Goal: Use online tool/utility: Use online tool/utility

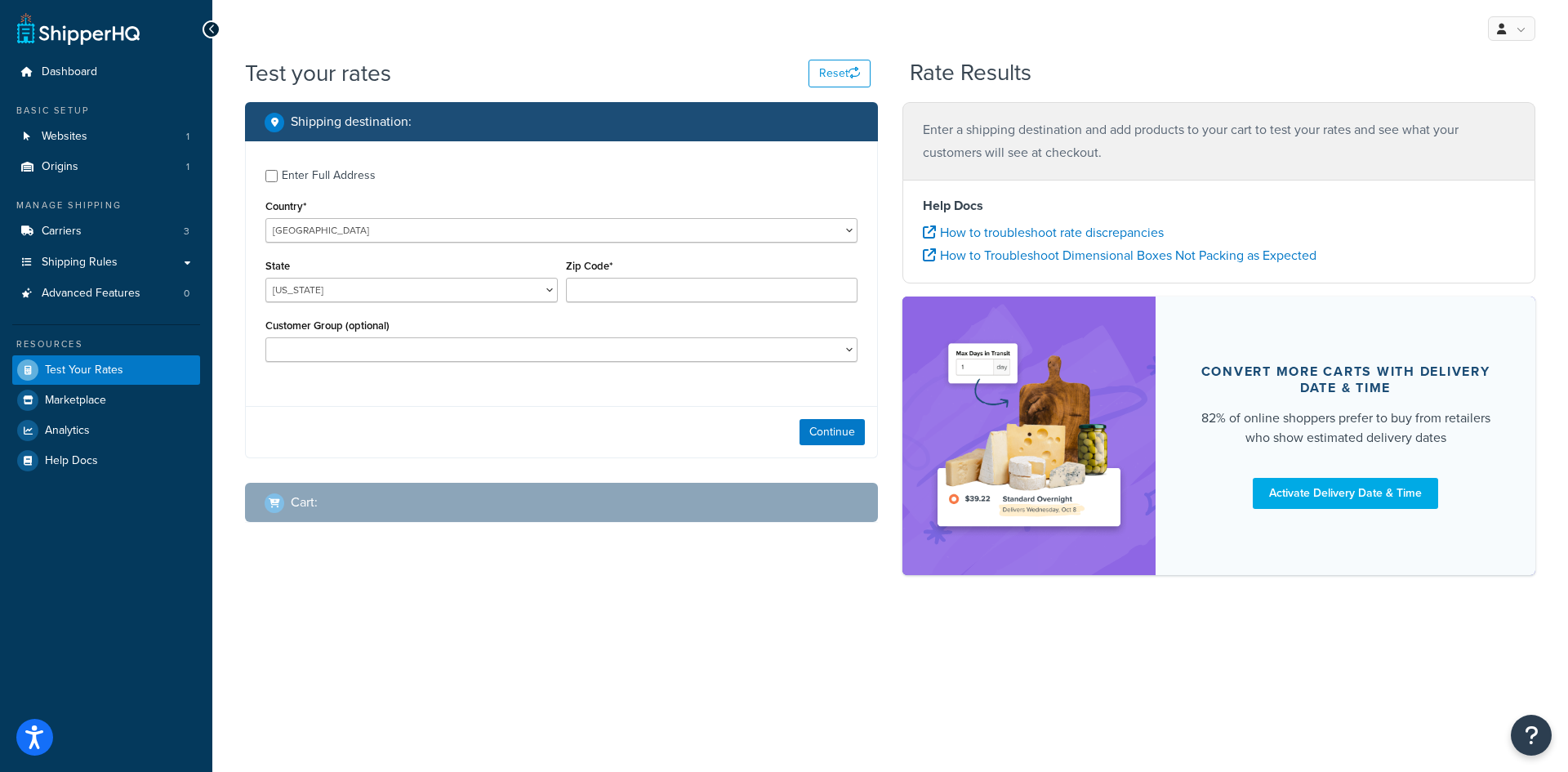
click at [449, 374] on div "Customer Group (optional) Basic Dist 20 House 30 Level 1 Level 2 Level 3 Level …" at bounding box center [561, 345] width 600 height 60
click at [534, 288] on select "[US_STATE] [US_STATE] [US_STATE] [US_STATE] [US_STATE] Armed Forces Americas Ar…" at bounding box center [411, 290] width 292 height 25
select select "CA"
click at [265, 279] on select "[US_STATE] [US_STATE] [US_STATE] [US_STATE] [US_STATE] Armed Forces Americas Ar…" at bounding box center [411, 290] width 292 height 25
click at [616, 295] on input "Zip Code*" at bounding box center [712, 290] width 292 height 25
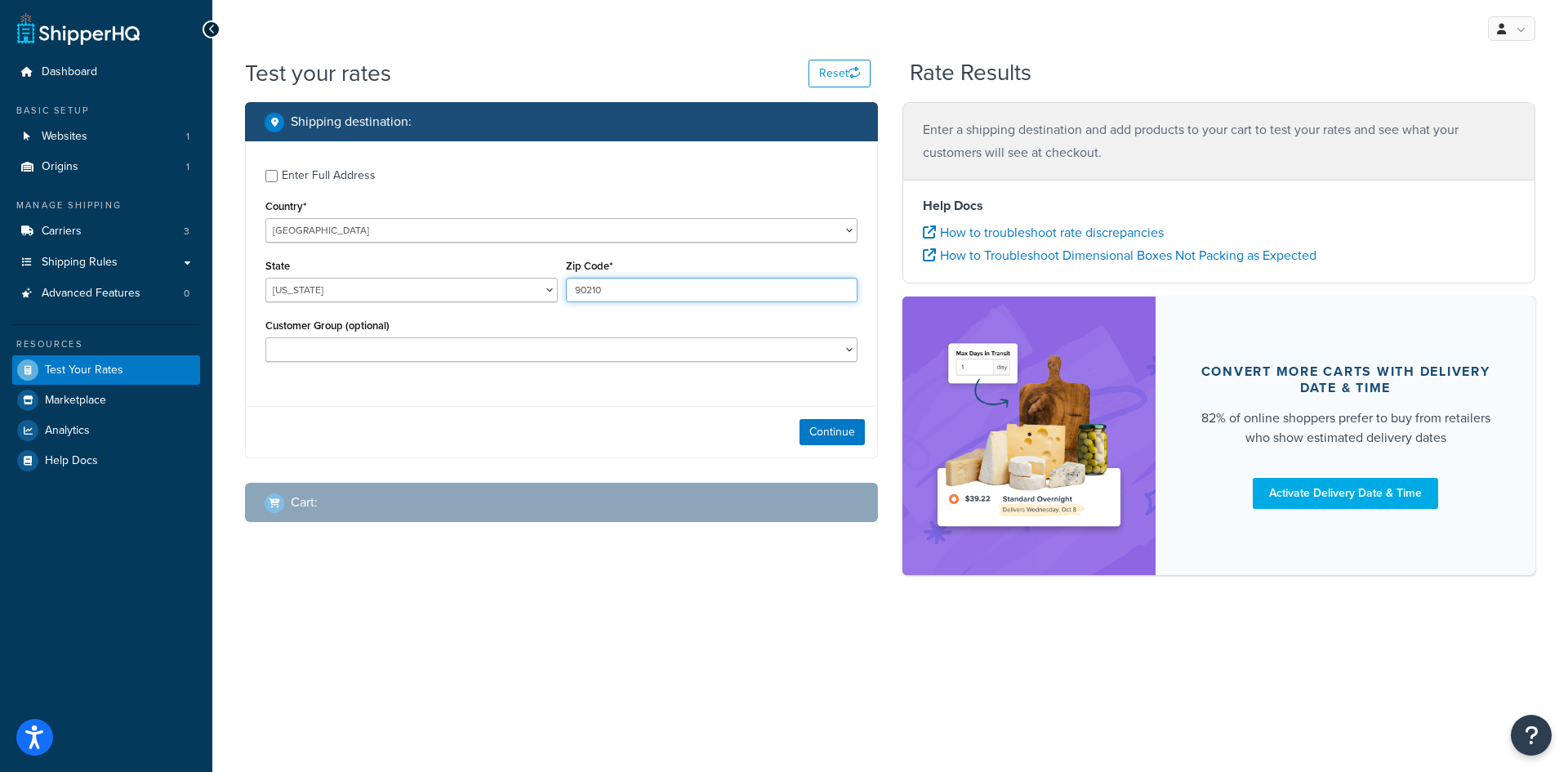
type input "90210"
click at [431, 391] on div "Enter Full Address Country* [GEOGRAPHIC_DATA] [GEOGRAPHIC_DATA] [GEOGRAPHIC_DAT…" at bounding box center [561, 267] width 631 height 252
click at [448, 351] on select "Basic Dist 20 House 30 Level 1 Level 2 Level 3 Level 4 Level 5 Rep Sample Retai…" at bounding box center [561, 349] width 592 height 25
select select "Basic"
click at [265, 339] on select "Basic Dist 20 House 30 Level 1 Level 2 Level 3 Level 4 Level 5 Rep Sample Retai…" at bounding box center [561, 349] width 592 height 25
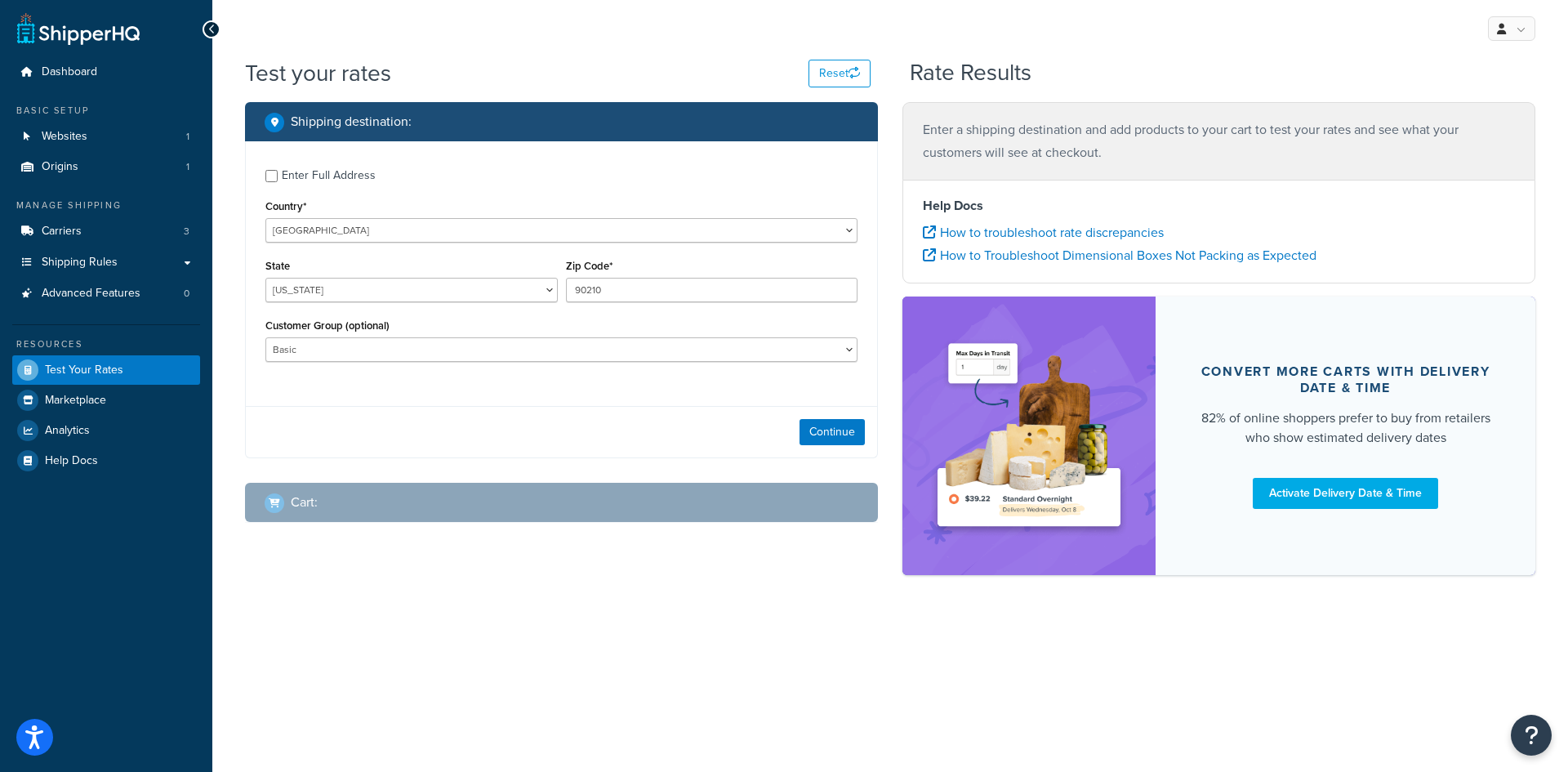
click at [541, 426] on div "Continue" at bounding box center [561, 431] width 631 height 51
click at [483, 633] on div "My Profile Billing Global Settings Migrate Product Metadata Contact Us Logout T…" at bounding box center [890, 386] width 1356 height 772
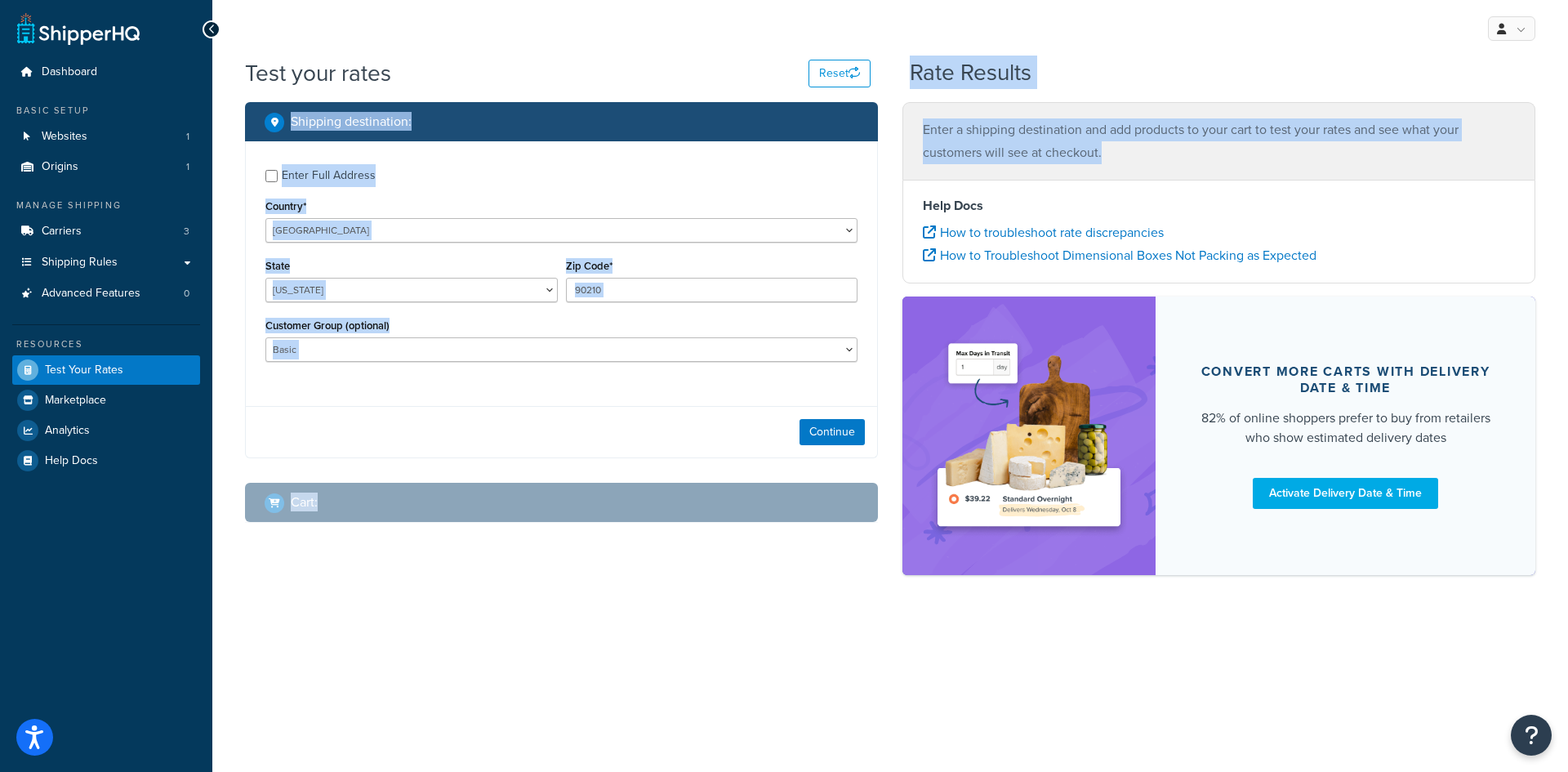
drag, startPoint x: 908, startPoint y: 68, endPoint x: 1232, endPoint y: 167, distance: 338.5
click at [1232, 167] on div "Test your rates Reset Rate Results Shipping destination : Enter Full Address Co…" at bounding box center [890, 324] width 1291 height 534
click at [1232, 167] on div "Enter a shipping destination and add products to your cart to test your rates a…" at bounding box center [1219, 141] width 633 height 78
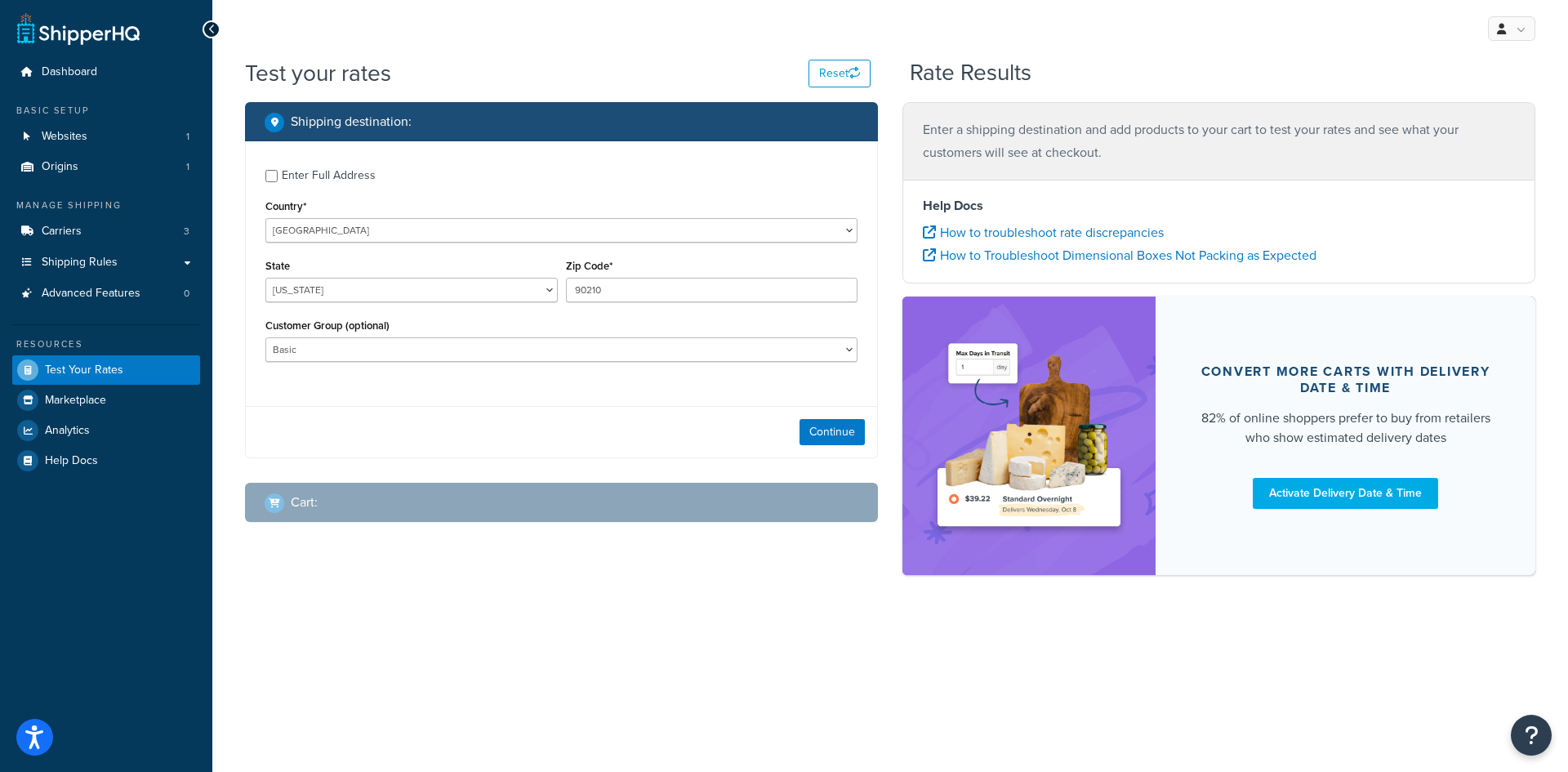
click at [302, 505] on h2 "Cart :" at bounding box center [304, 502] width 27 height 15
click at [395, 584] on div "Shipping destination : Enter Full Address Country* [GEOGRAPHIC_DATA] [GEOGRAPHI…" at bounding box center [890, 346] width 1315 height 489
click at [279, 518] on div "Cart :" at bounding box center [561, 502] width 633 height 39
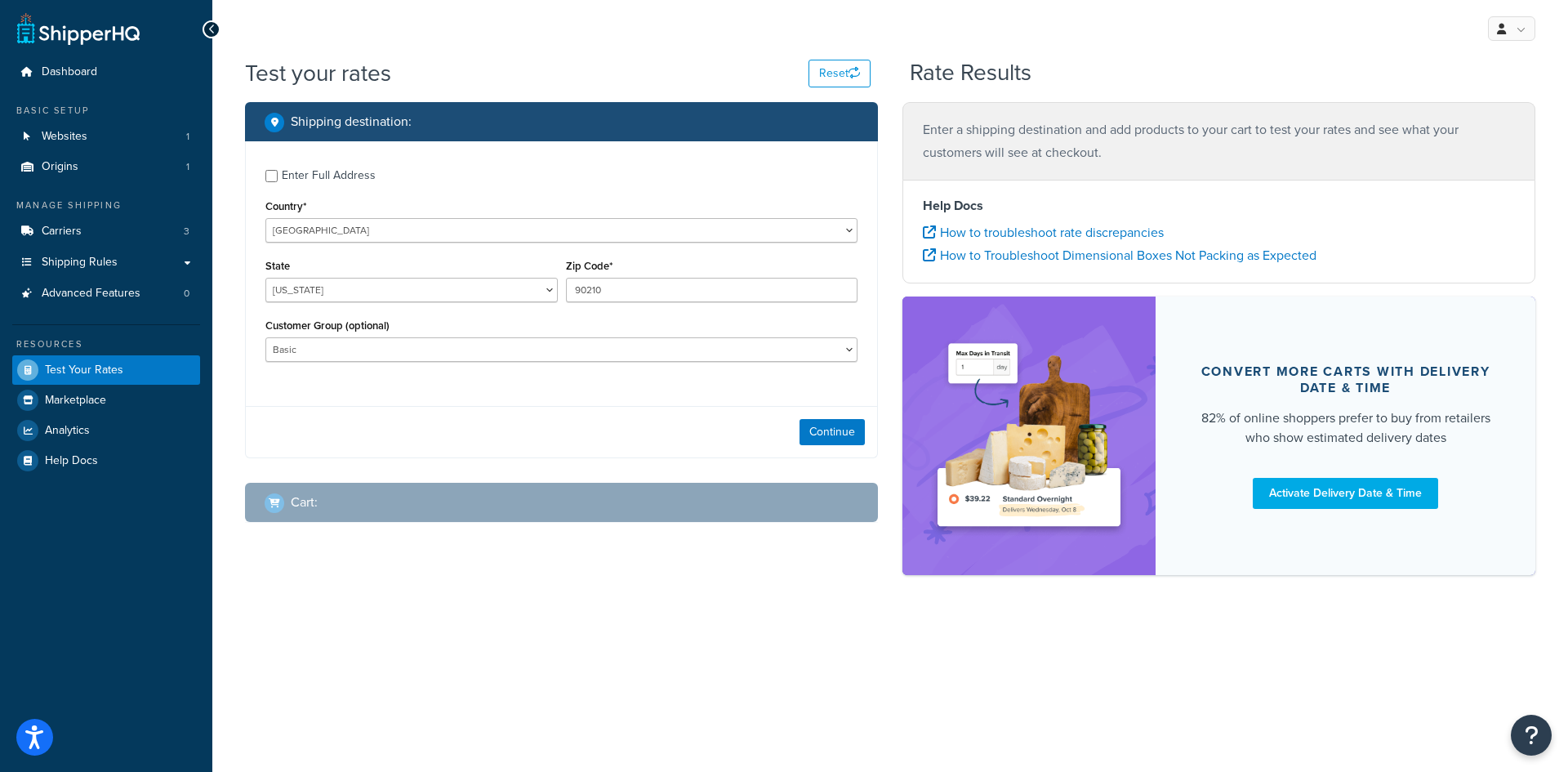
click at [288, 512] on div "Cart :" at bounding box center [291, 502] width 53 height 23
click at [310, 572] on div "Shipping destination : Enter Full Address Country* [GEOGRAPHIC_DATA] [GEOGRAPHI…" at bounding box center [890, 346] width 1315 height 489
drag, startPoint x: 899, startPoint y: 67, endPoint x: 1123, endPoint y: 70, distance: 224.7
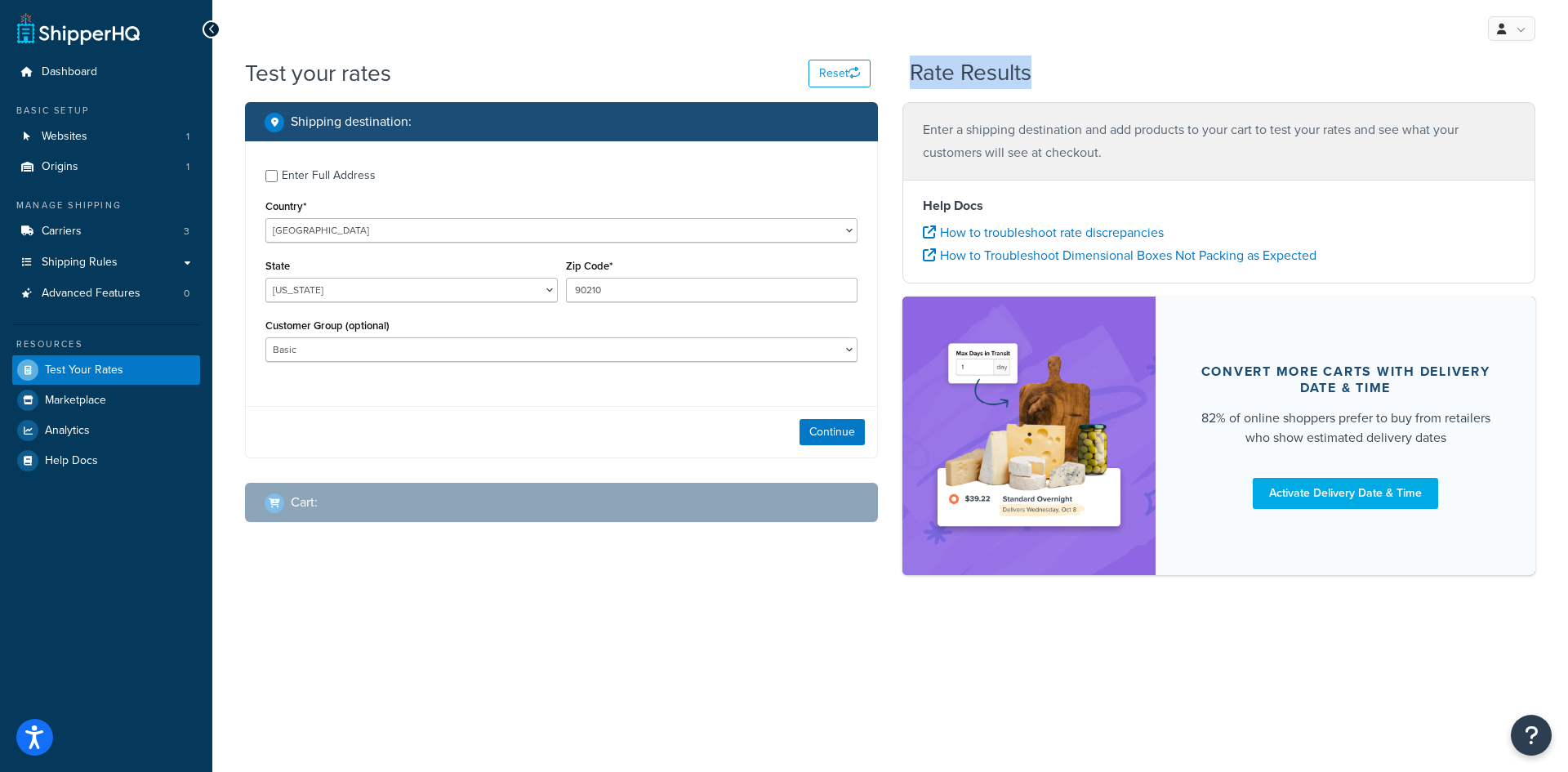
click at [1123, 70] on div "Test your rates Reset Rate Results" at bounding box center [890, 79] width 1291 height 45
click at [1123, 70] on div "Rate Results" at bounding box center [1223, 72] width 626 height 25
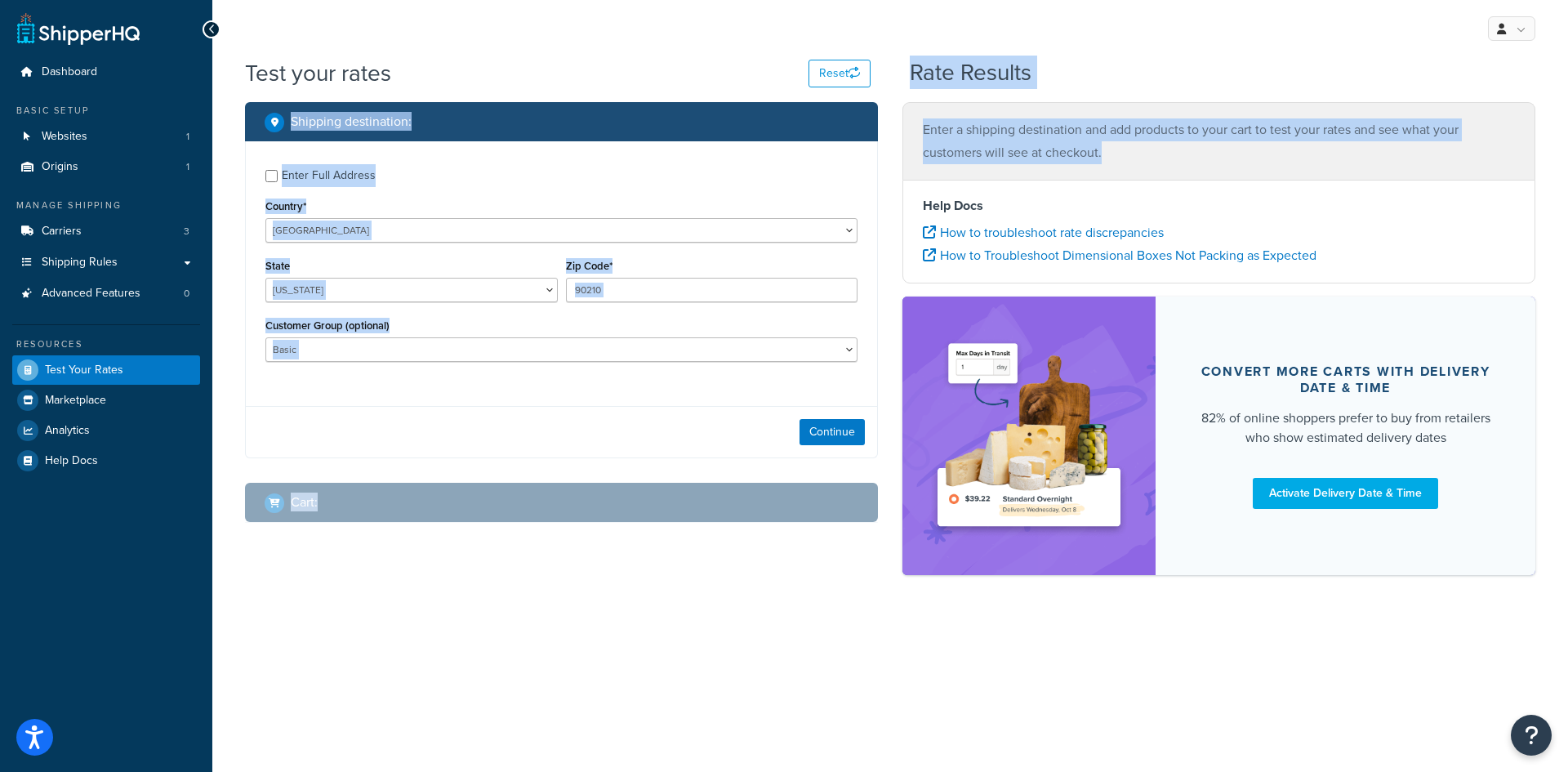
drag, startPoint x: 906, startPoint y: 73, endPoint x: 1233, endPoint y: 152, distance: 336.2
click at [1233, 152] on div "Test your rates Reset Rate Results Shipping destination : Enter Full Address Co…" at bounding box center [890, 324] width 1291 height 534
click at [1233, 152] on p "Enter a shipping destination and add products to your cart to test your rates a…" at bounding box center [1219, 141] width 592 height 46
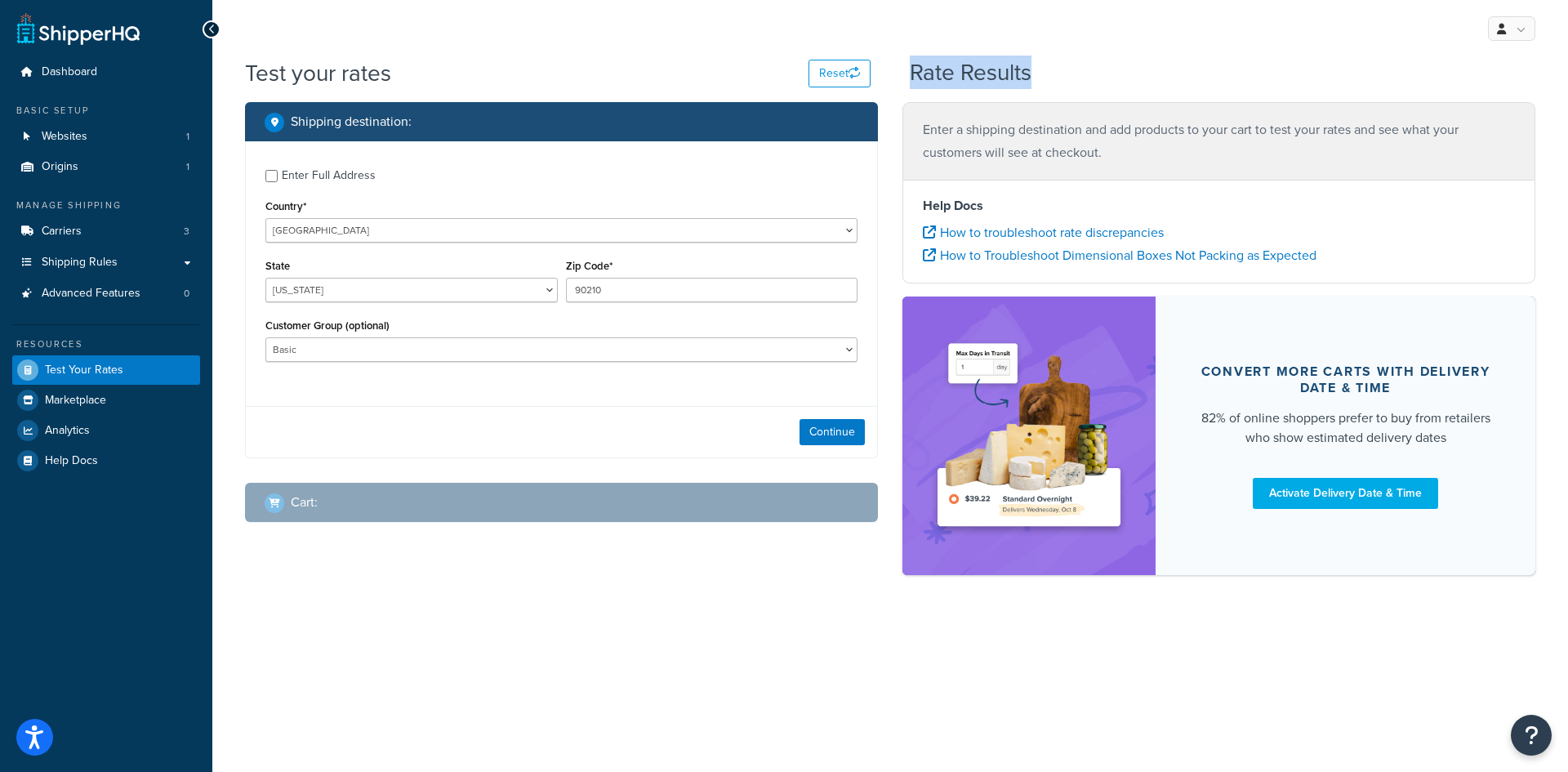
drag, startPoint x: 909, startPoint y: 65, endPoint x: 1200, endPoint y: 82, distance: 291.3
click at [1200, 82] on div "Rate Results" at bounding box center [1223, 72] width 626 height 25
click at [1200, 79] on div "Rate Results" at bounding box center [1223, 72] width 626 height 25
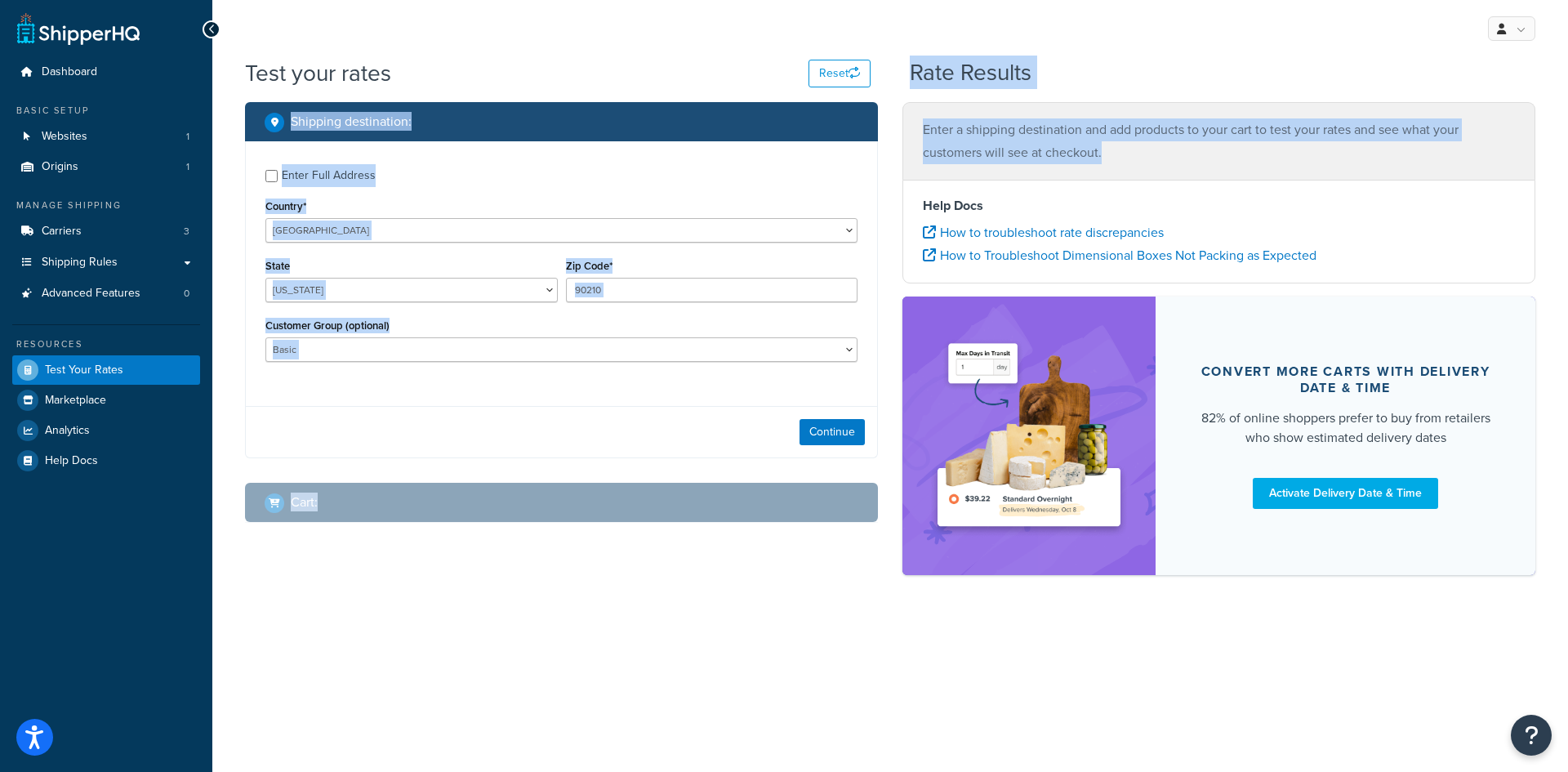
drag, startPoint x: 913, startPoint y: 70, endPoint x: 1109, endPoint y: 158, distance: 215.0
click at [1109, 158] on div "Test your rates Reset Rate Results Shipping destination : Enter Full Address Co…" at bounding box center [890, 324] width 1291 height 534
click at [1109, 158] on p "Enter a shipping destination and add products to your cart to test your rates a…" at bounding box center [1219, 141] width 592 height 46
drag, startPoint x: 912, startPoint y: 73, endPoint x: 1177, endPoint y: 166, distance: 281.4
click at [1177, 166] on div "Test your rates Reset Rate Results Shipping destination : Enter Full Address Co…" at bounding box center [890, 324] width 1291 height 534
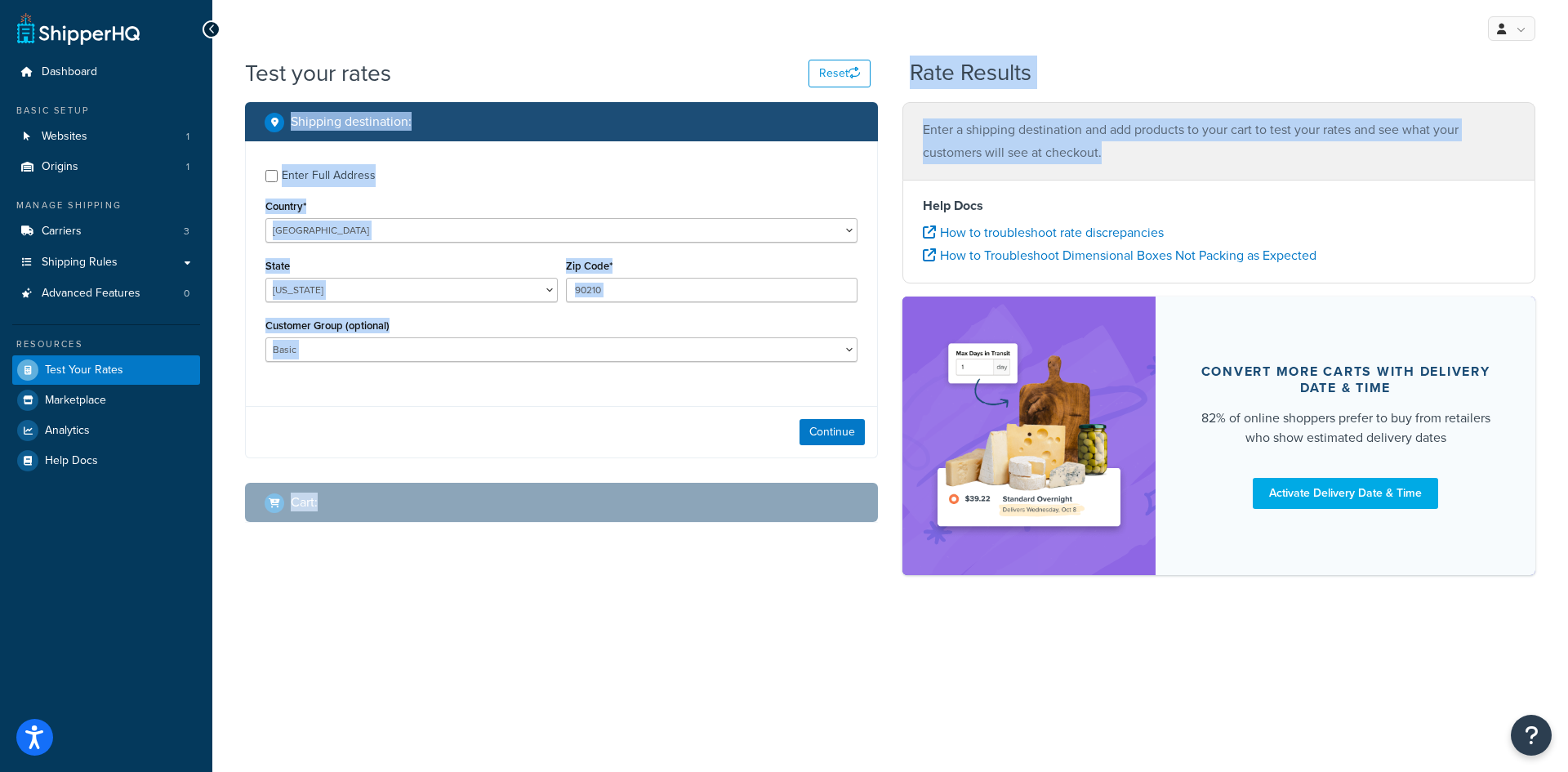
click at [1177, 164] on p "Enter a shipping destination and add products to your cart to test your rates a…" at bounding box center [1219, 141] width 592 height 46
drag, startPoint x: 911, startPoint y: 67, endPoint x: 1169, endPoint y: 146, distance: 270.0
click at [1169, 146] on div "Test your rates Reset Rate Results Shipping destination : Enter Full Address Co…" at bounding box center [890, 324] width 1291 height 534
click at [1169, 146] on p "Enter a shipping destination and add products to your cart to test your rates a…" at bounding box center [1219, 141] width 592 height 46
drag, startPoint x: 908, startPoint y: 63, endPoint x: 1162, endPoint y: 161, distance: 273.1
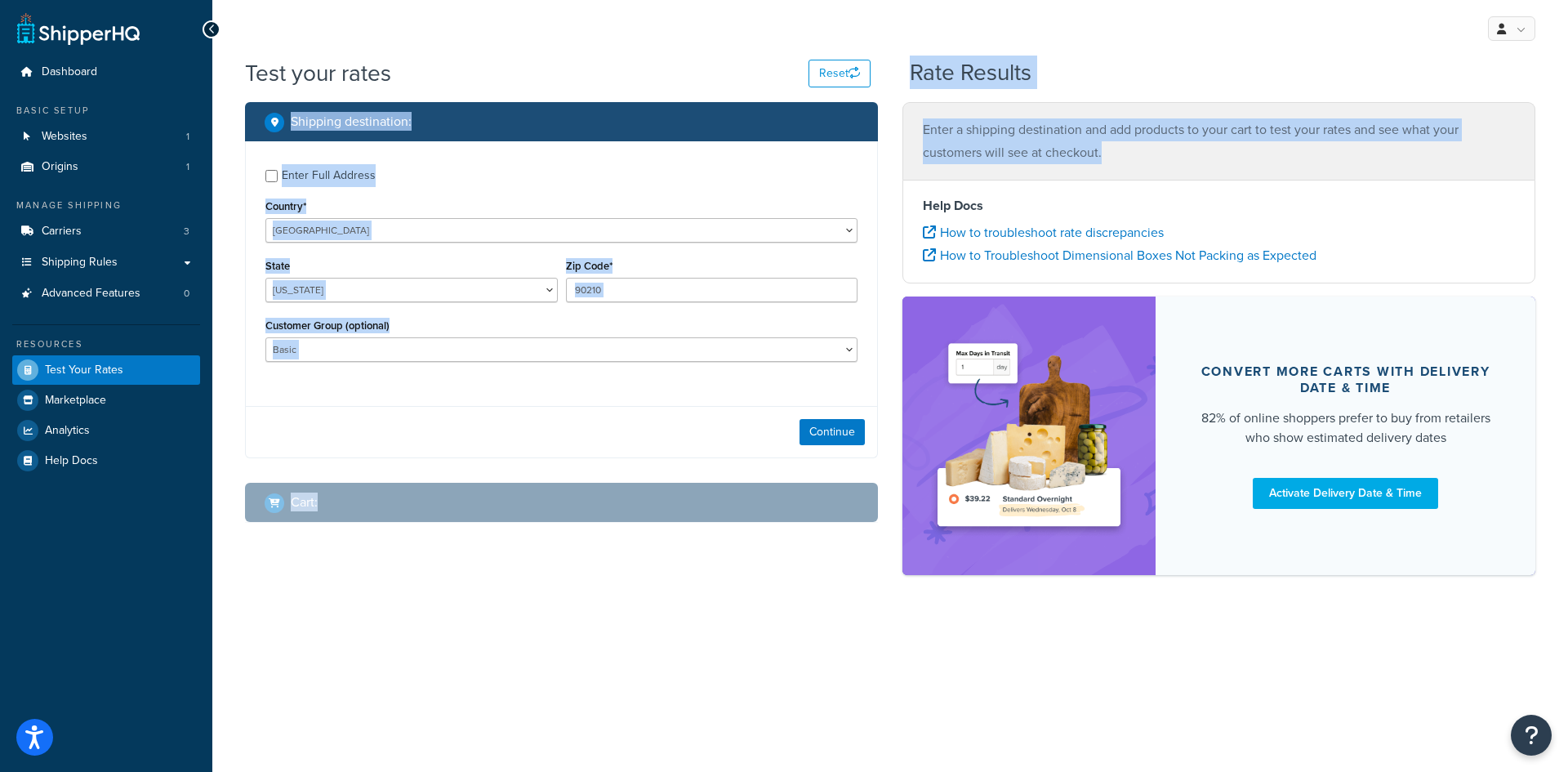
click at [1162, 161] on div "Test your rates Reset Rate Results Shipping destination : Enter Full Address Co…" at bounding box center [890, 324] width 1291 height 534
click at [1162, 161] on p "Enter a shipping destination and add products to your cart to test your rates a…" at bounding box center [1219, 141] width 592 height 46
drag, startPoint x: 913, startPoint y: 76, endPoint x: 1146, endPoint y: 155, distance: 245.9
click at [1146, 155] on div "Test your rates Reset Rate Results Shipping destination : Enter Full Address Co…" at bounding box center [890, 324] width 1291 height 534
click at [1146, 155] on p "Enter a shipping destination and add products to your cart to test your rates a…" at bounding box center [1219, 141] width 592 height 46
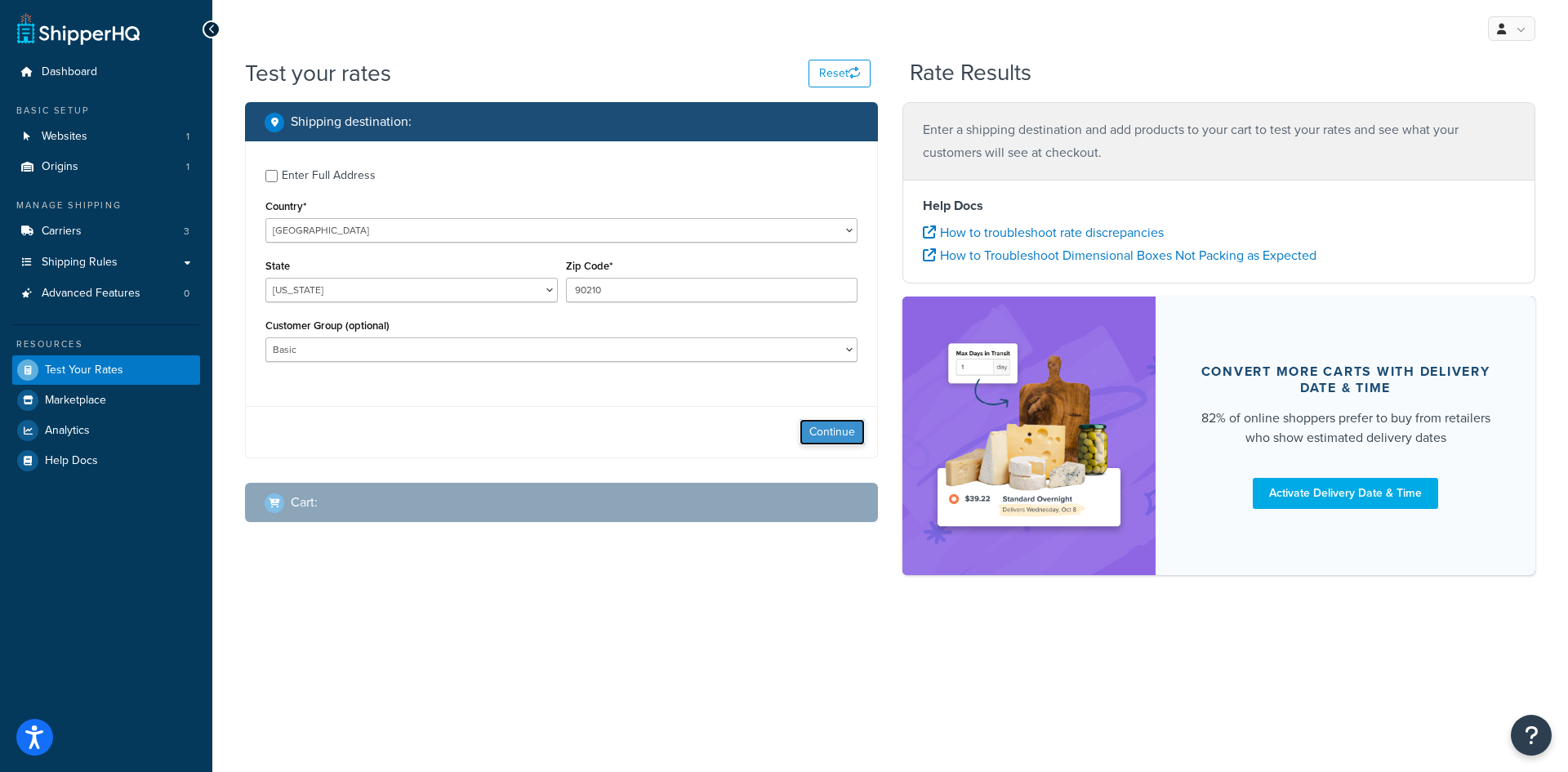
click at [801, 434] on button "Continue" at bounding box center [832, 432] width 65 height 26
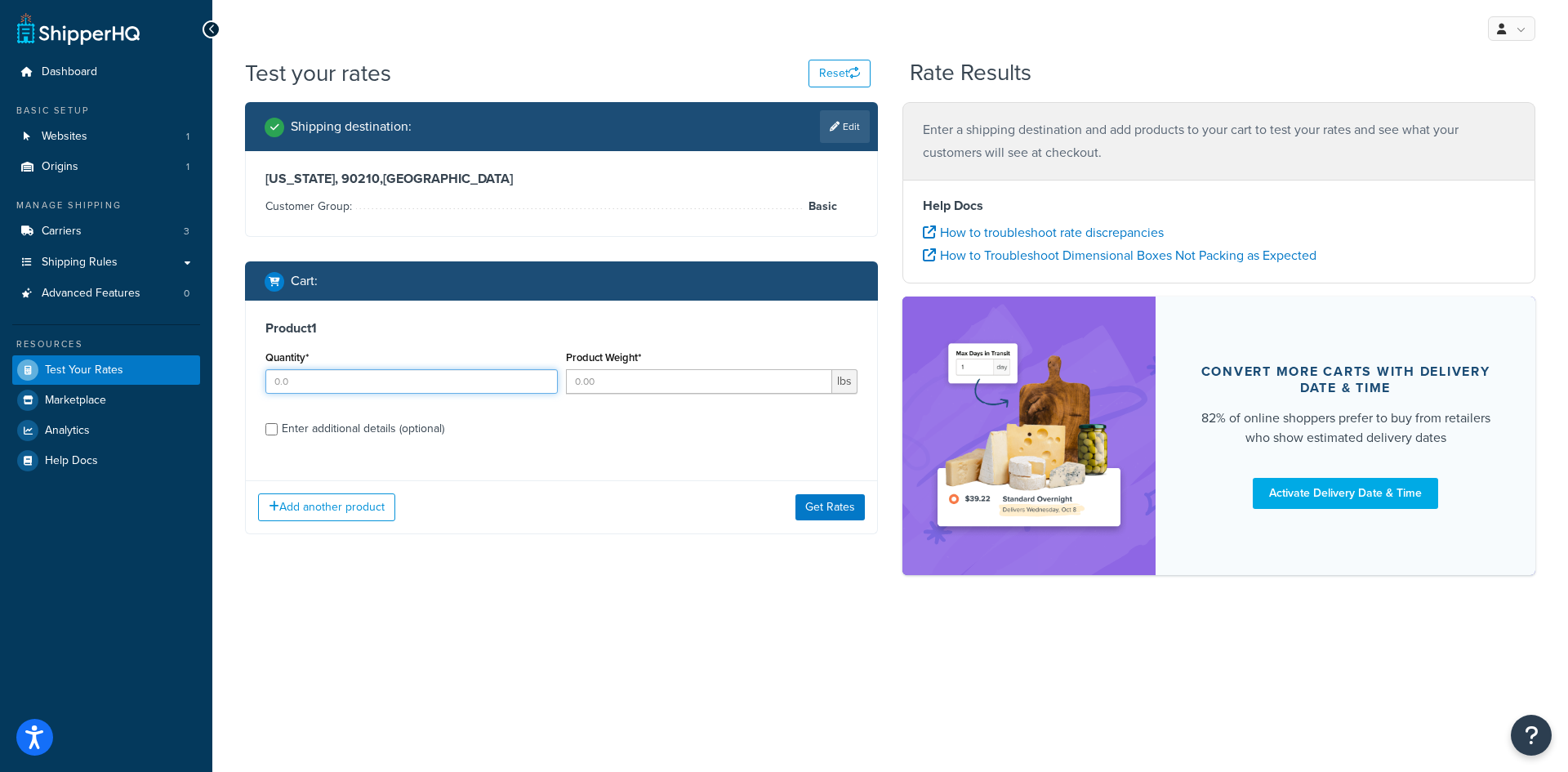
click at [417, 384] on input "Quantity*" at bounding box center [411, 381] width 292 height 25
type input "1"
click at [663, 389] on input "Product Weight*" at bounding box center [699, 381] width 267 height 25
type input "50"
click at [588, 435] on label "Enter additional details (optional)" at bounding box center [570, 427] width 576 height 26
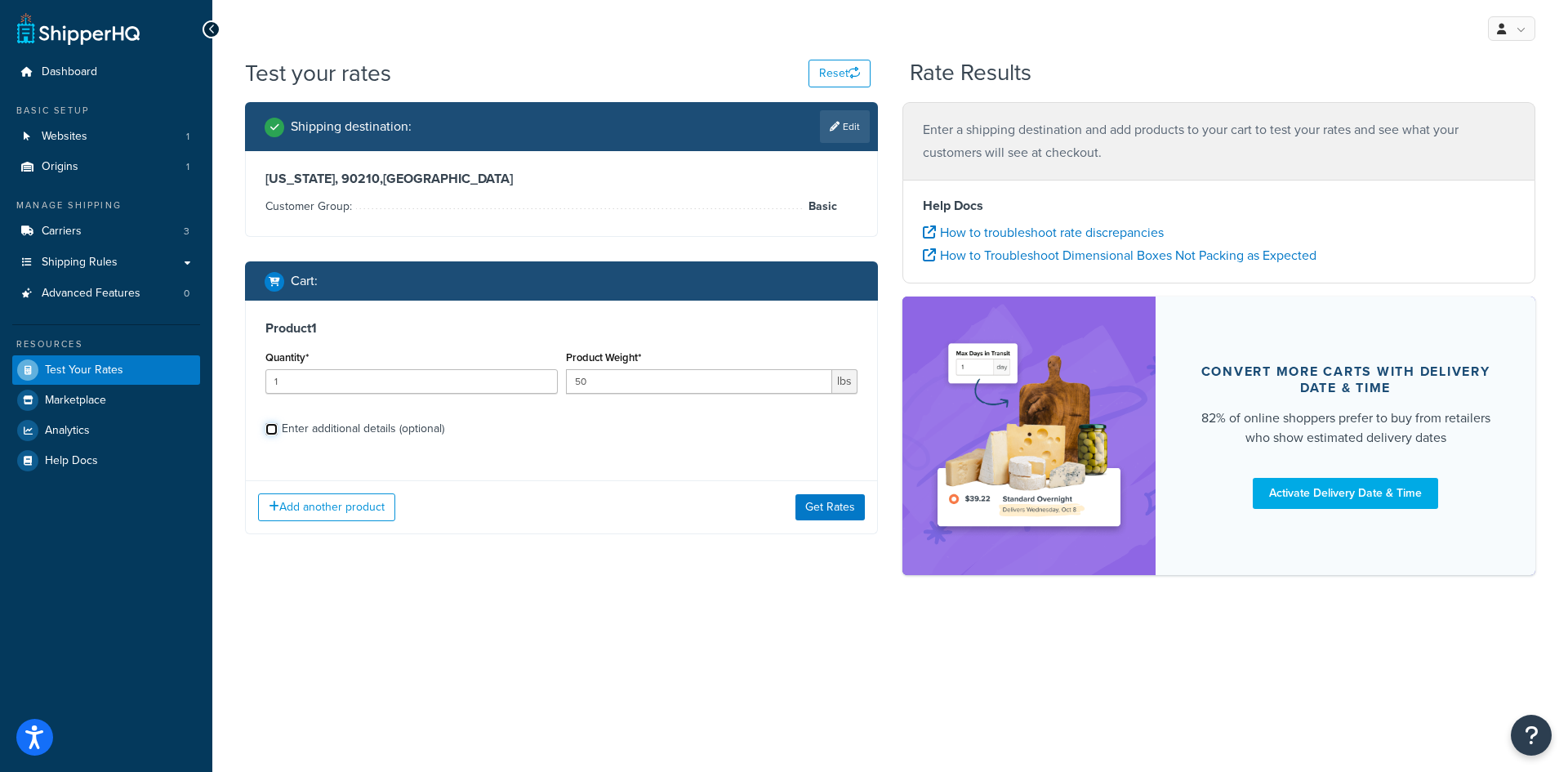
click at [278, 435] on input "Enter additional details (optional)" at bounding box center [271, 429] width 12 height 12
checkbox input "true"
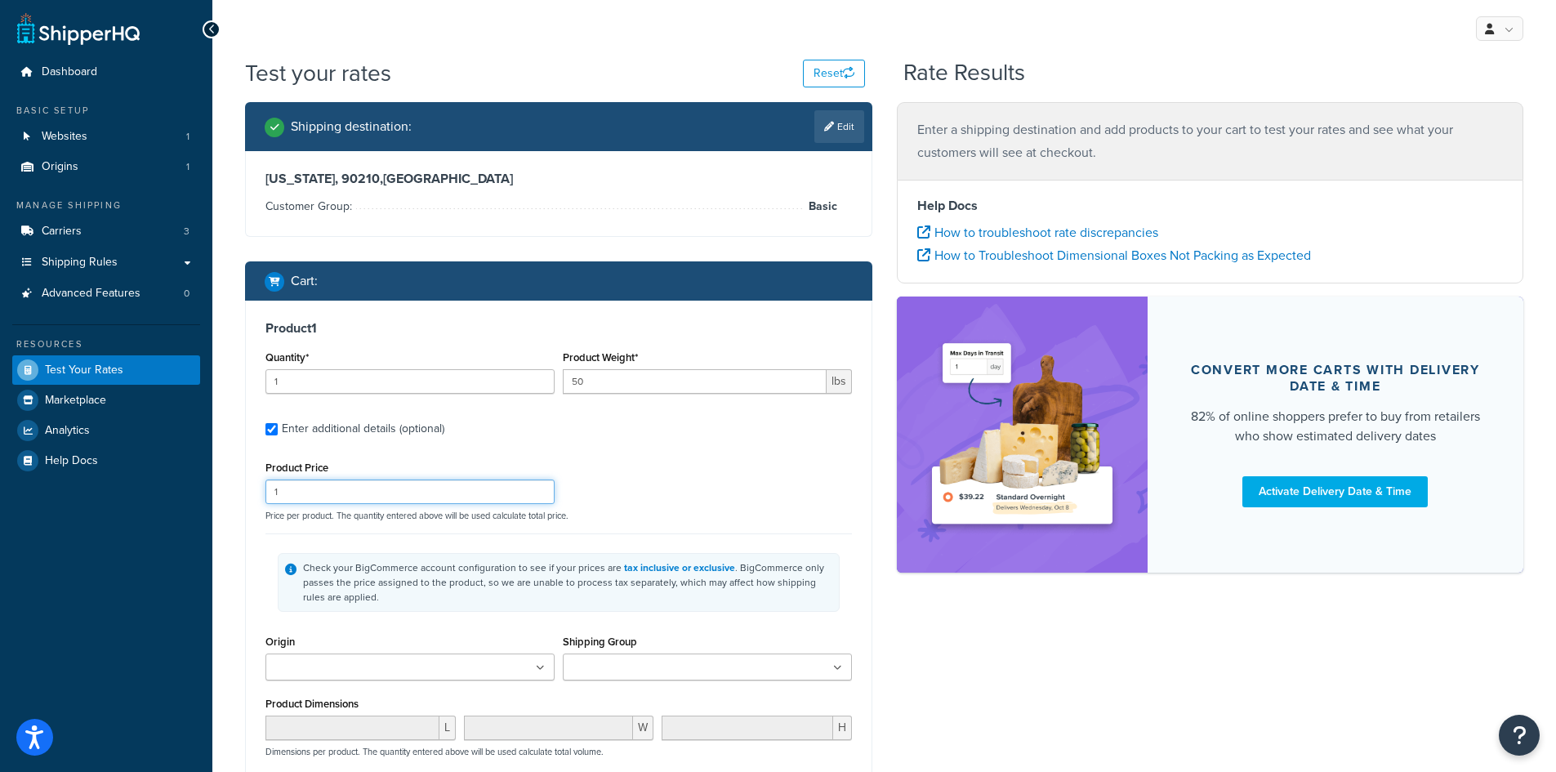
drag, startPoint x: 382, startPoint y: 490, endPoint x: 76, endPoint y: 493, distance: 306.4
click at [76, 493] on div "Dashboard Basic Setup Websites 1 Origins 1 Manage Shipping Carriers 3 Shipping …" at bounding box center [778, 541] width 1556 height 1083
type input "499"
click at [683, 475] on div "Product Price 499 Price per product. The quantity entered above will be used ca…" at bounding box center [558, 489] width 595 height 65
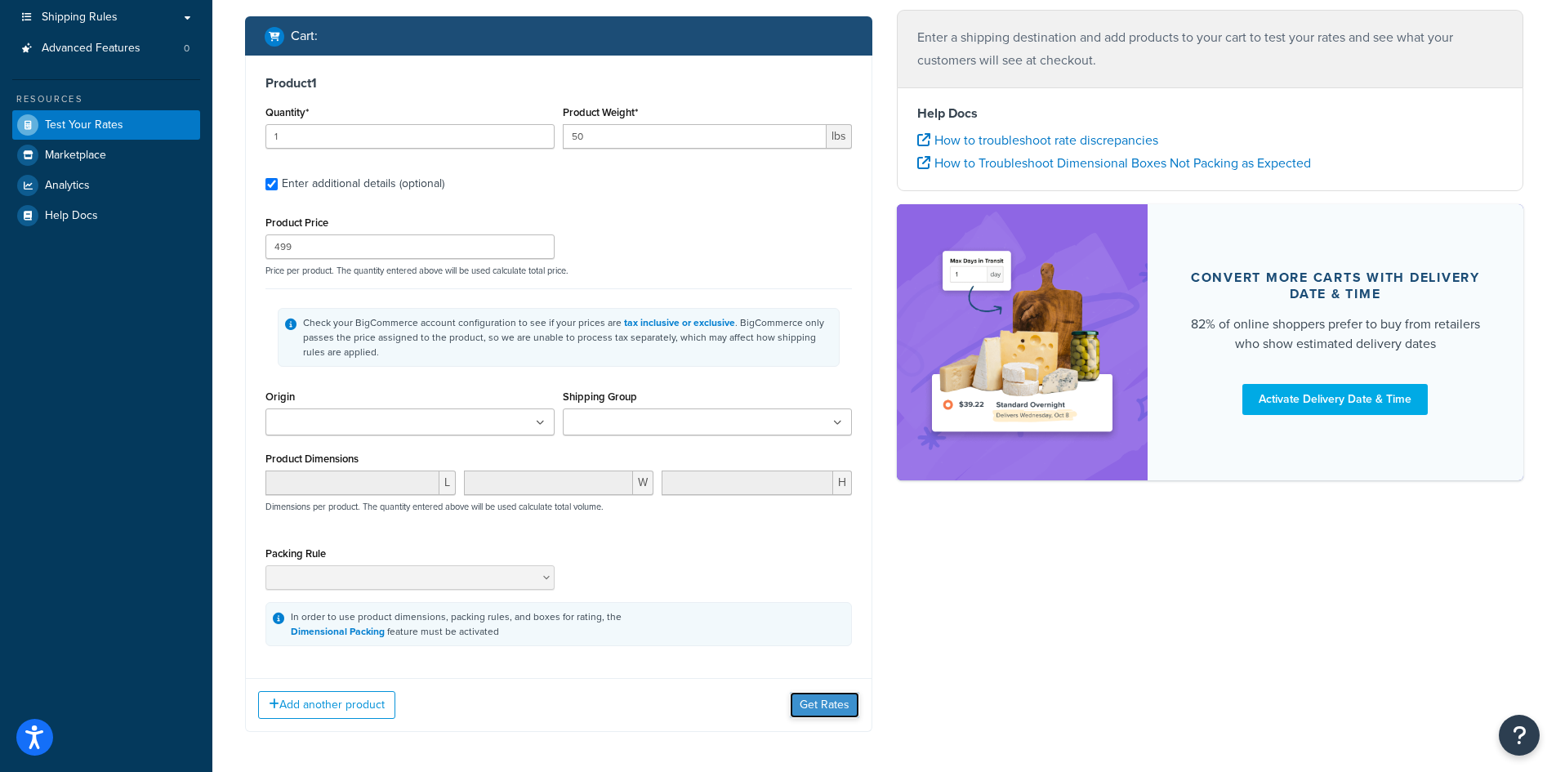
click at [829, 715] on button "Get Rates" at bounding box center [824, 705] width 69 height 26
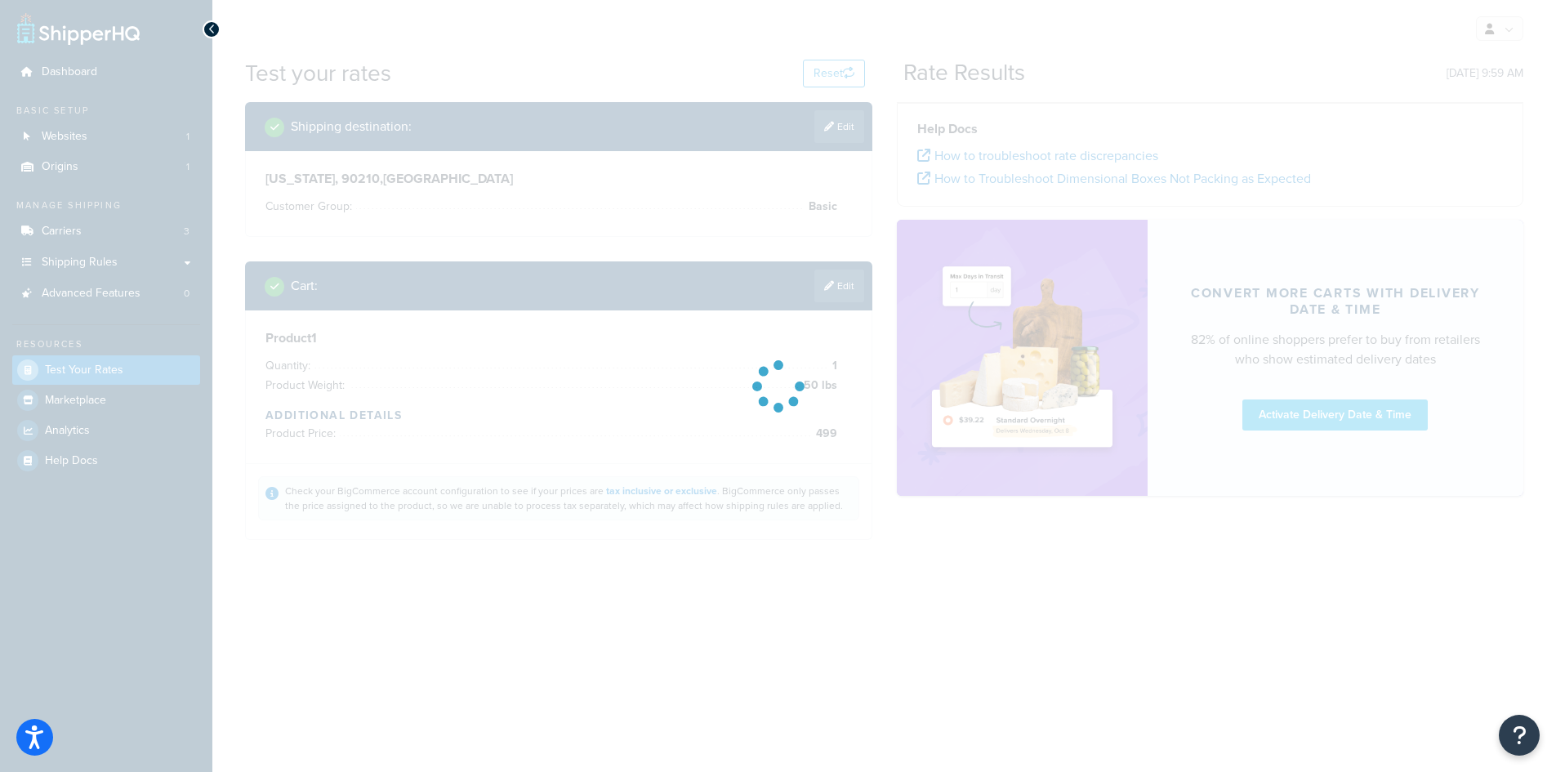
scroll to position [0, 0]
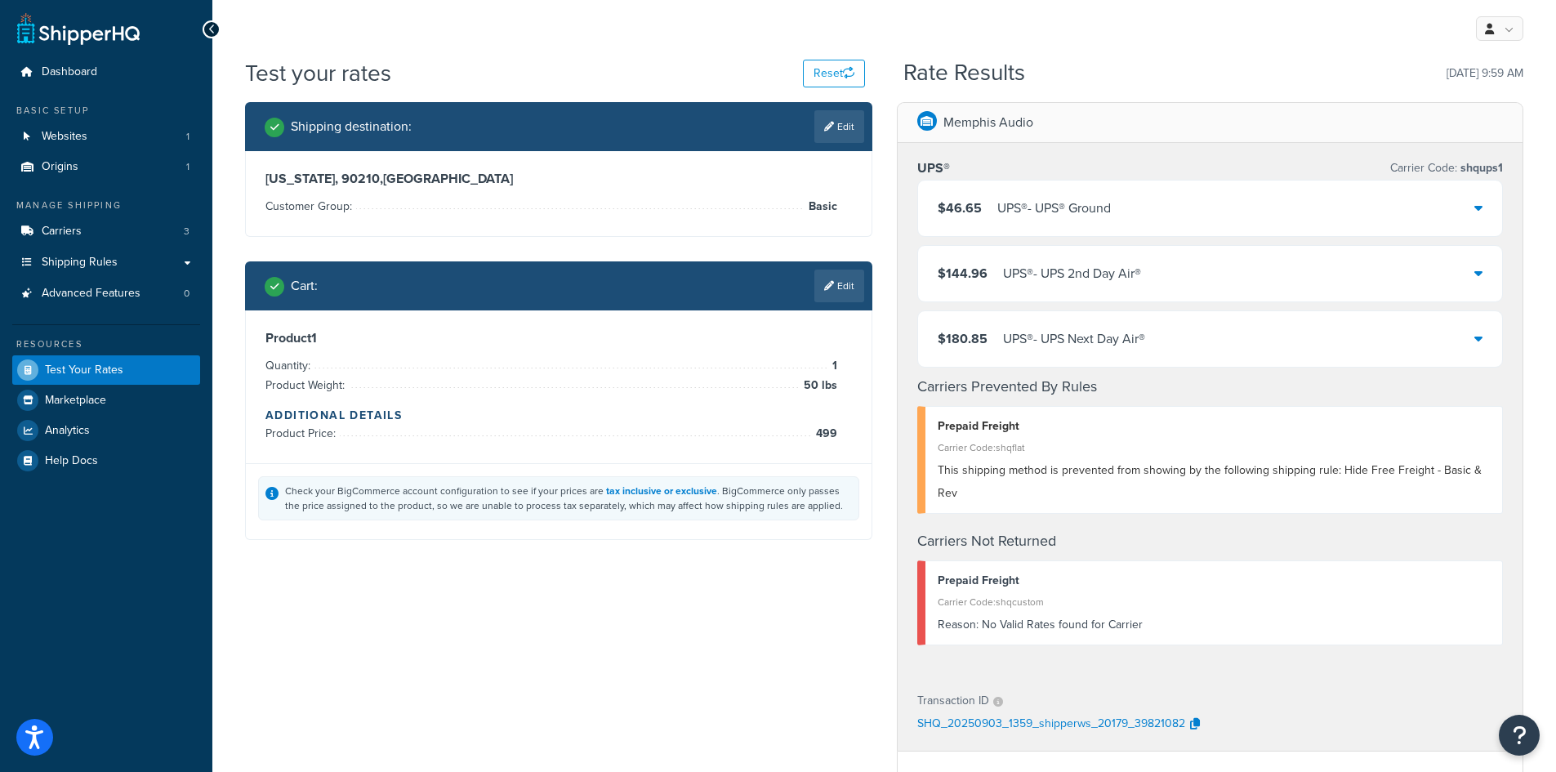
click at [833, 278] on link "Edit" at bounding box center [839, 286] width 50 height 33
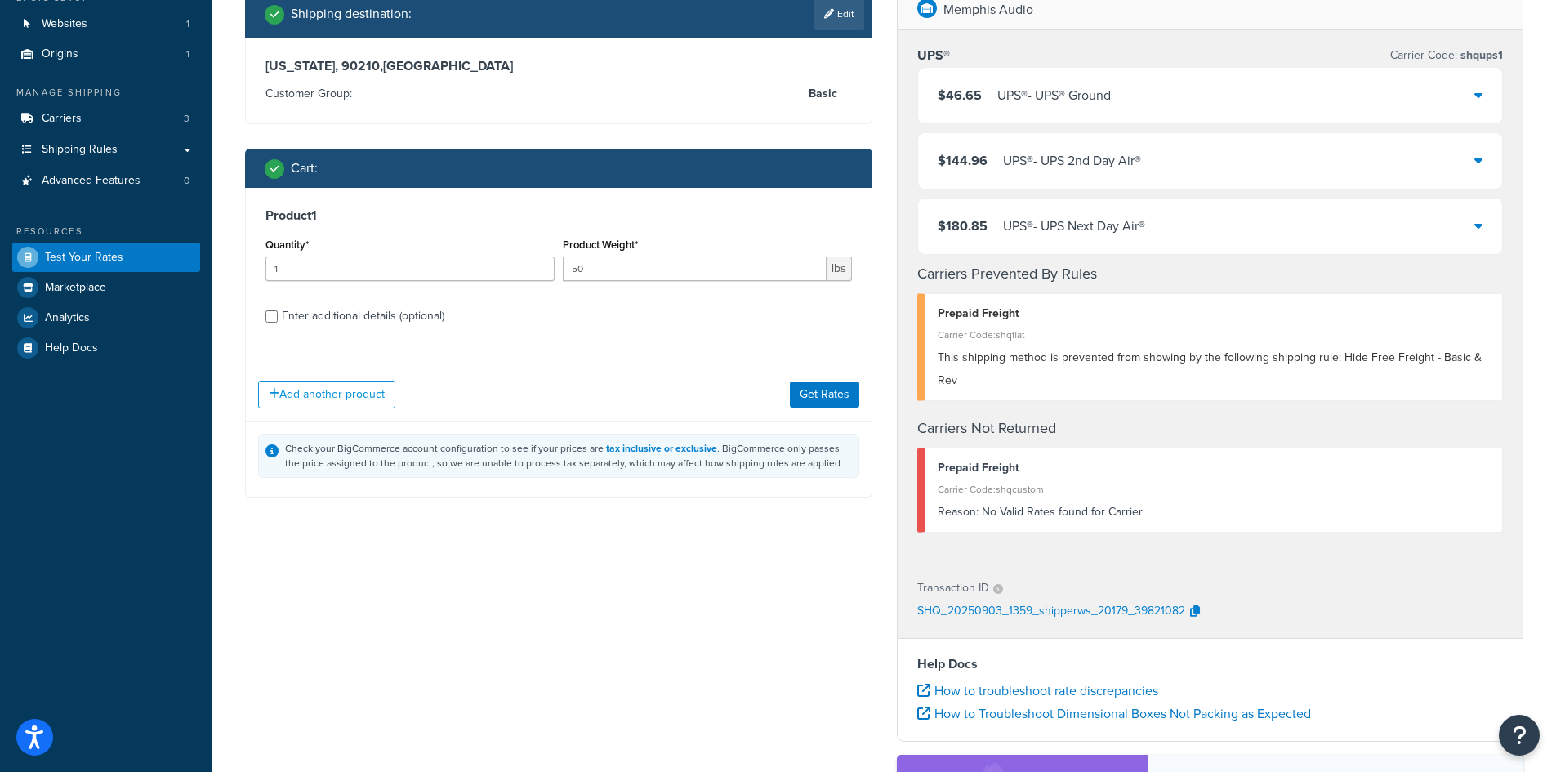
scroll to position [82, 0]
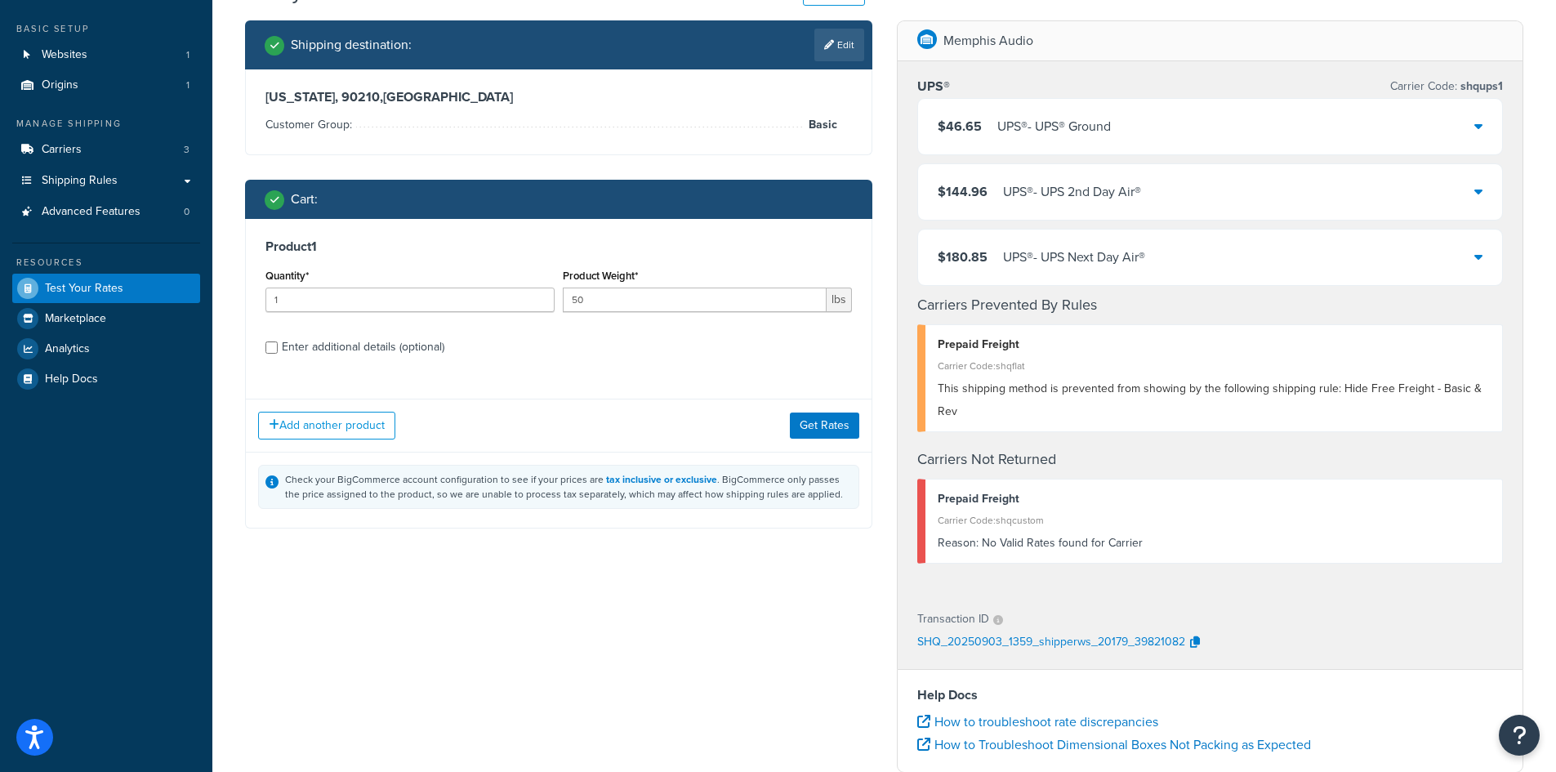
click at [395, 343] on div "Enter additional details (optional)" at bounding box center [363, 347] width 163 height 23
click at [278, 343] on input "Enter additional details (optional)" at bounding box center [271, 347] width 12 height 12
checkbox input "true"
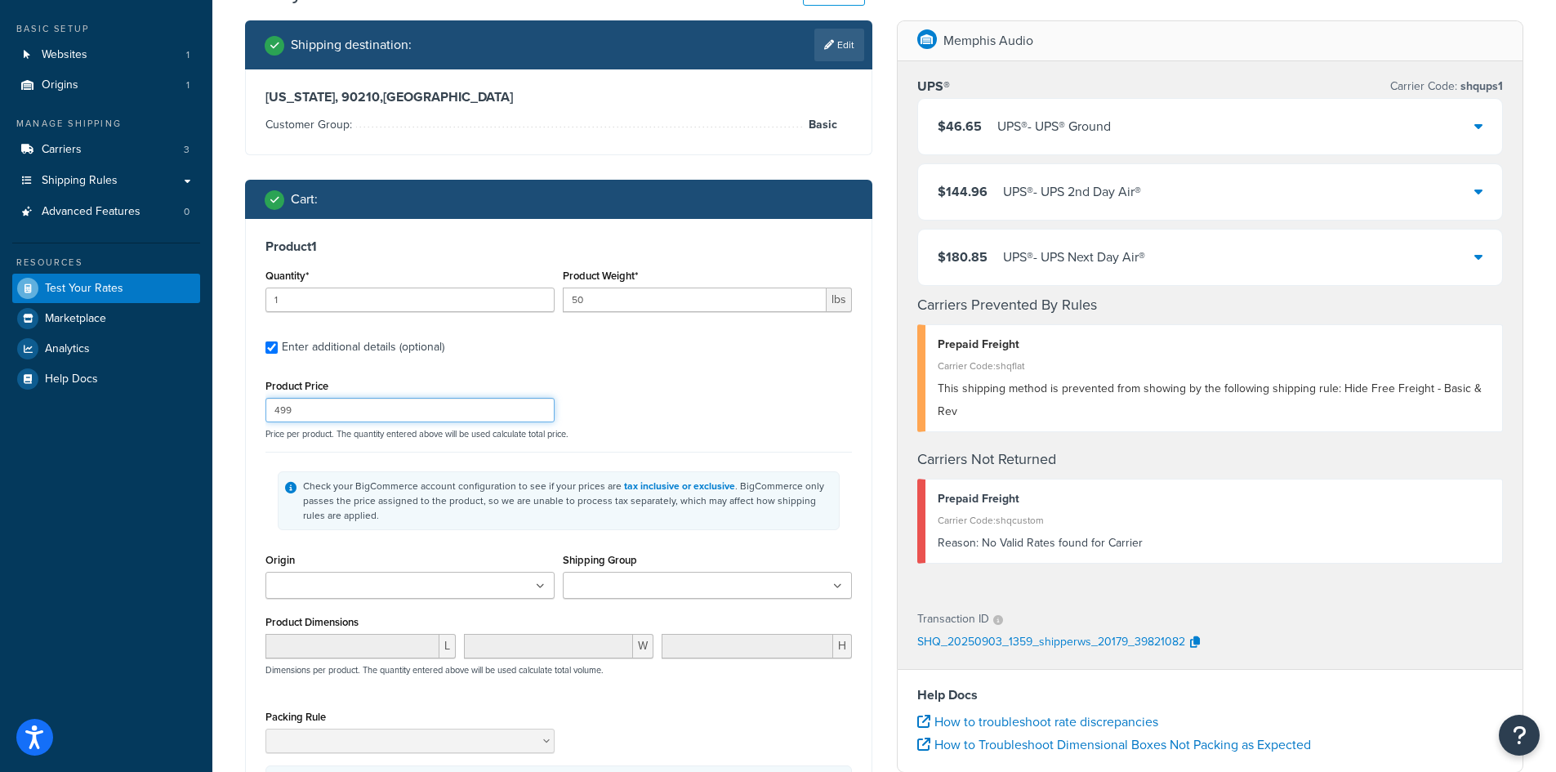
drag, startPoint x: 327, startPoint y: 412, endPoint x: 149, endPoint y: 409, distance: 177.3
click at [149, 409] on div "Dashboard Basic Setup Websites 1 Origins 1 Manage Shipping Carriers 3 Shipping …" at bounding box center [778, 539] width 1556 height 1242
type input "500"
click at [777, 390] on div "Product Price 500 Price per product. The quantity entered above will be used ca…" at bounding box center [558, 407] width 595 height 65
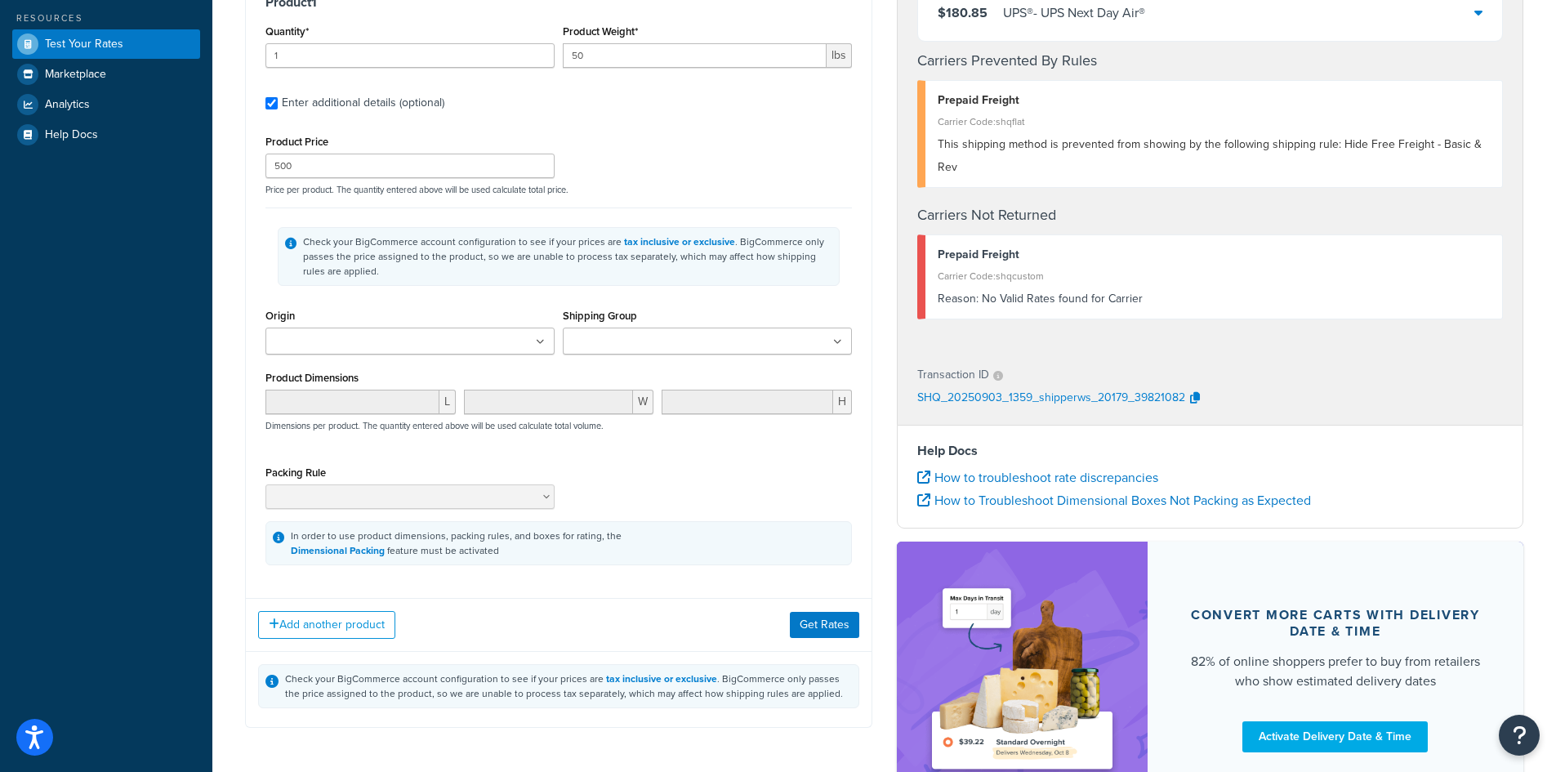
scroll to position [327, 0]
click at [822, 622] on button "Get Rates" at bounding box center [824, 624] width 69 height 26
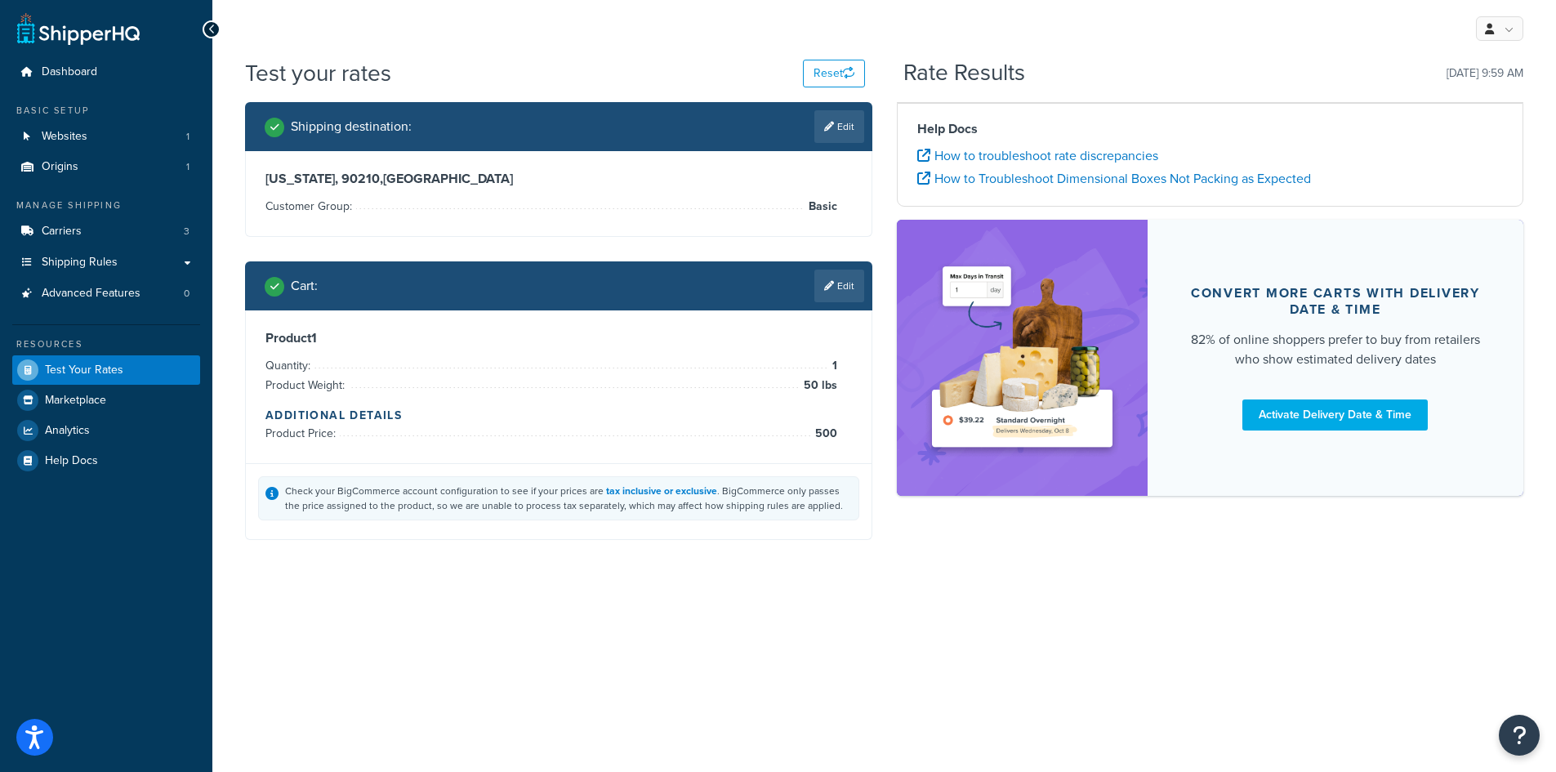
scroll to position [0, 0]
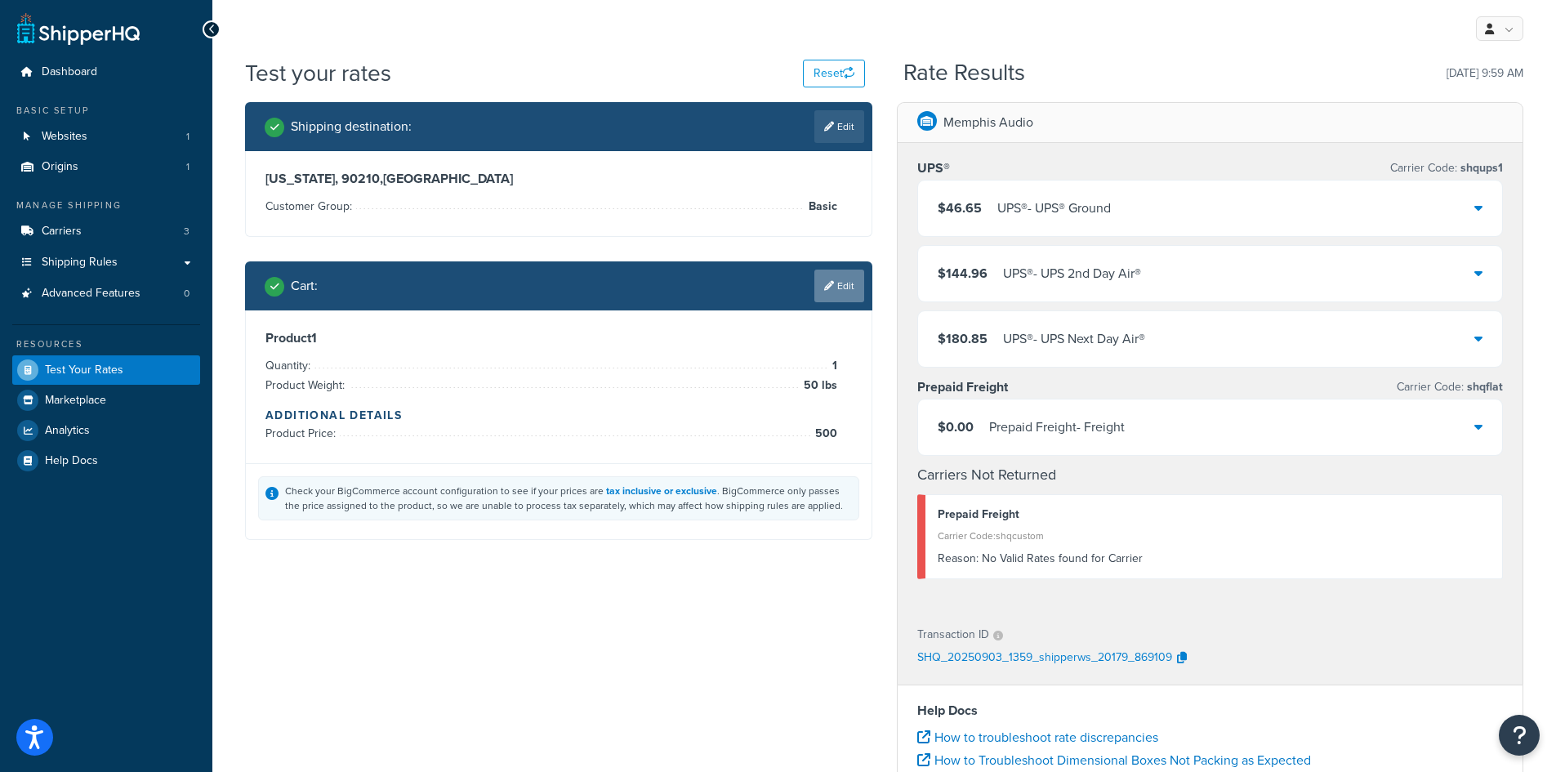
click at [843, 297] on link "Edit" at bounding box center [839, 286] width 50 height 33
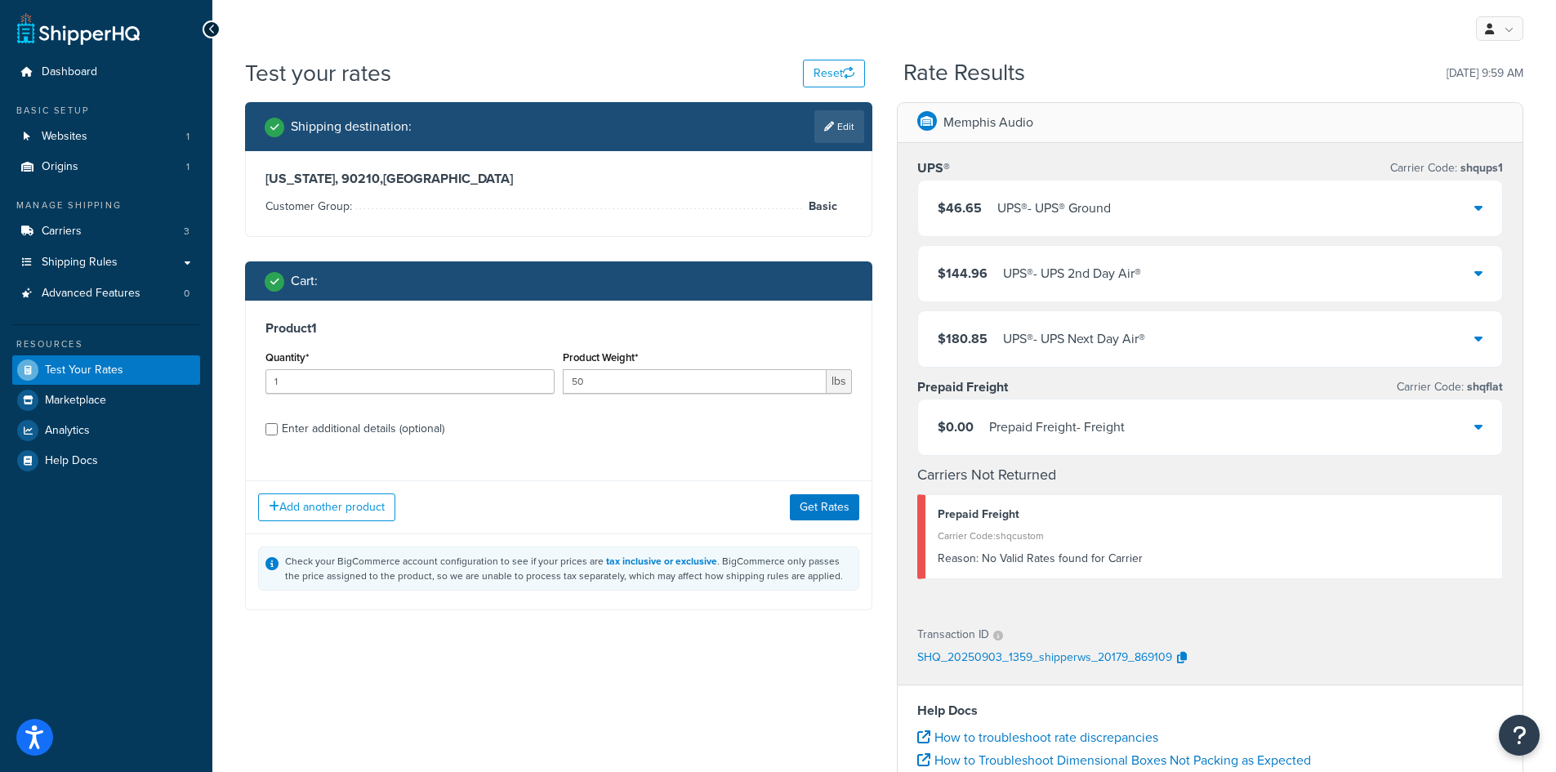
click at [356, 439] on div "Enter additional details (optional)" at bounding box center [363, 428] width 163 height 23
click at [278, 435] on input "Enter additional details (optional)" at bounding box center [271, 429] width 12 height 12
checkbox input "true"
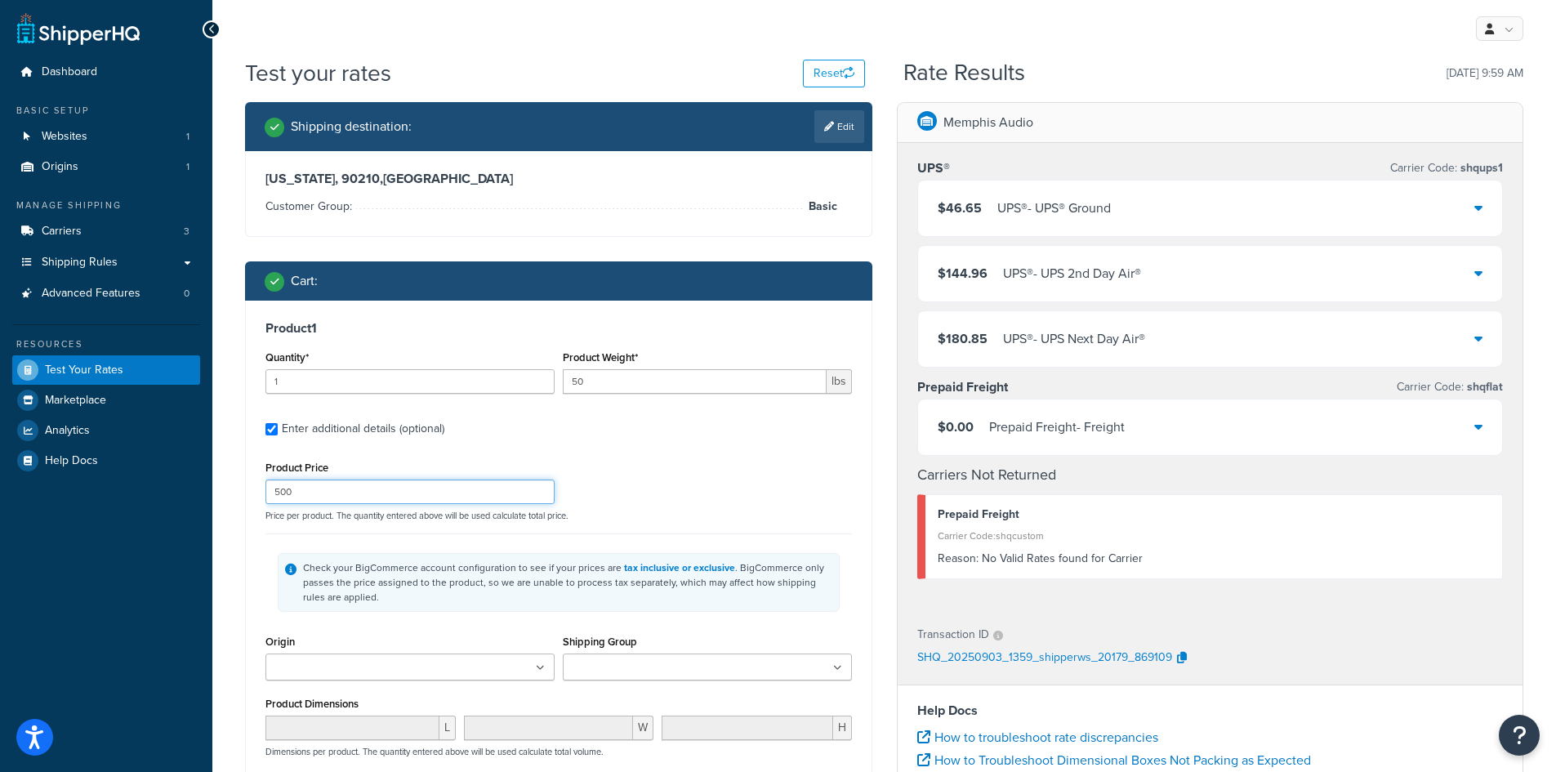
click at [364, 493] on input "500" at bounding box center [409, 492] width 289 height 25
type input "500.01"
click at [707, 496] on div "Product Price 500.01 Price per product. The quantity entered above will be used…" at bounding box center [558, 489] width 595 height 65
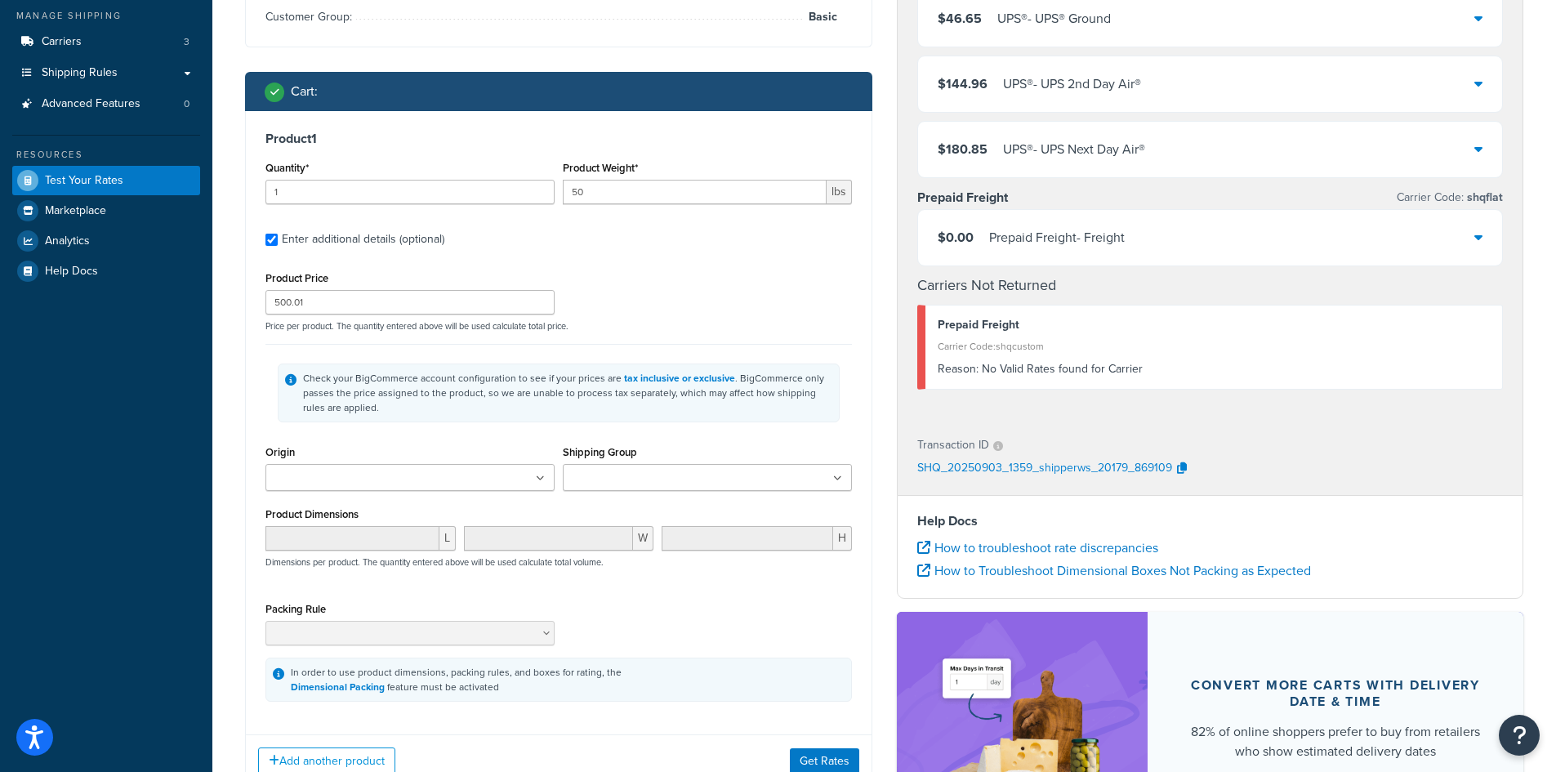
scroll to position [404, 0]
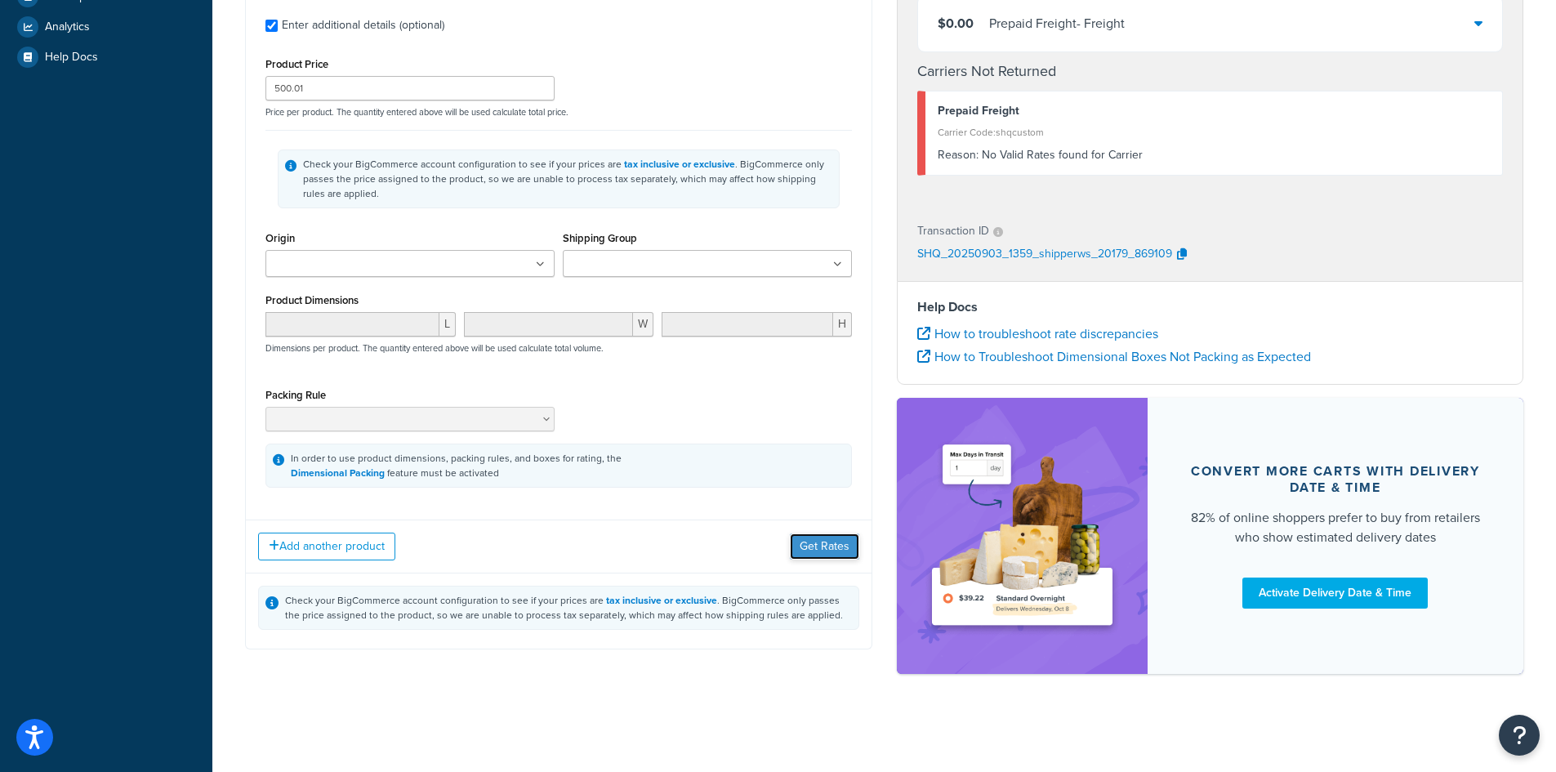
click at [836, 550] on button "Get Rates" at bounding box center [824, 546] width 69 height 26
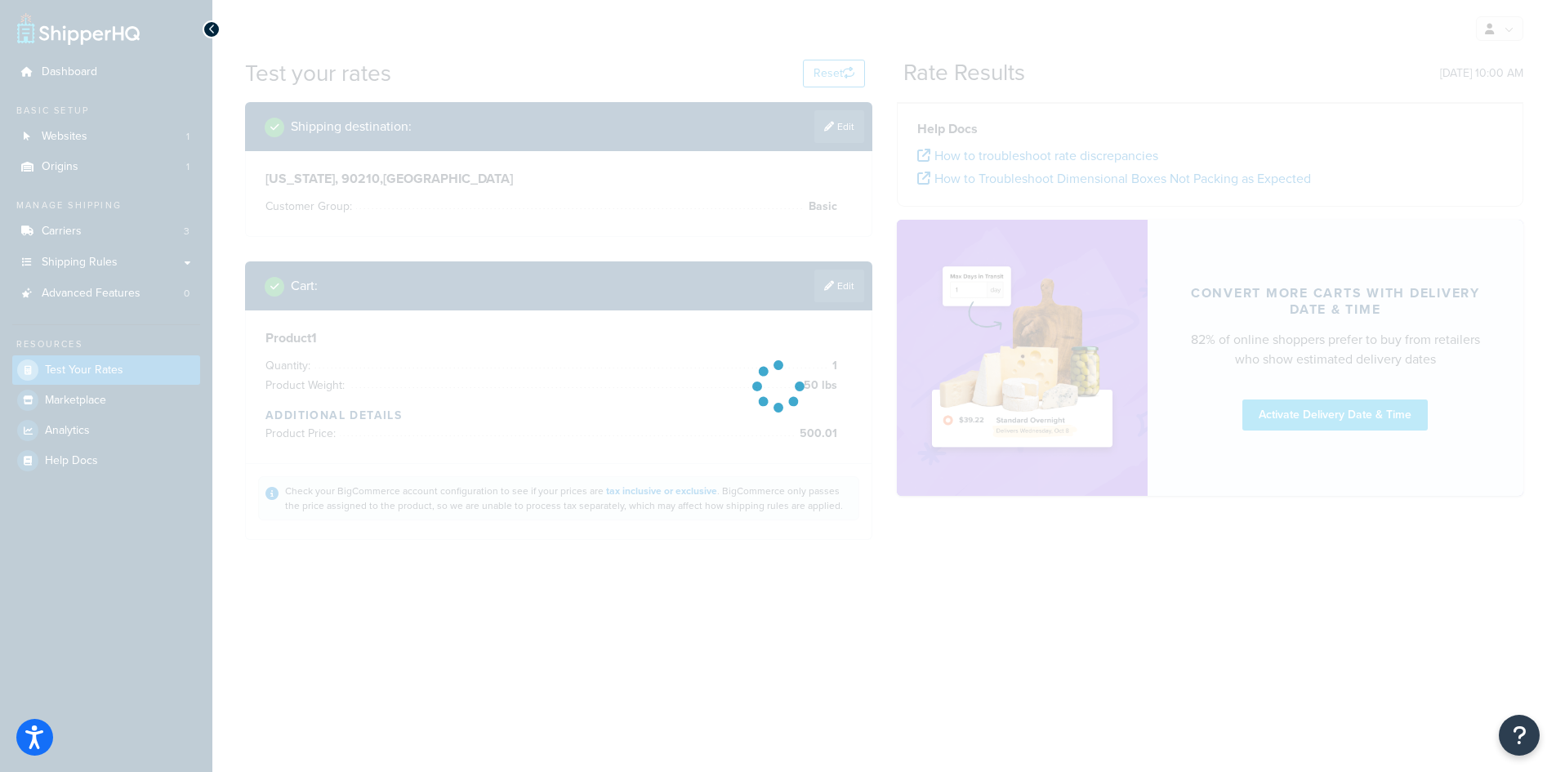
scroll to position [0, 0]
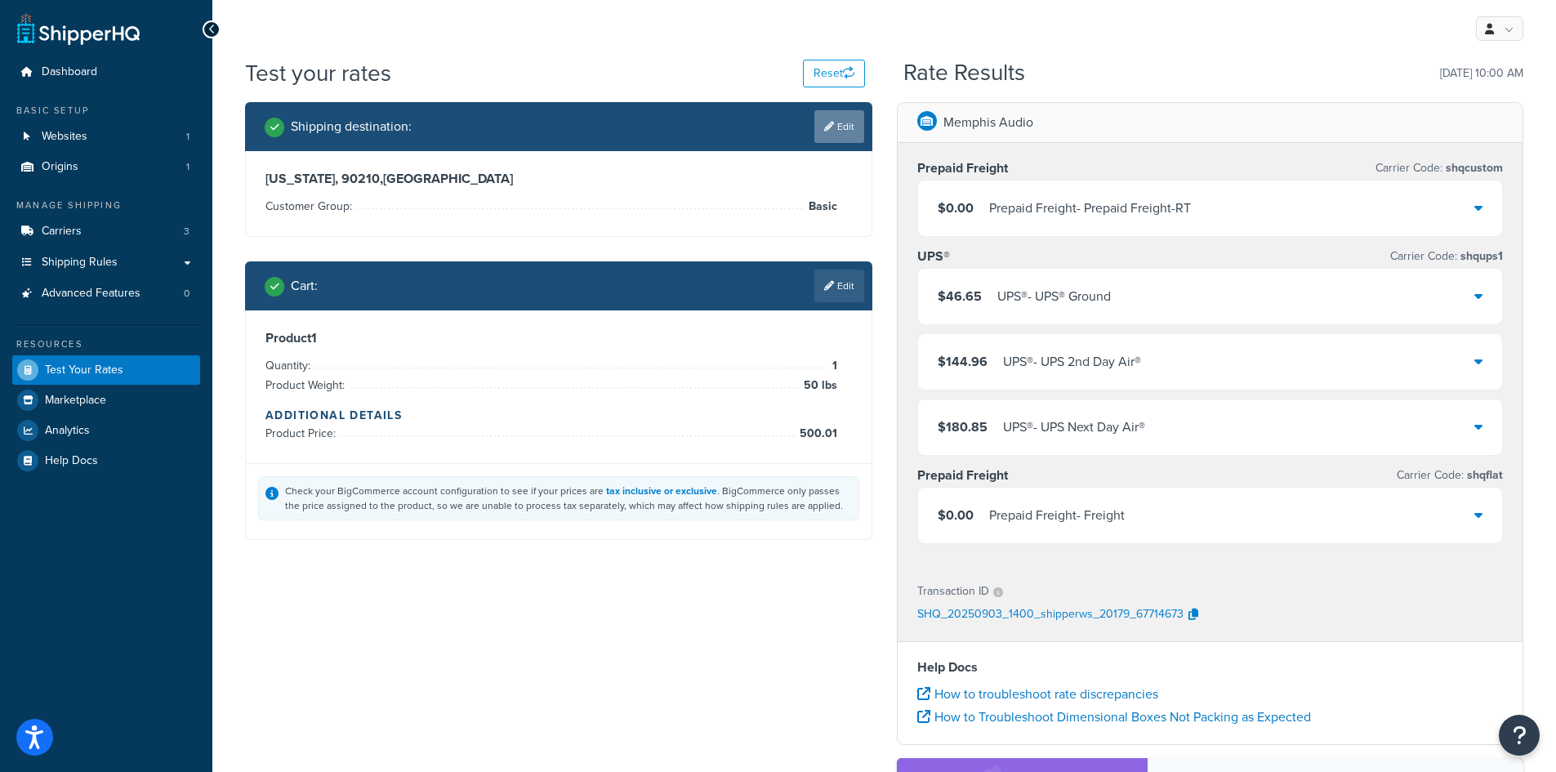
click at [841, 128] on link "Edit" at bounding box center [839, 126] width 50 height 33
select select "CA"
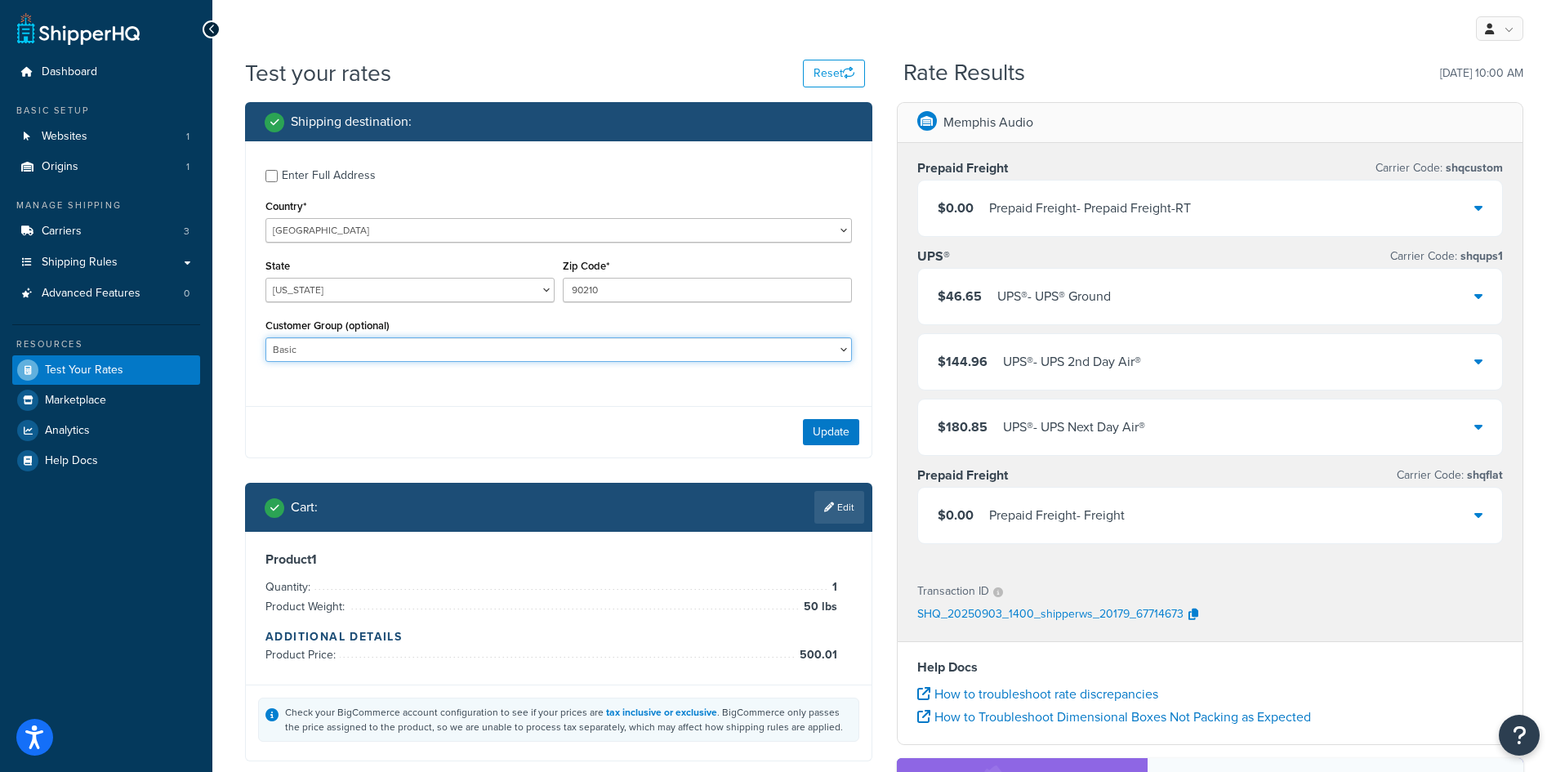
click at [430, 350] on select "Basic Dist 20 House 30 Level 1 Level 2 Level 3 Level 4 Level 5 Rep Sample Retai…" at bounding box center [558, 349] width 587 height 25
select select "Level 1"
click at [265, 339] on select "Basic Dist 20 House 30 Level 1 Level 2 Level 3 Level 4 Level 5 Rep Sample Retai…" at bounding box center [558, 349] width 587 height 25
click at [858, 432] on button "Update" at bounding box center [831, 432] width 56 height 26
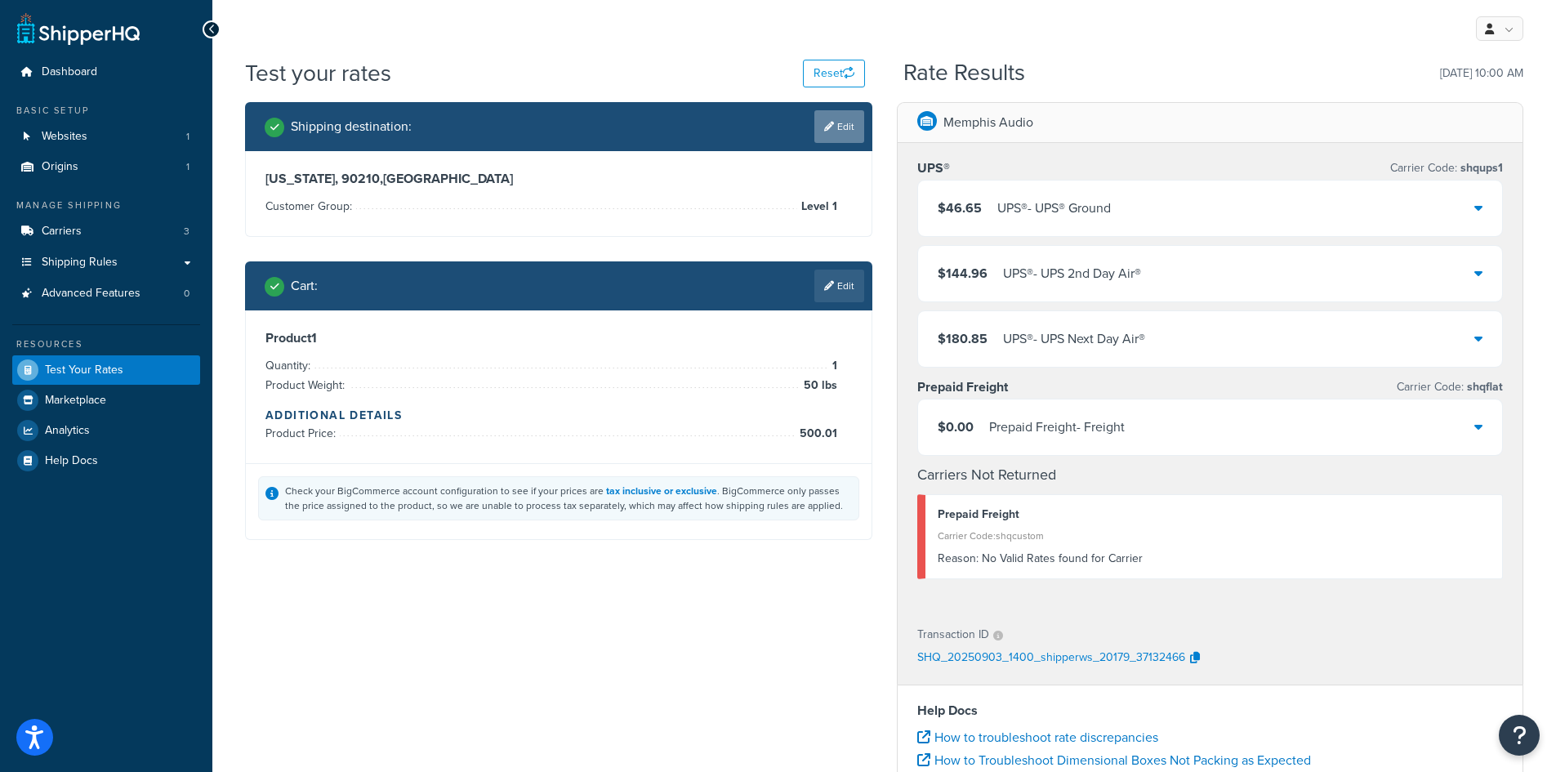
click at [840, 129] on link "Edit" at bounding box center [839, 126] width 50 height 33
select select "CA"
select select "Level 1"
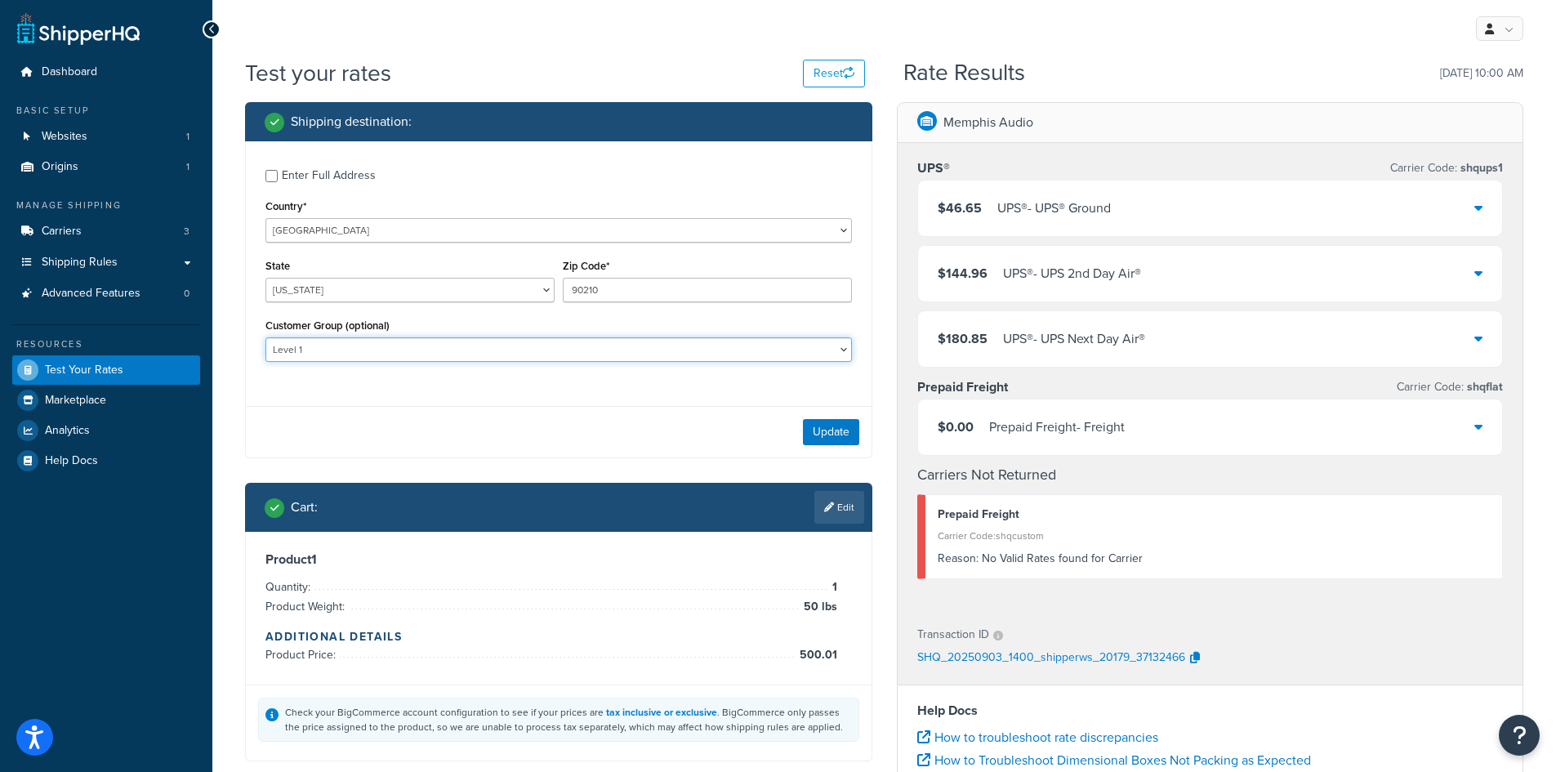
click at [774, 350] on select "Basic Dist 20 House 30 Level 1 Level 2 Level 3 Level 4 Level 5 Rep Sample Retai…" at bounding box center [558, 349] width 587 height 25
select select
click at [265, 339] on select "Basic Dist 20 House 30 Level 1 Level 2 Level 3 Level 4 Level 5 Rep Sample Retai…" at bounding box center [558, 349] width 587 height 25
click at [829, 436] on button "Update" at bounding box center [831, 432] width 56 height 26
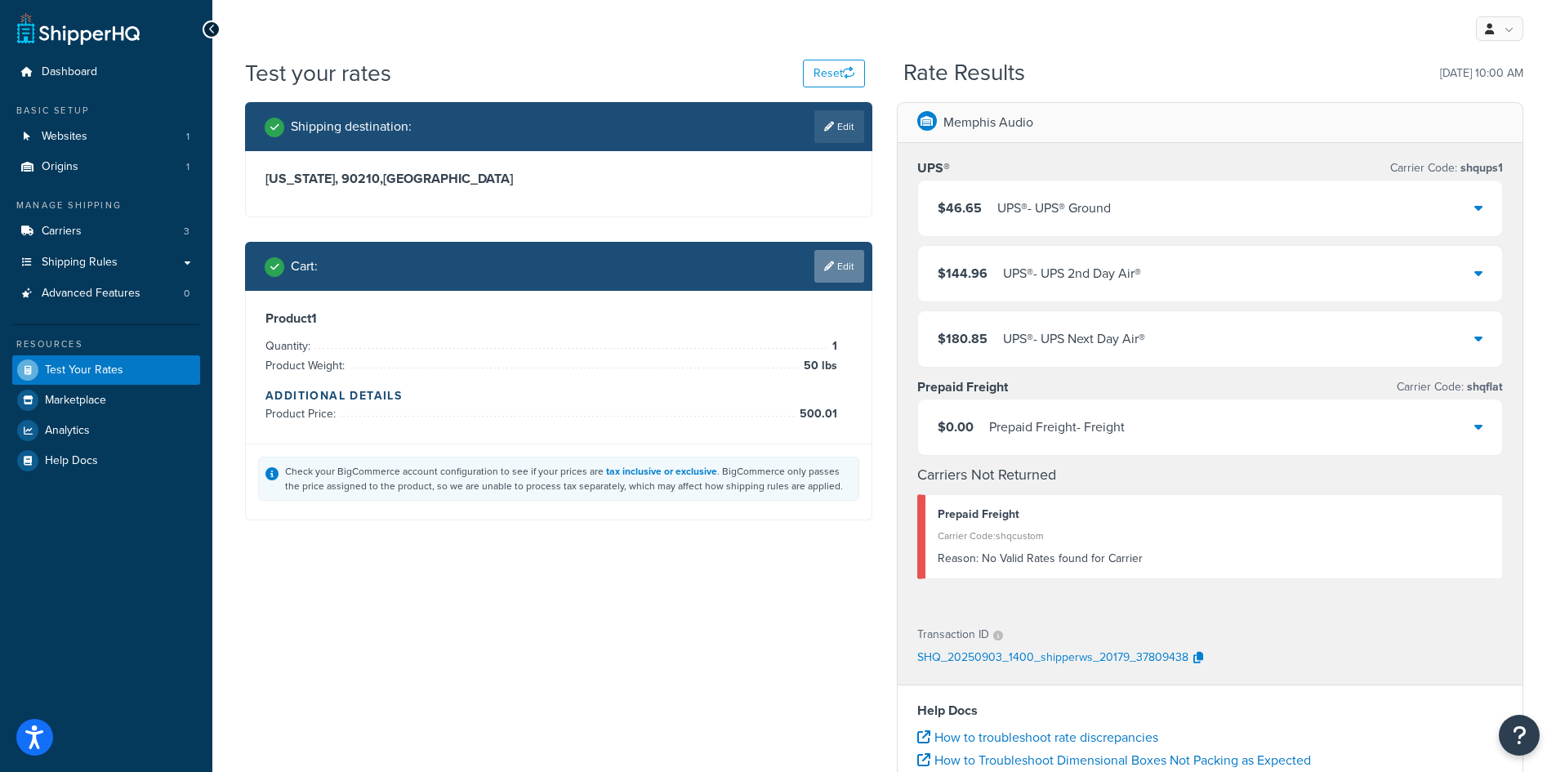
click at [824, 273] on link "Edit" at bounding box center [839, 266] width 50 height 33
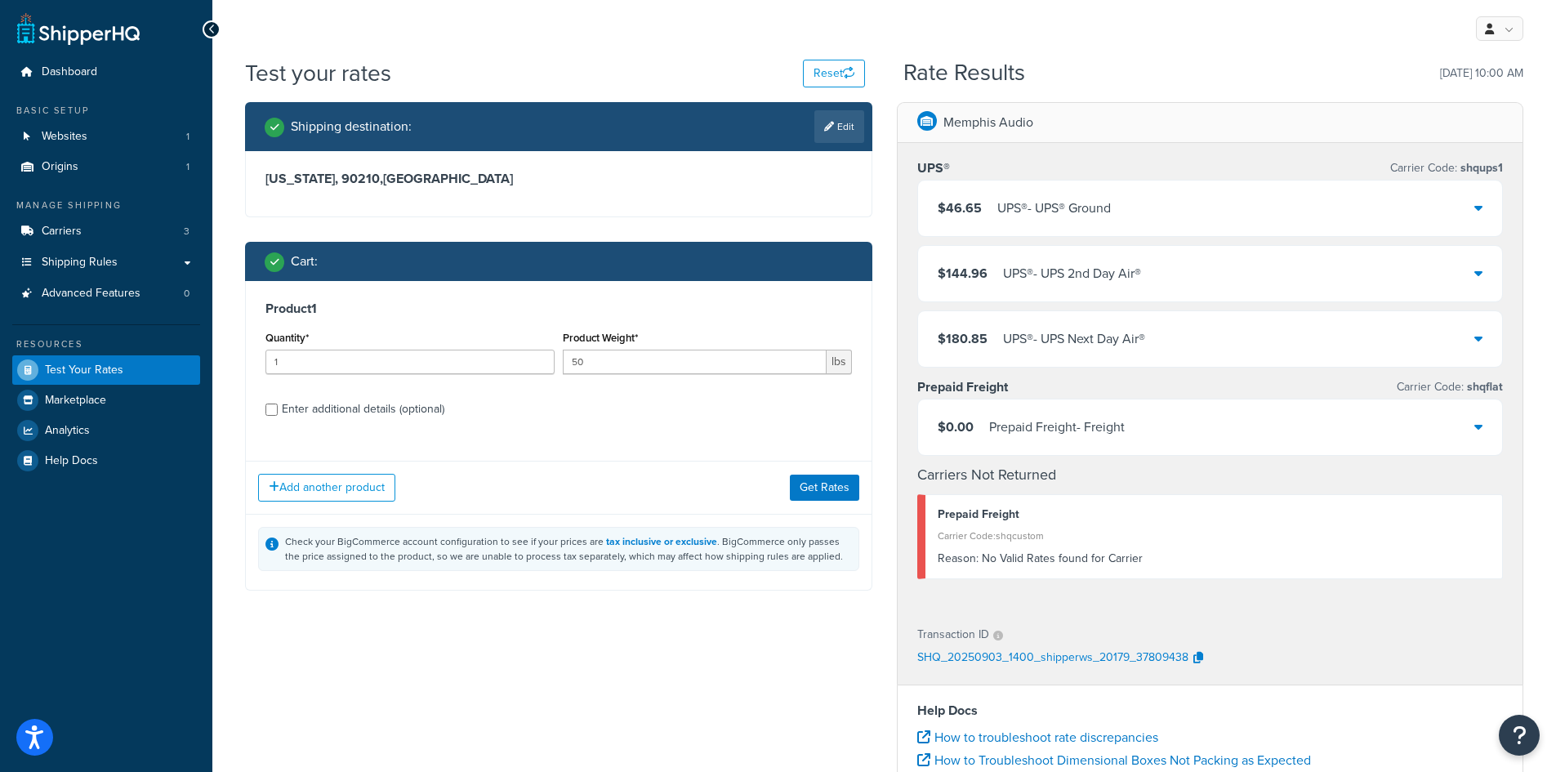
click at [380, 413] on div "Enter additional details (optional)" at bounding box center [363, 409] width 163 height 23
click at [278, 413] on input "Enter additional details (optional)" at bounding box center [271, 410] width 12 height 12
checkbox input "true"
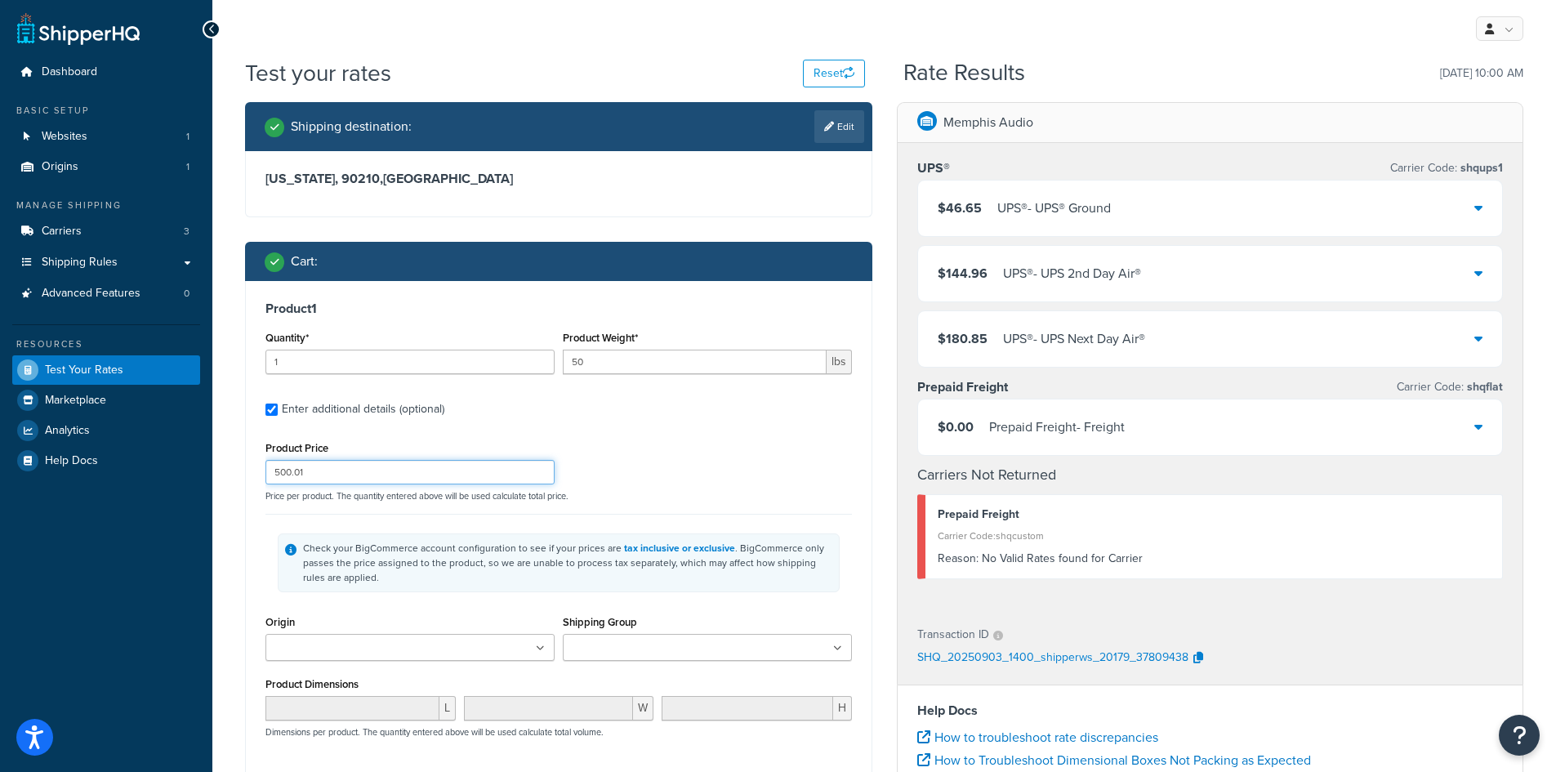
drag, startPoint x: 337, startPoint y: 467, endPoint x: 269, endPoint y: 470, distance: 68.7
click at [272, 466] on input "500.01" at bounding box center [409, 472] width 289 height 25
type input "10"
click at [695, 450] on div "Product Price 10 Price per product. The quantity entered above will be used cal…" at bounding box center [558, 469] width 595 height 65
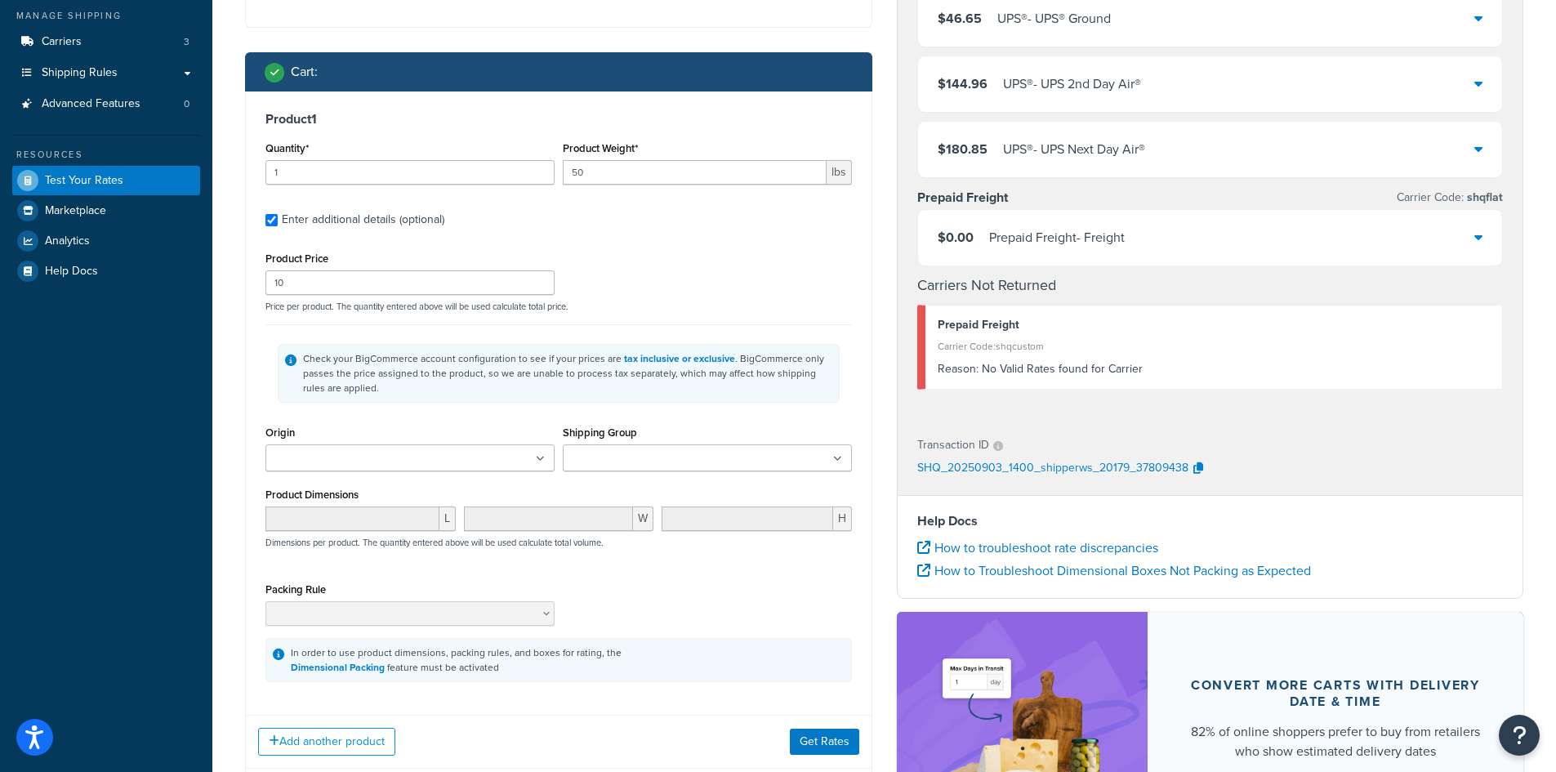
scroll to position [327, 0]
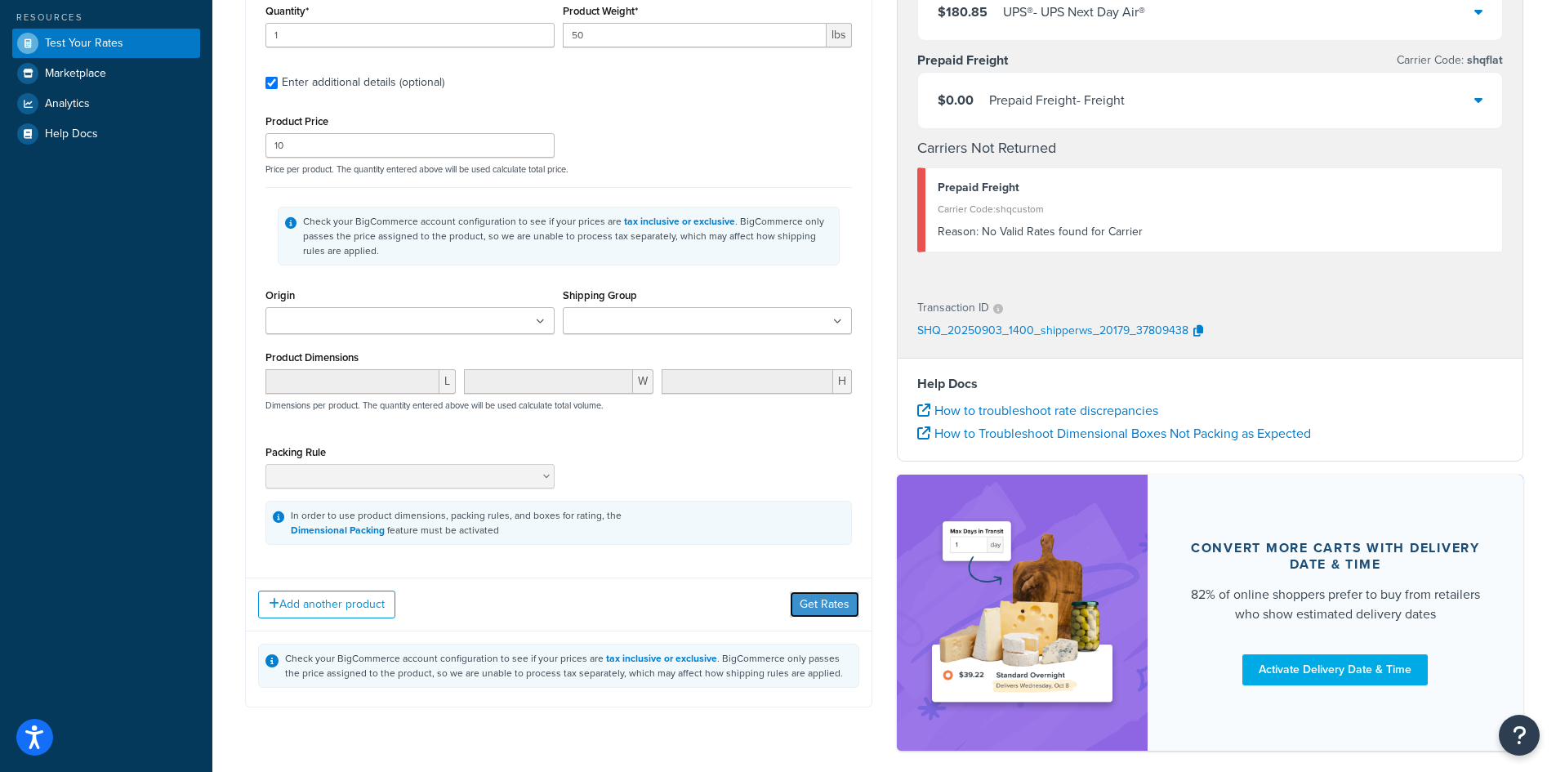
click at [820, 593] on button "Get Rates" at bounding box center [824, 604] width 69 height 26
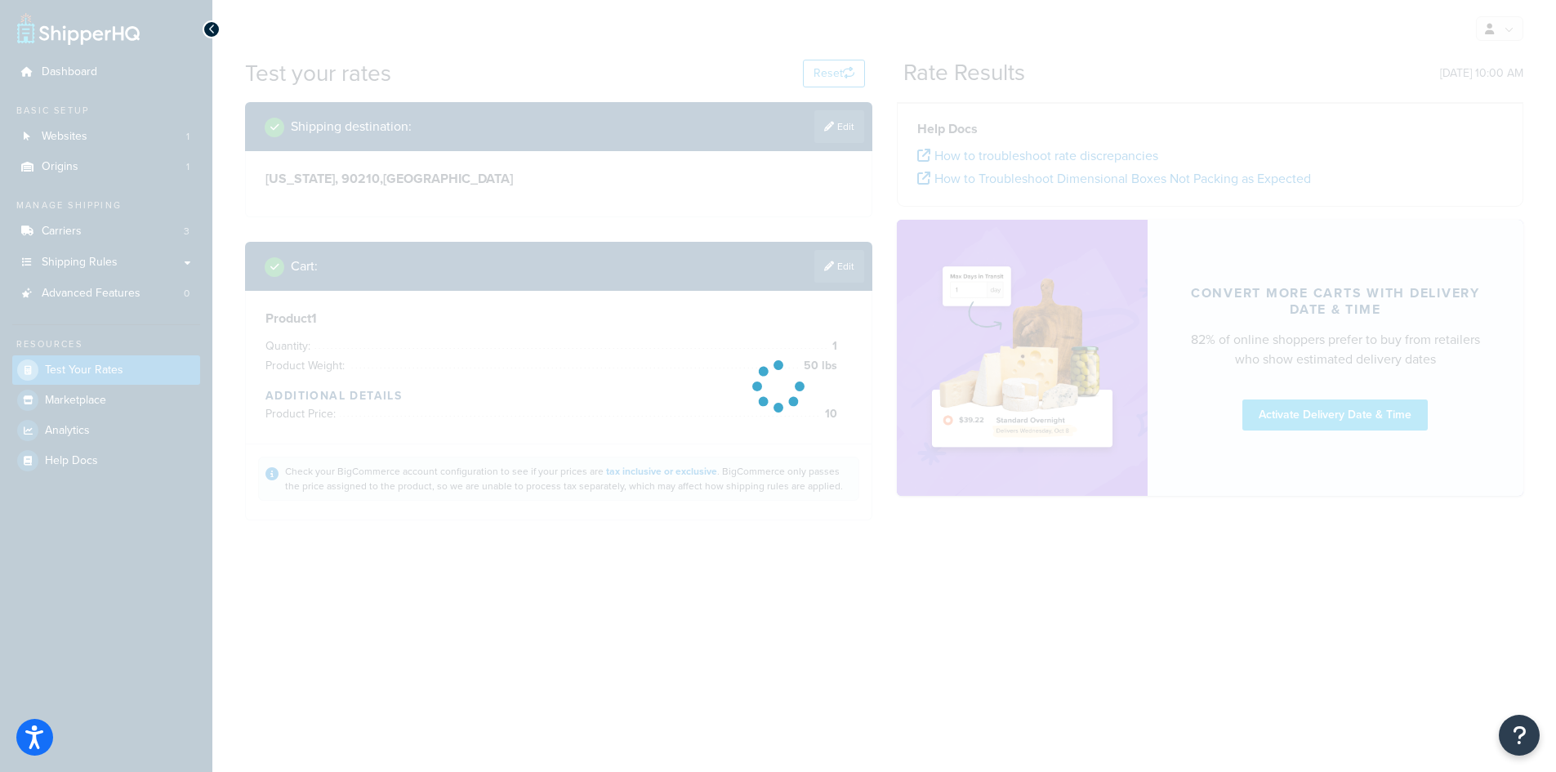
scroll to position [0, 0]
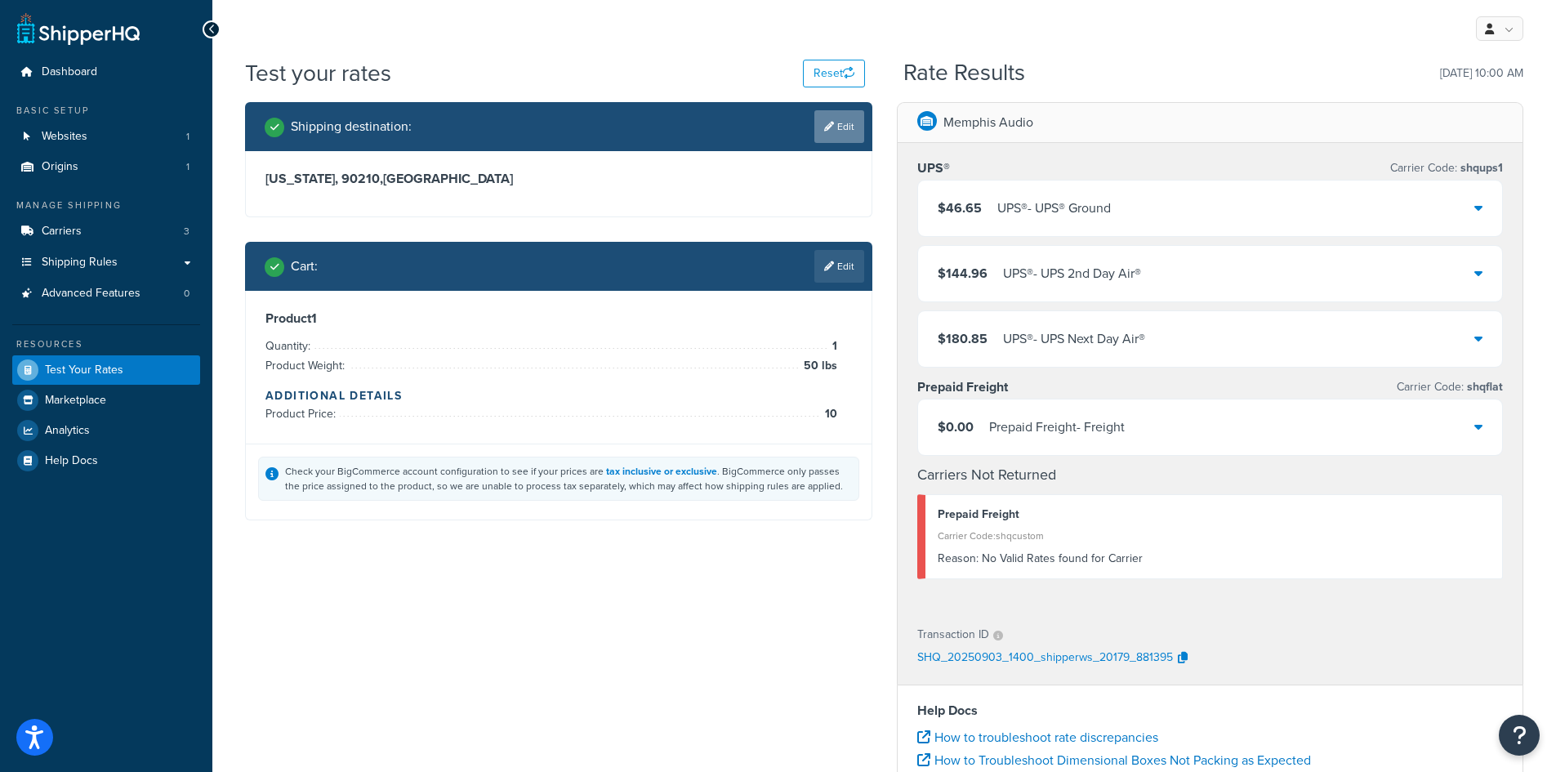
click at [824, 136] on link "Edit" at bounding box center [839, 126] width 50 height 33
select select "CA"
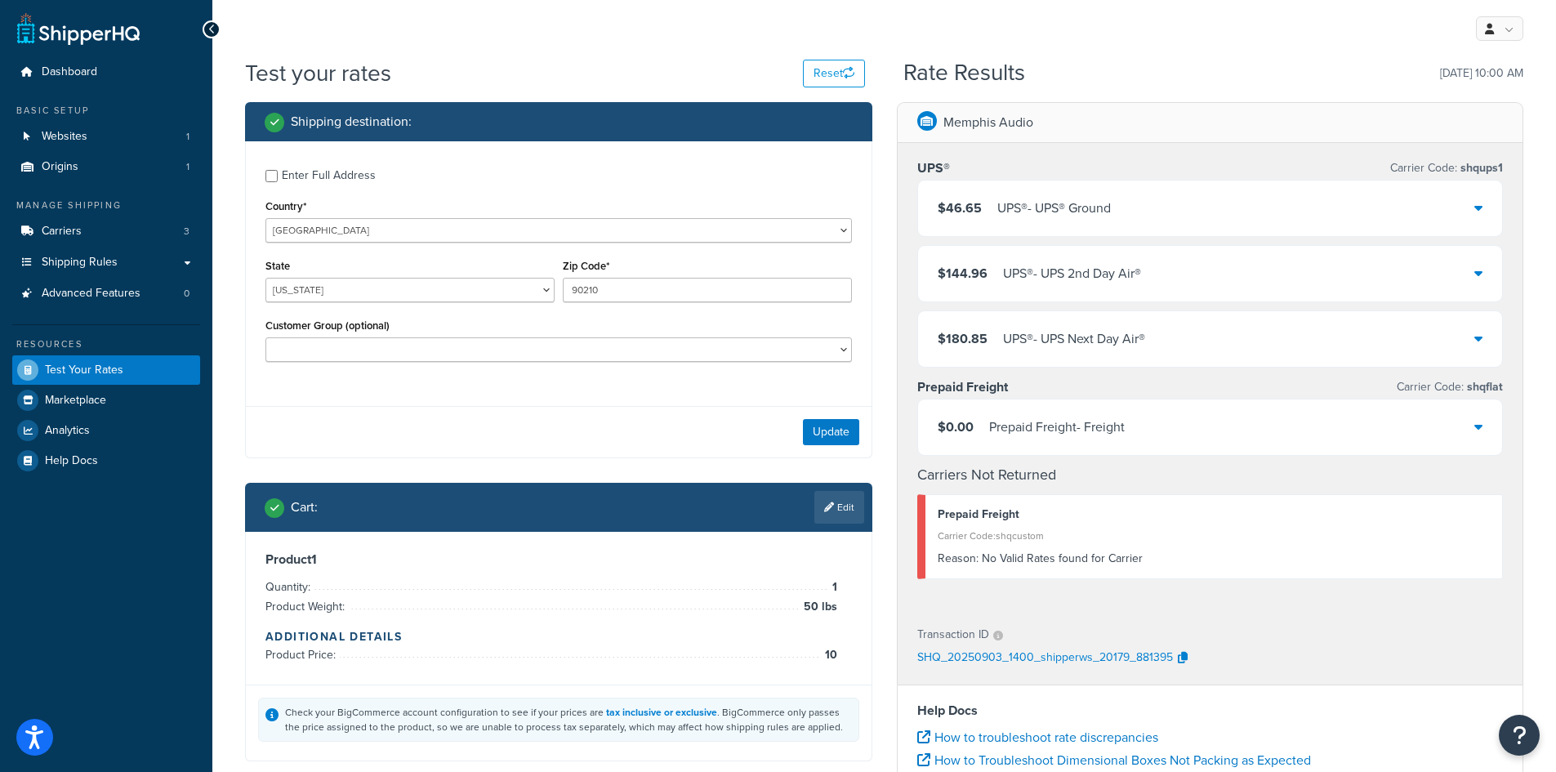
click at [783, 373] on div "Customer Group (optional) Basic Dist 20 House 30 Level 1 Level 2 Level 3 Level …" at bounding box center [558, 345] width 595 height 60
click at [783, 359] on select "Basic Dist 20 House 30 Level 1 Level 2 Level 3 Level 4 Level 5 Rep Sample Retai…" at bounding box center [558, 349] width 587 height 25
select select "Level 5"
click at [265, 339] on select "Basic Dist 20 House 30 Level 1 Level 2 Level 3 Level 4 Level 5 Rep Sample Retai…" at bounding box center [558, 349] width 587 height 25
click at [847, 432] on button "Update" at bounding box center [831, 432] width 56 height 26
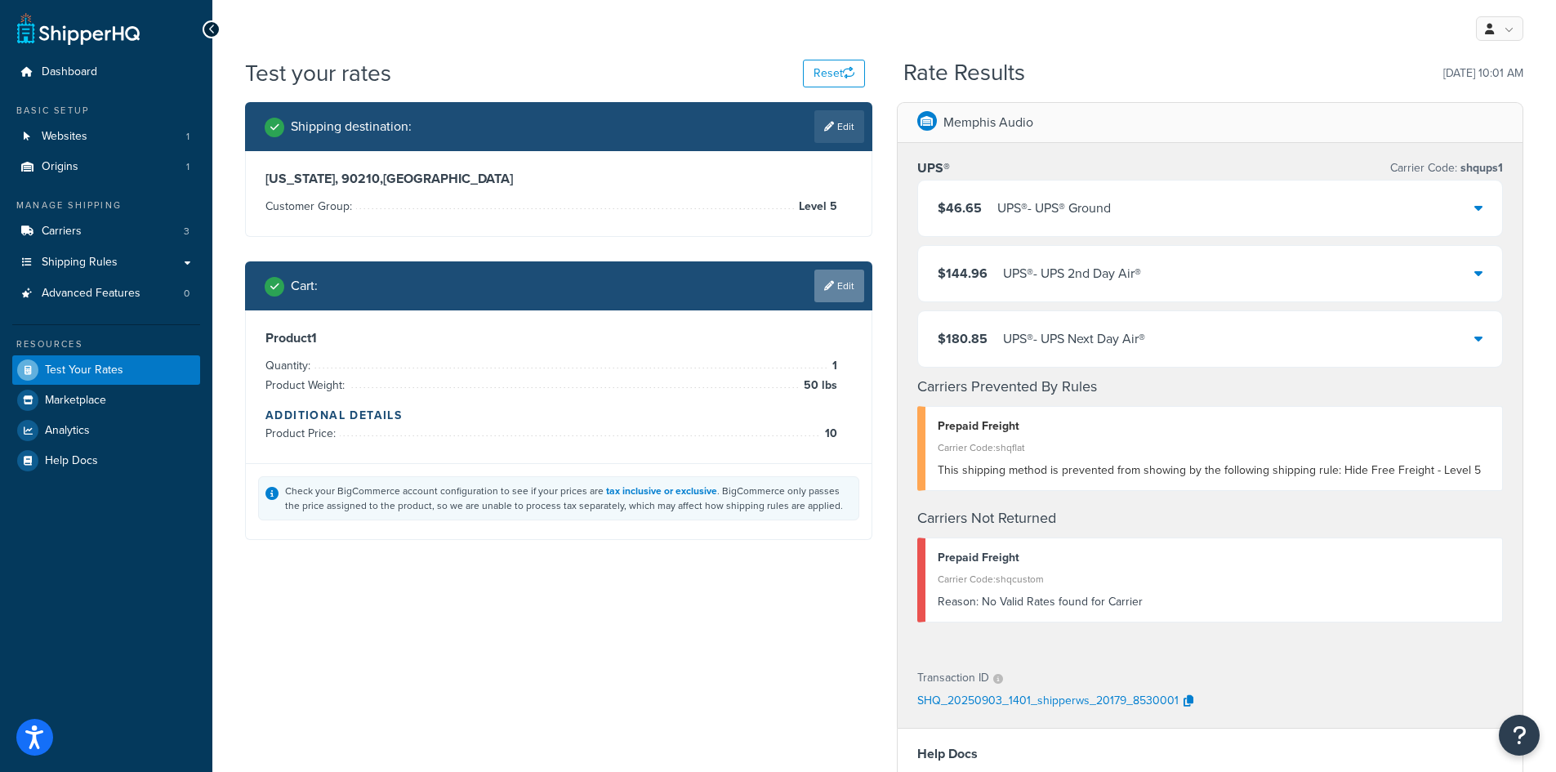
click at [842, 277] on link "Edit" at bounding box center [839, 286] width 50 height 33
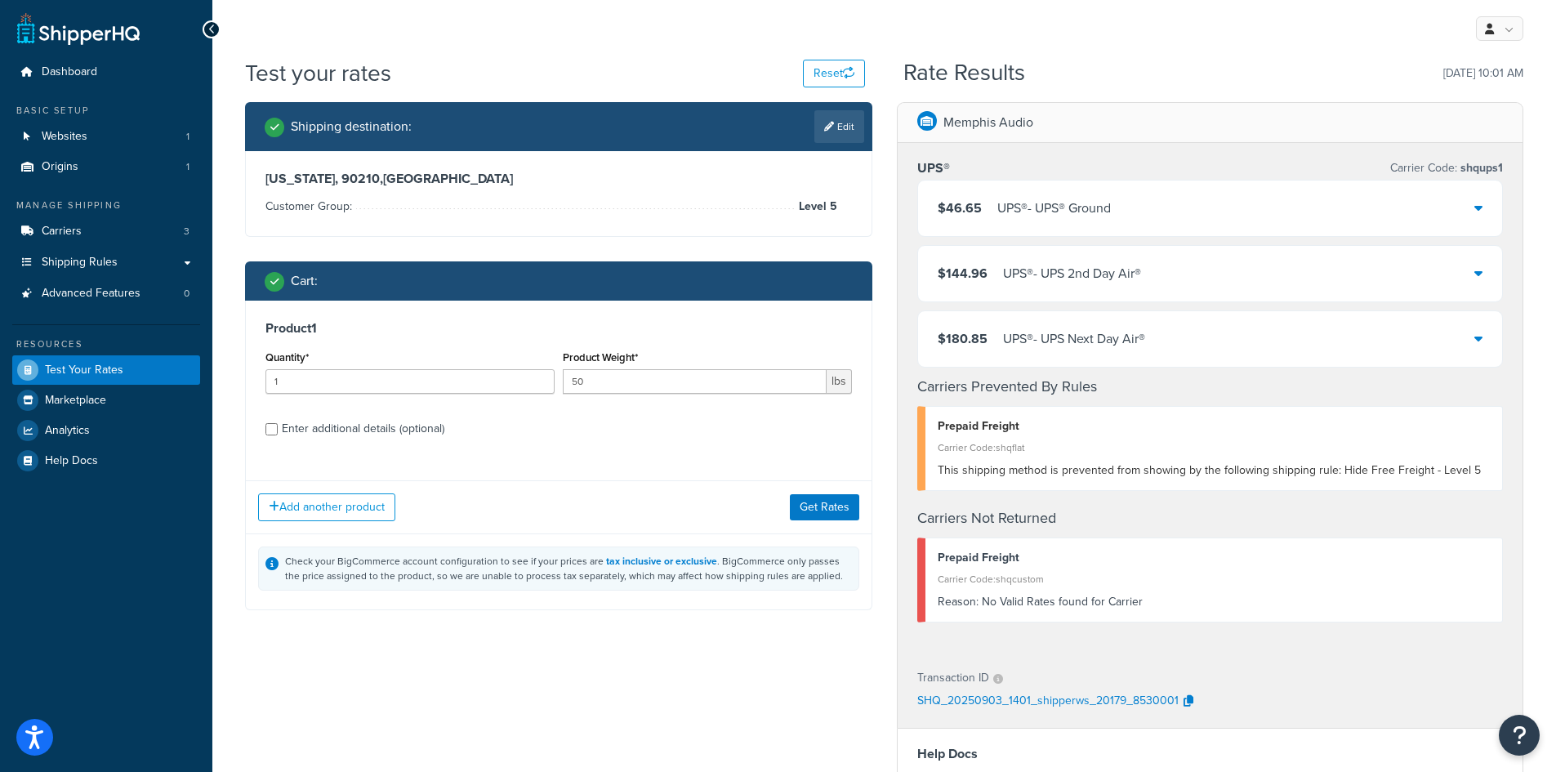
click at [367, 429] on div "Enter additional details (optional)" at bounding box center [363, 428] width 163 height 23
click at [278, 429] on input "Enter additional details (optional)" at bounding box center [271, 429] width 12 height 12
checkbox input "true"
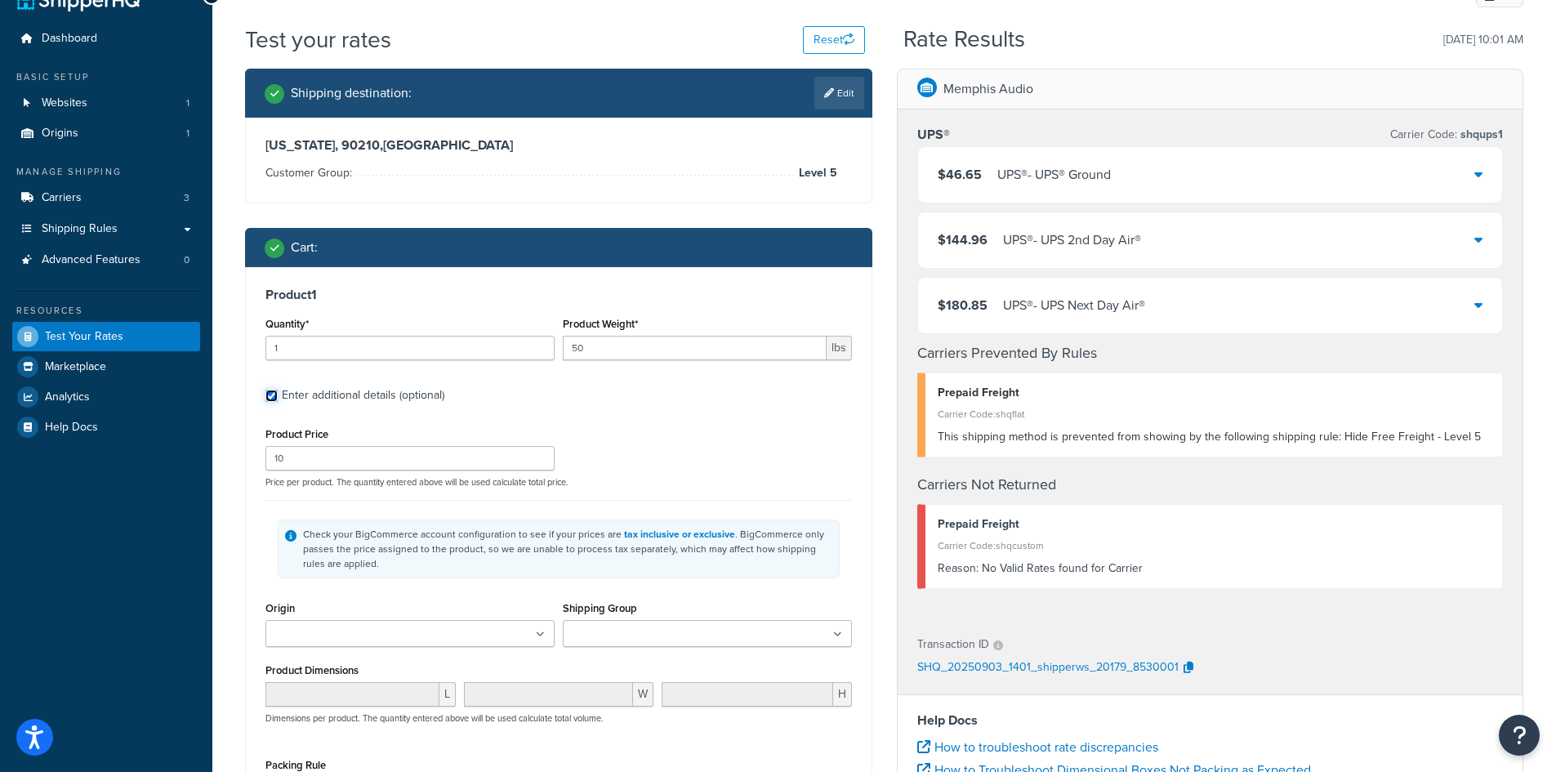
scroll to position [82, 0]
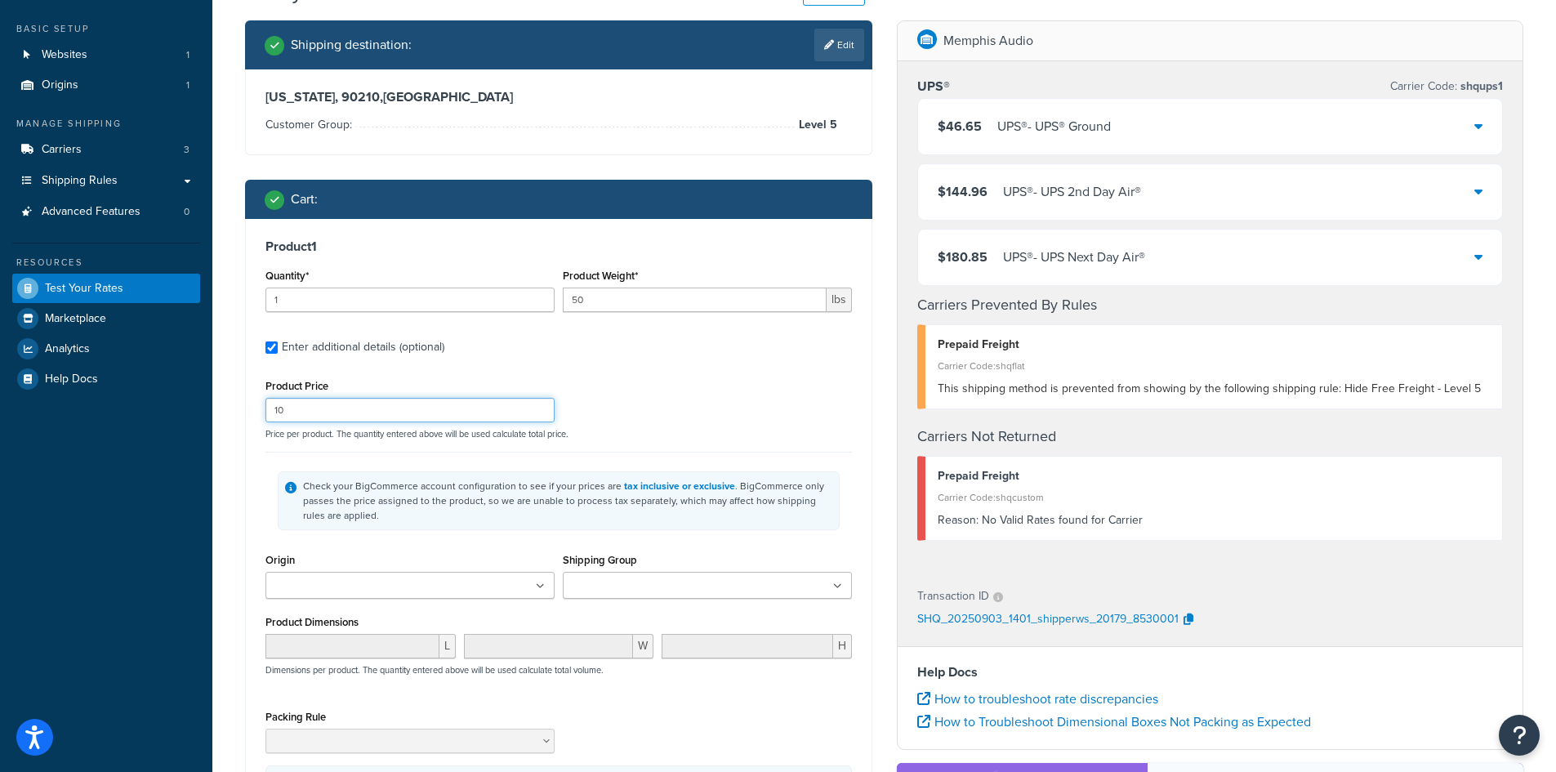
drag, startPoint x: 359, startPoint y: 418, endPoint x: 263, endPoint y: 414, distance: 96.5
click at [263, 414] on div "Product Price 10" at bounding box center [409, 398] width 297 height 47
type input "1500"
click at [690, 404] on div "Product Price 1500 Price per product. The quantity entered above will be used c…" at bounding box center [558, 407] width 595 height 65
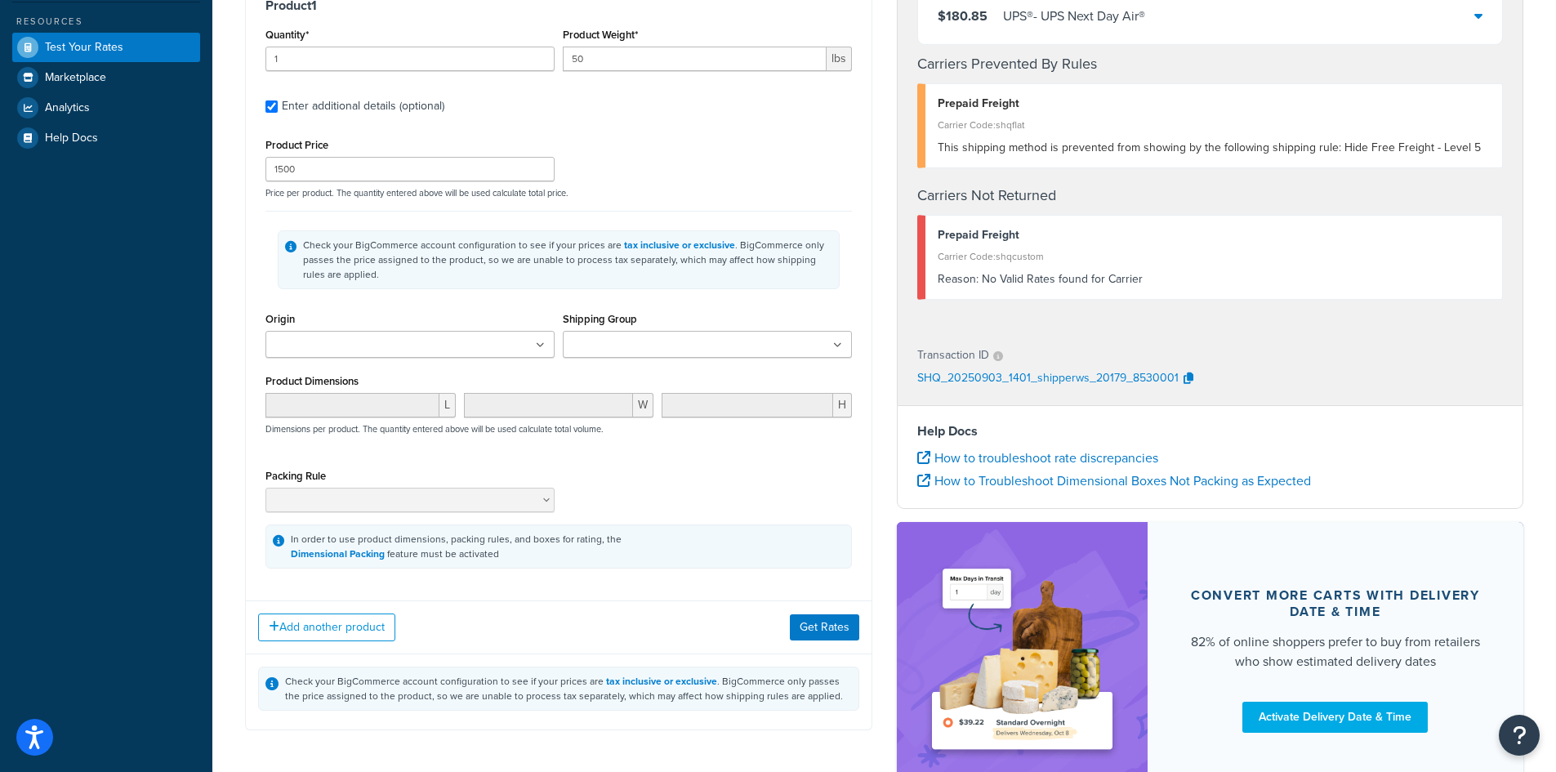
scroll to position [327, 0]
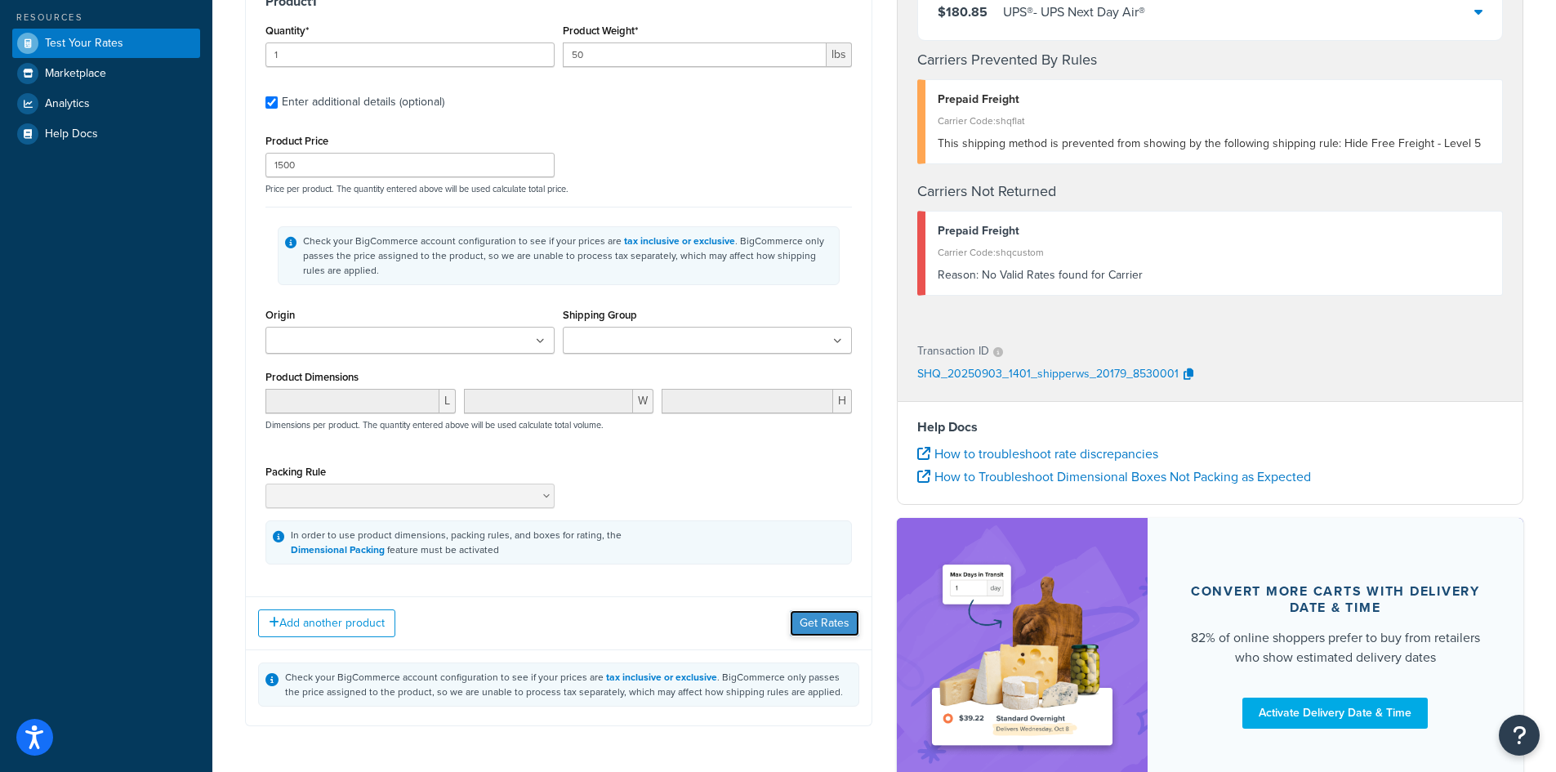
click at [845, 620] on button "Get Rates" at bounding box center [824, 623] width 69 height 26
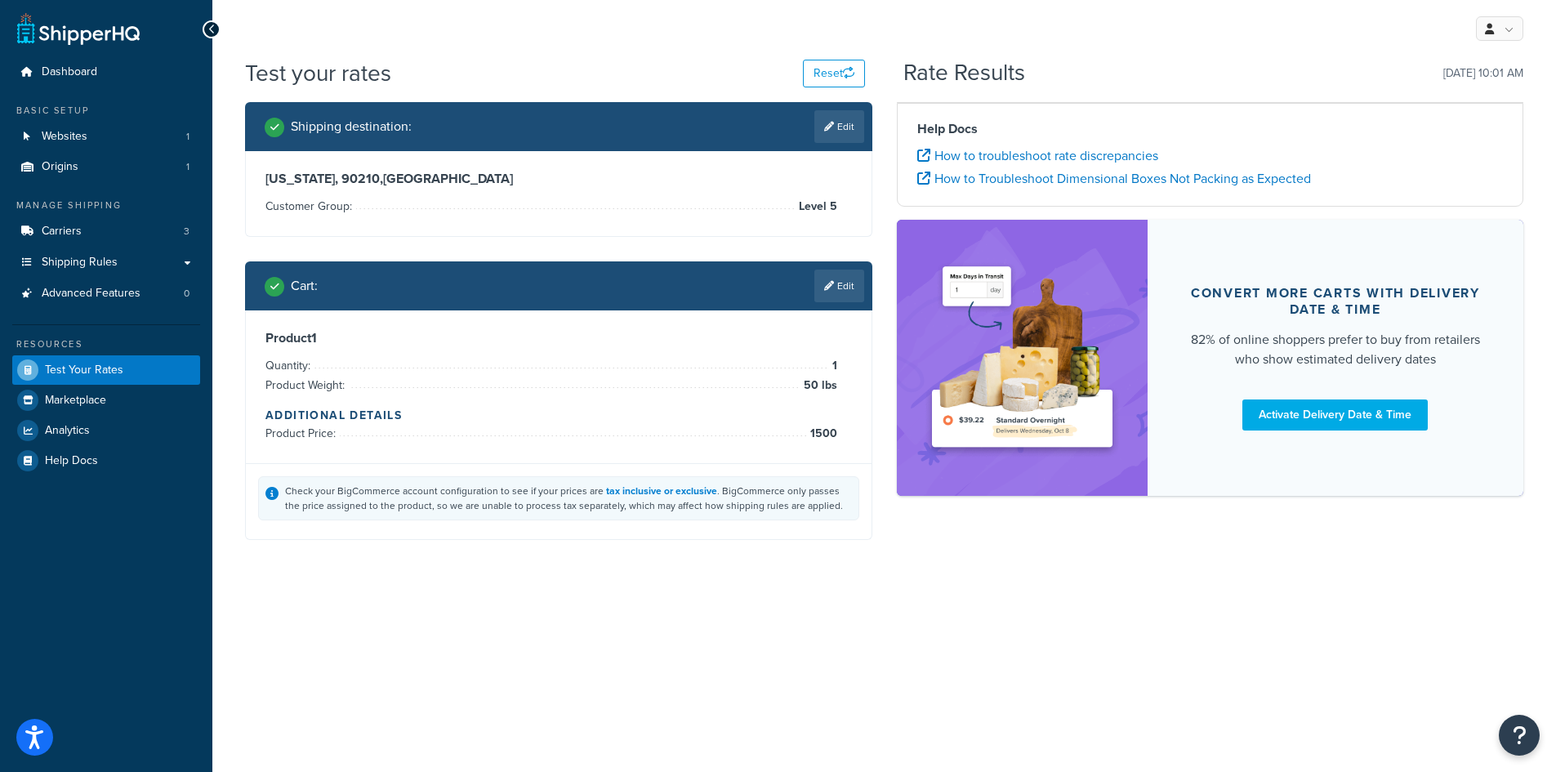
scroll to position [0, 0]
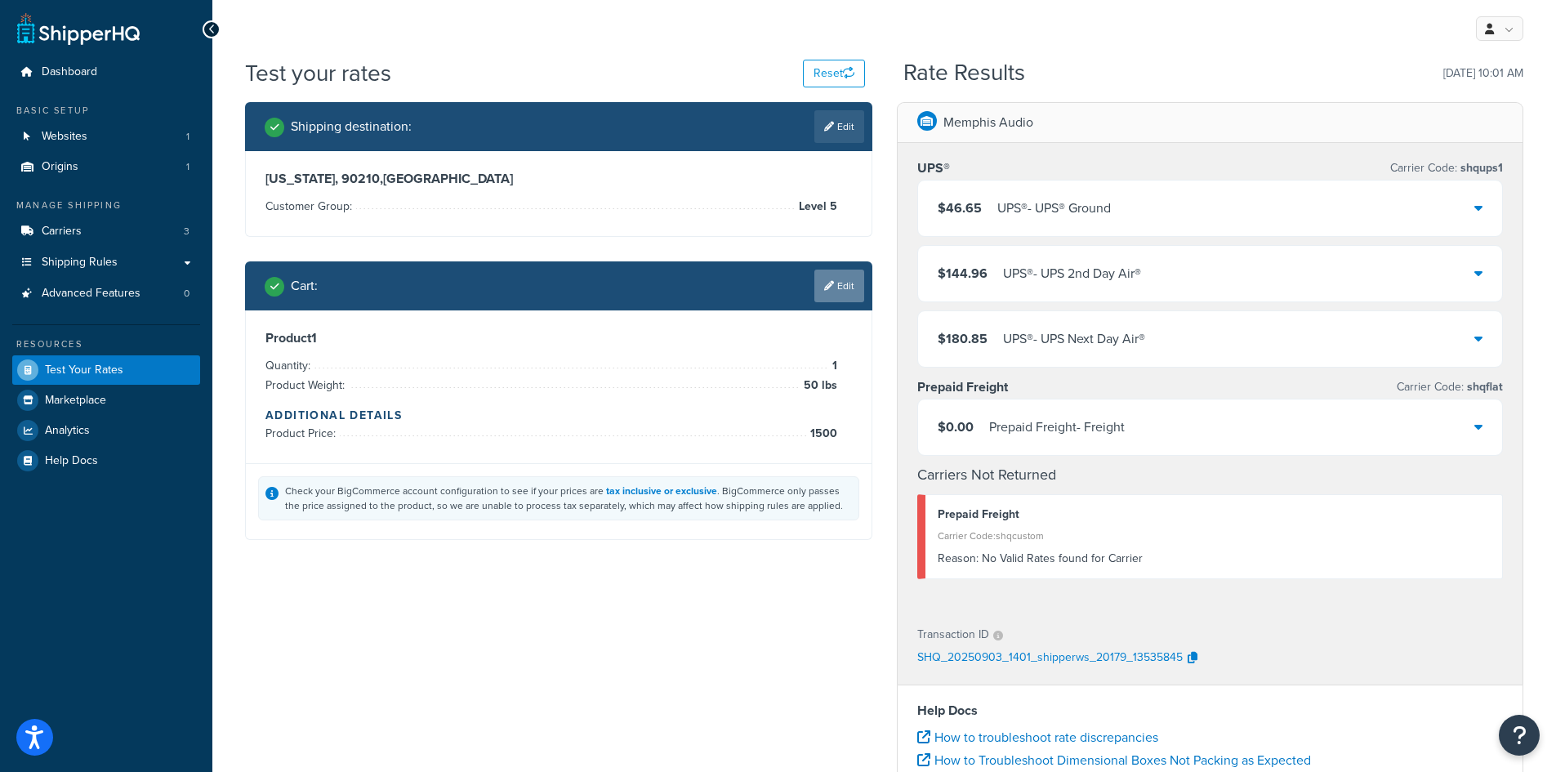
click at [821, 281] on link "Edit" at bounding box center [839, 286] width 50 height 33
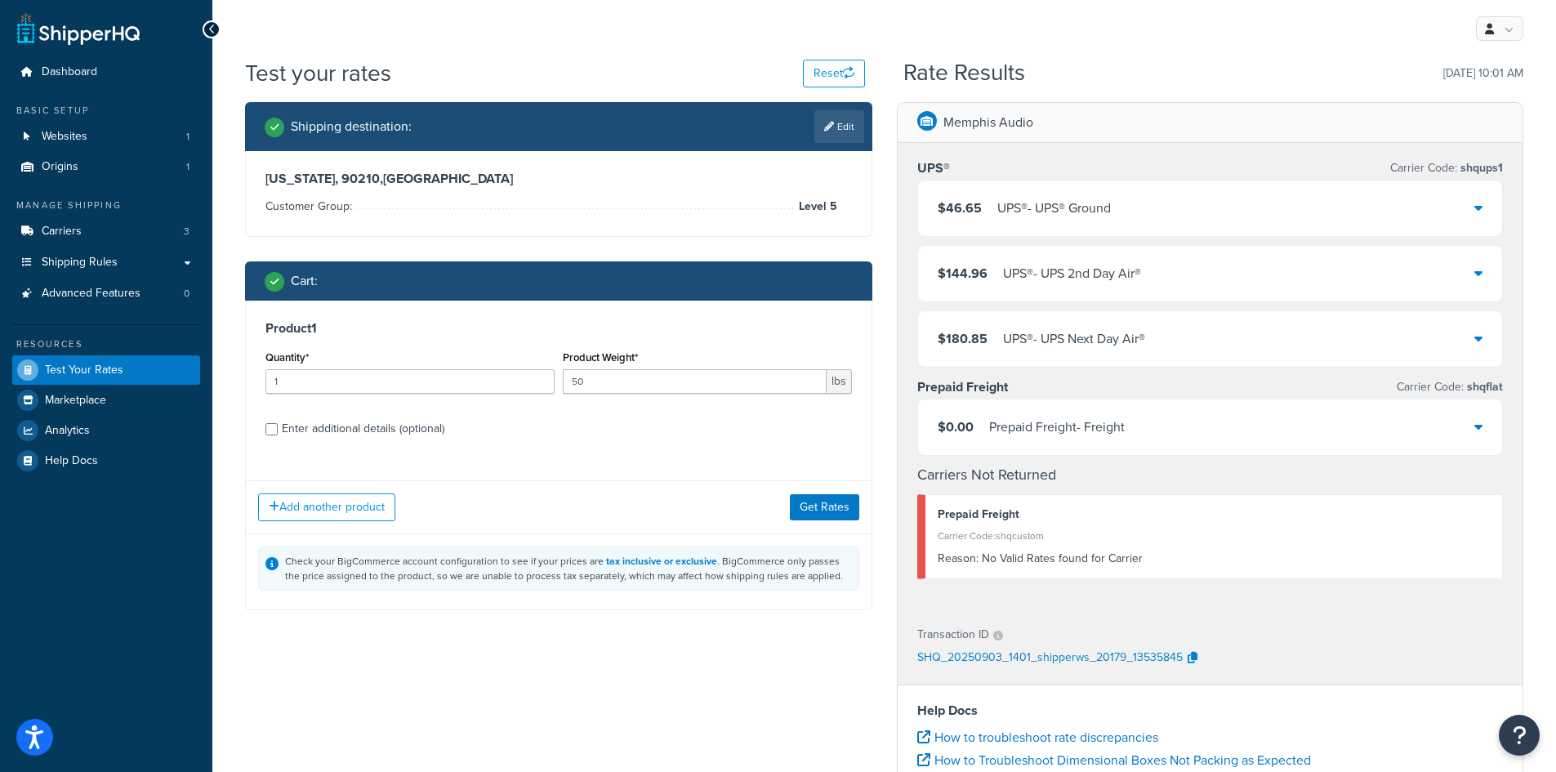
click at [392, 431] on div "Enter additional details (optional)" at bounding box center [363, 428] width 163 height 23
click at [278, 431] on input "Enter additional details (optional)" at bounding box center [271, 429] width 12 height 12
checkbox input "true"
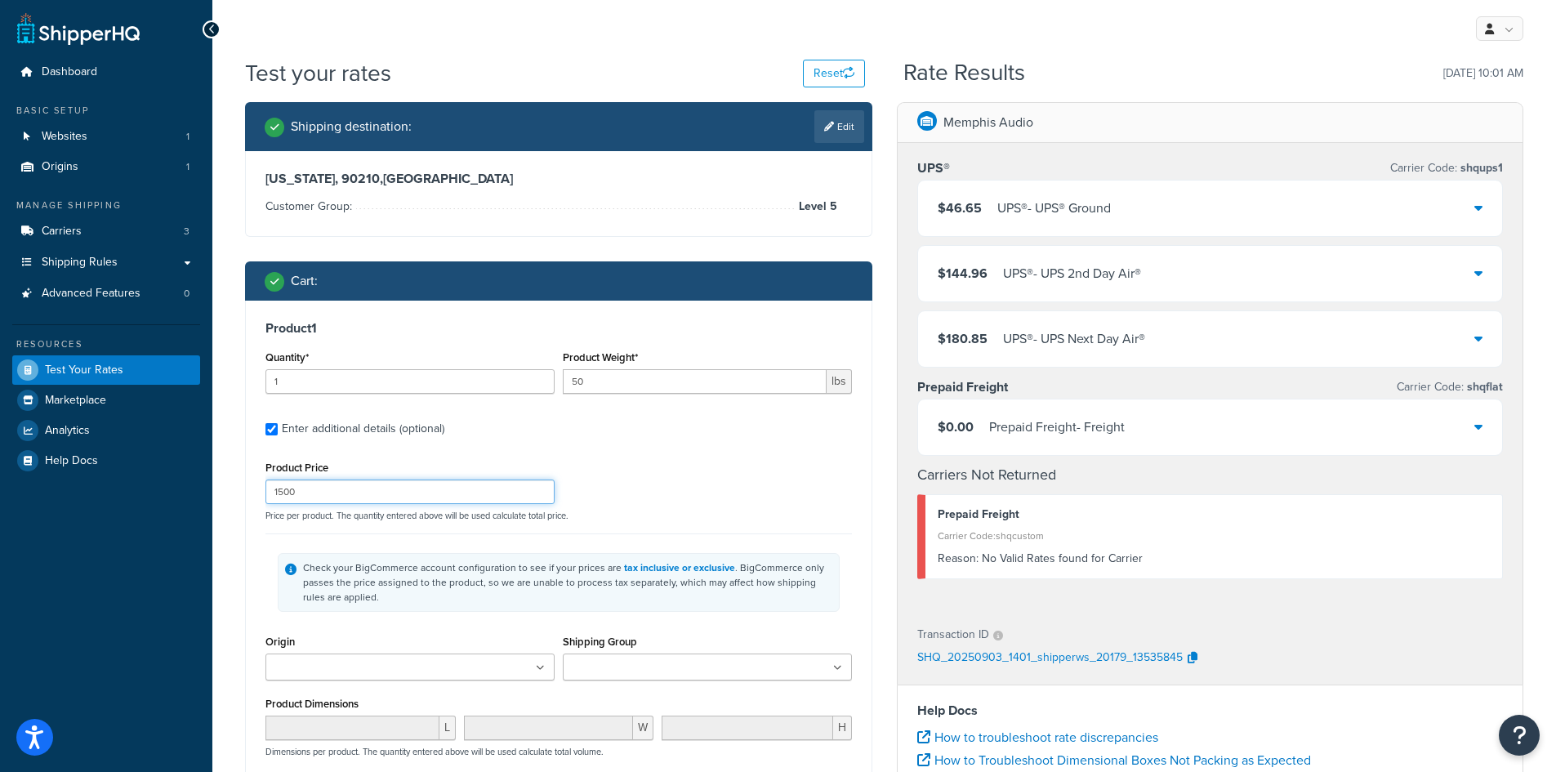
click at [406, 481] on input "1500" at bounding box center [409, 492] width 289 height 25
type input "1500.01"
click at [721, 477] on div "Product Price 1500.01 Price per product. The quantity entered above will be use…" at bounding box center [558, 489] width 595 height 65
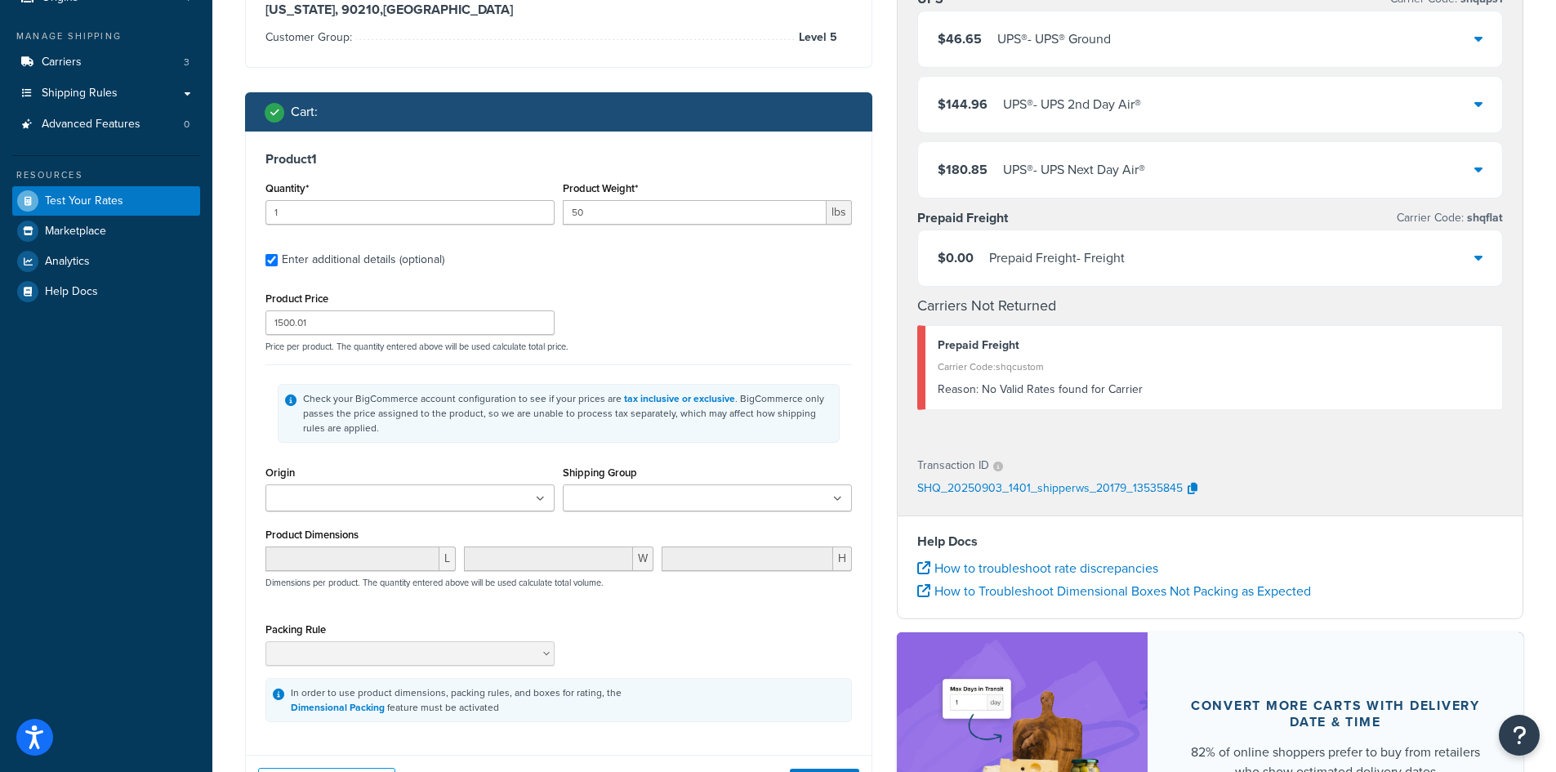
scroll to position [327, 0]
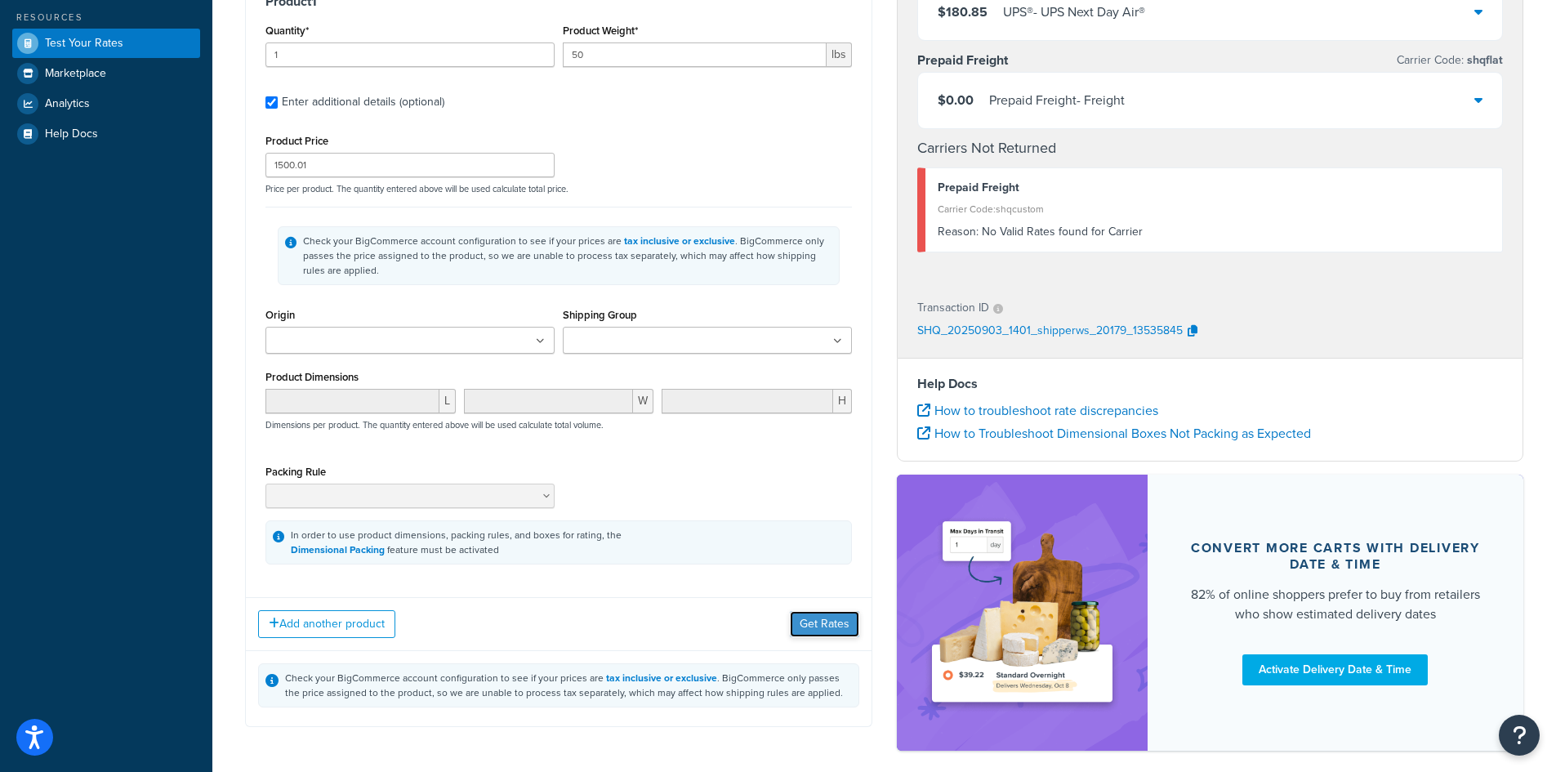
click at [835, 616] on button "Get Rates" at bounding box center [824, 624] width 69 height 26
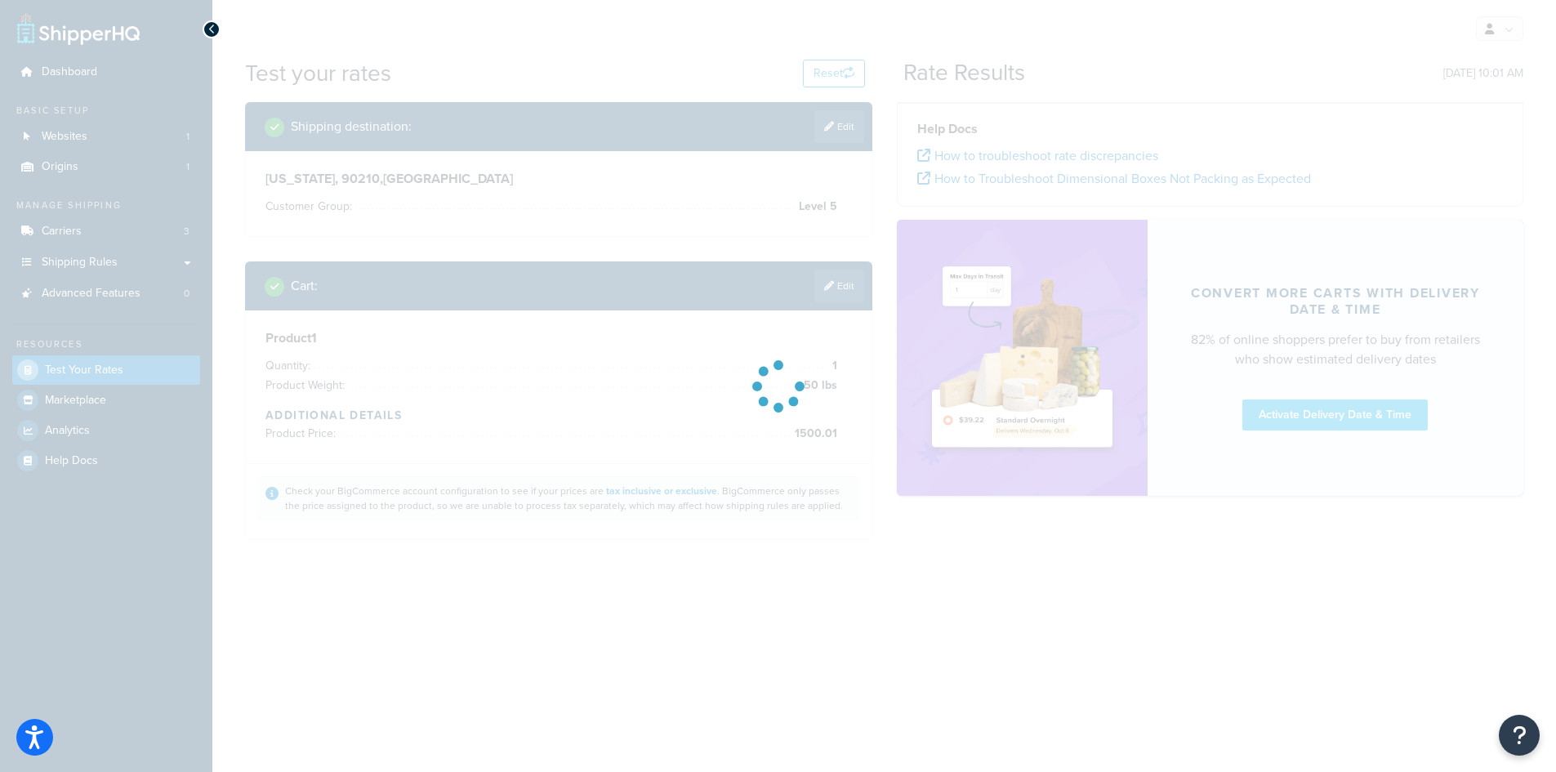
scroll to position [0, 0]
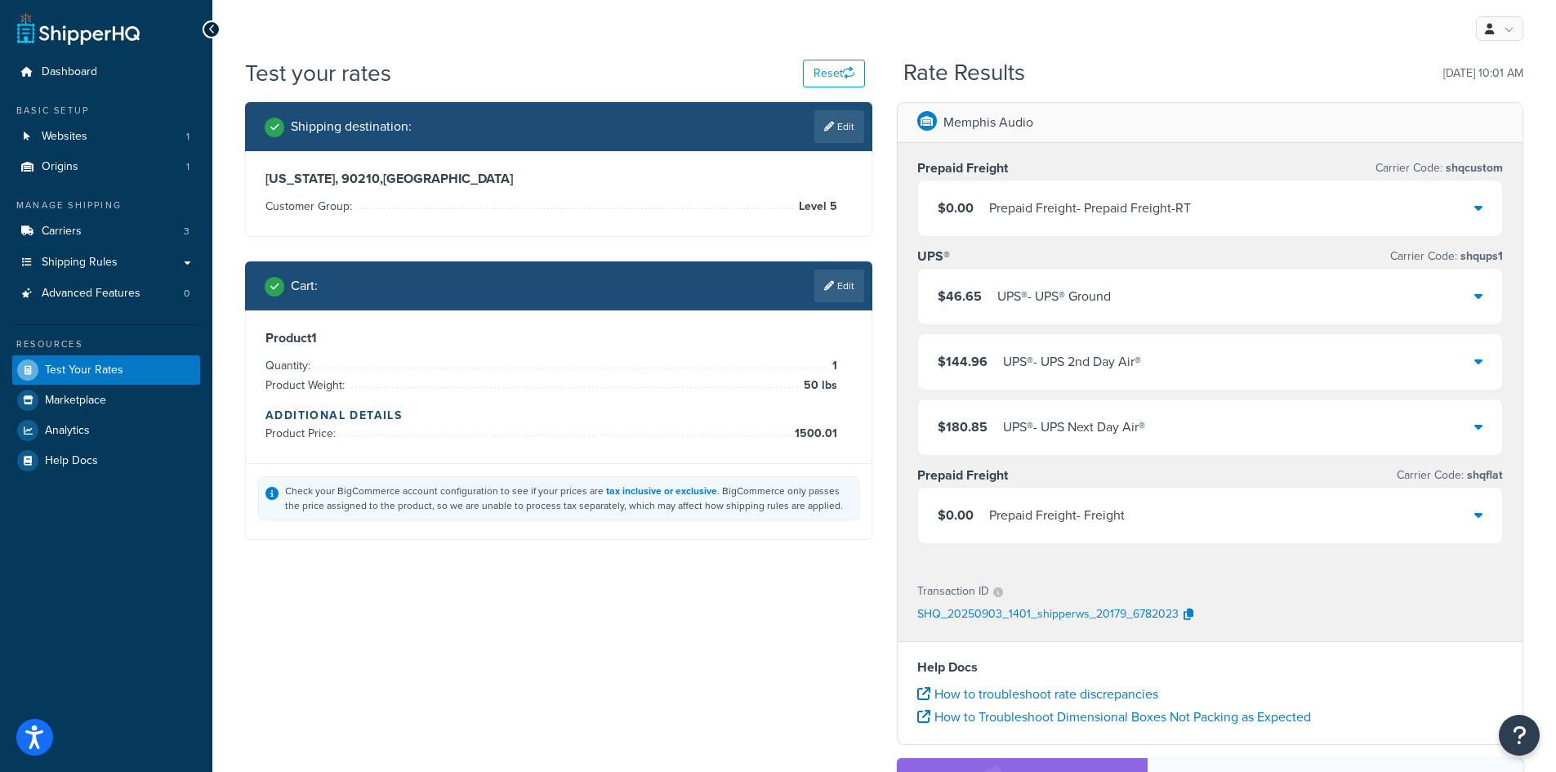
click at [1434, 193] on div "$0.00 Prepaid Freight - Prepaid Freight-RT" at bounding box center [1210, 209] width 585 height 56
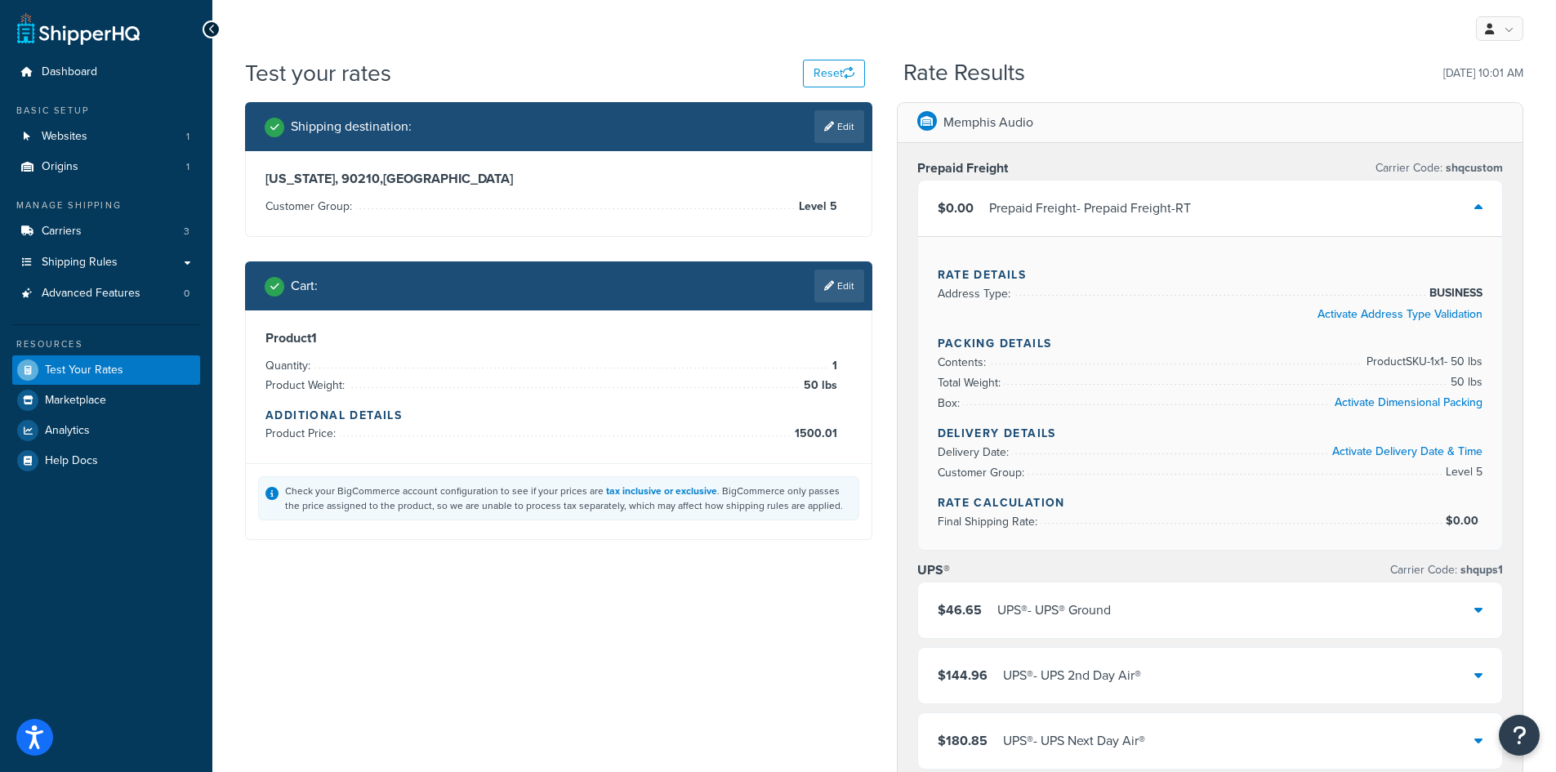
click at [1434, 194] on div "$0.00 Prepaid Freight - Prepaid Freight-RT" at bounding box center [1210, 209] width 585 height 56
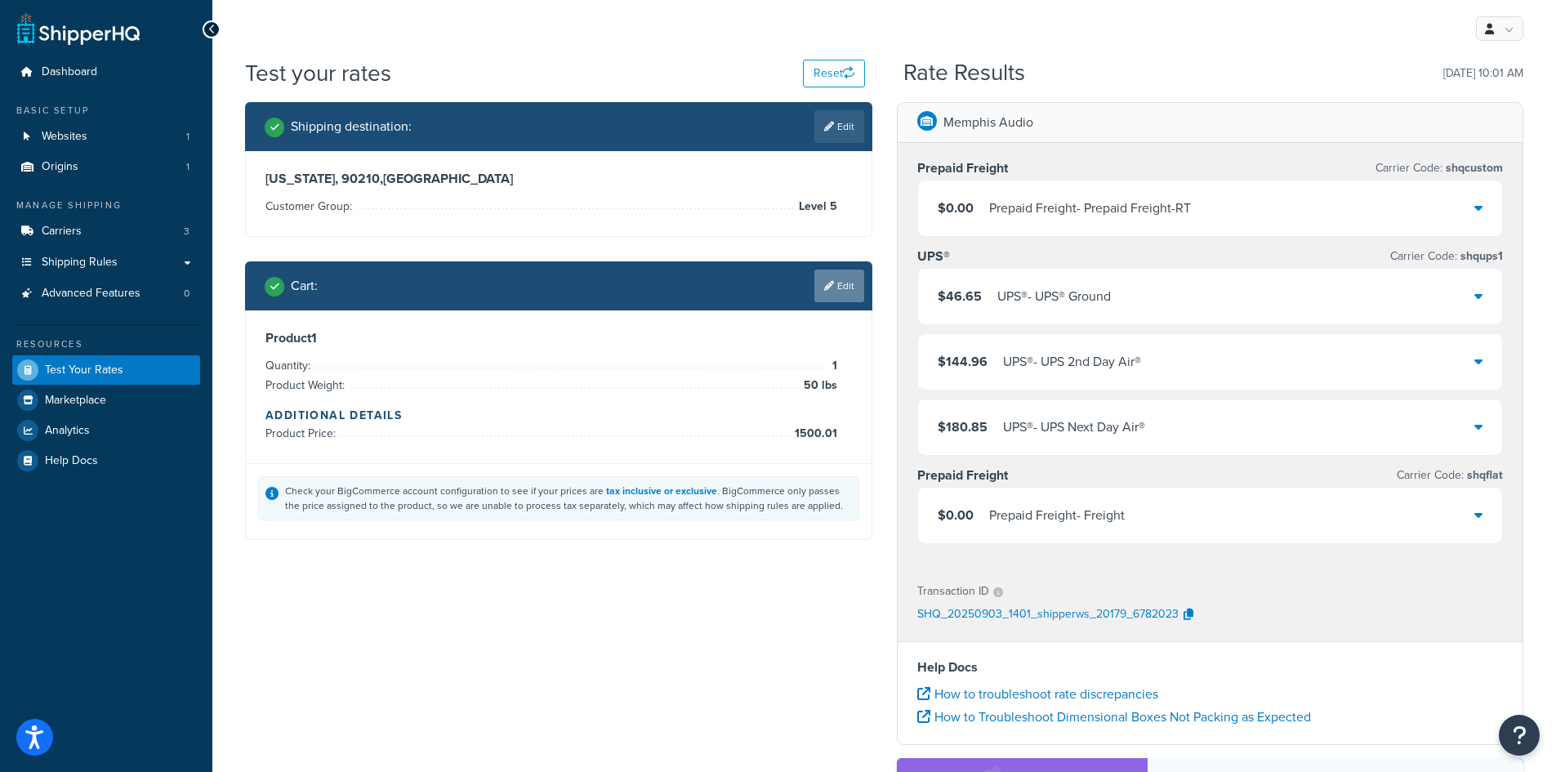
click at [839, 292] on link "Edit" at bounding box center [839, 286] width 50 height 33
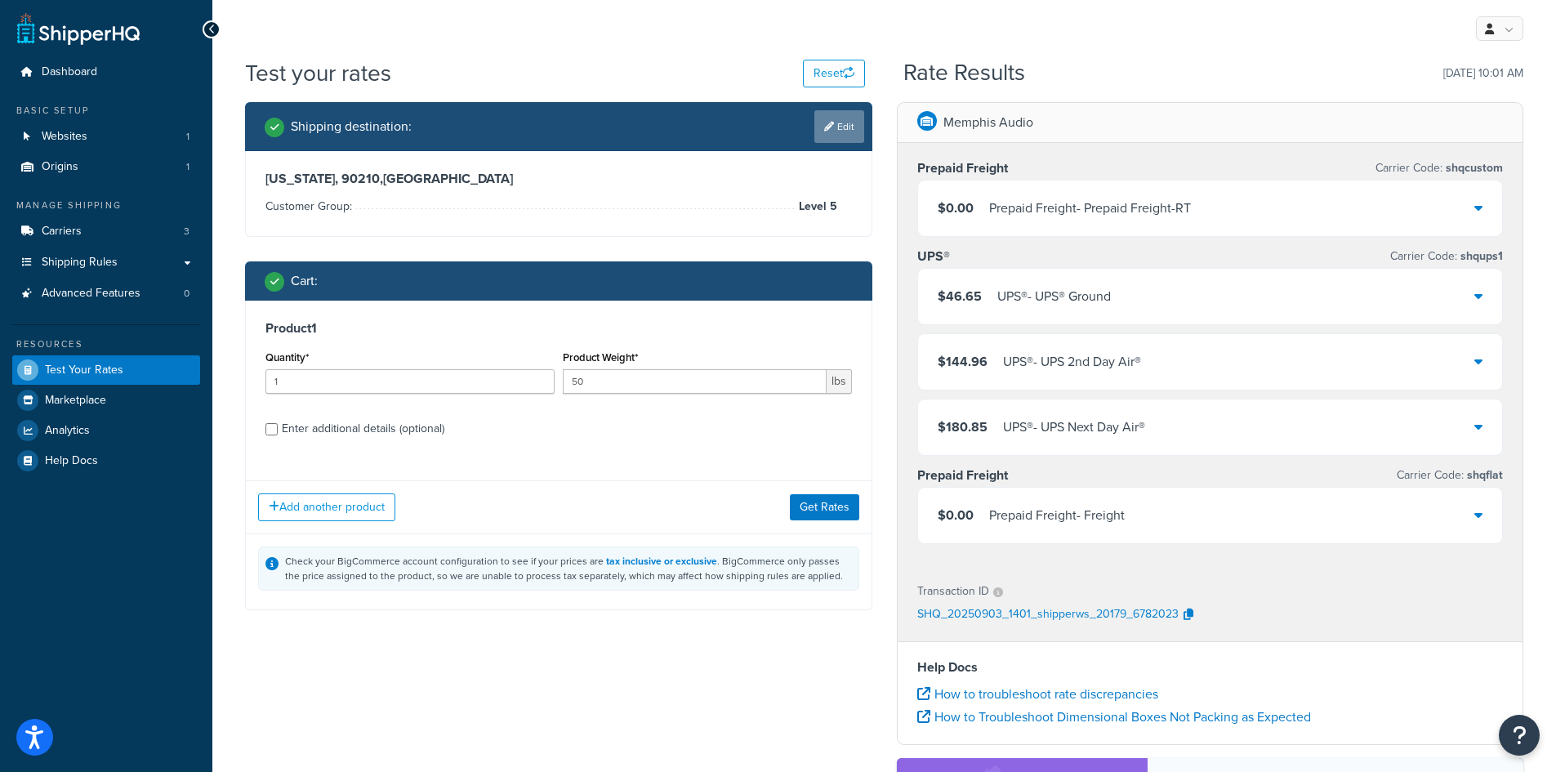
click at [834, 131] on link "Edit" at bounding box center [839, 126] width 50 height 33
select select "CA"
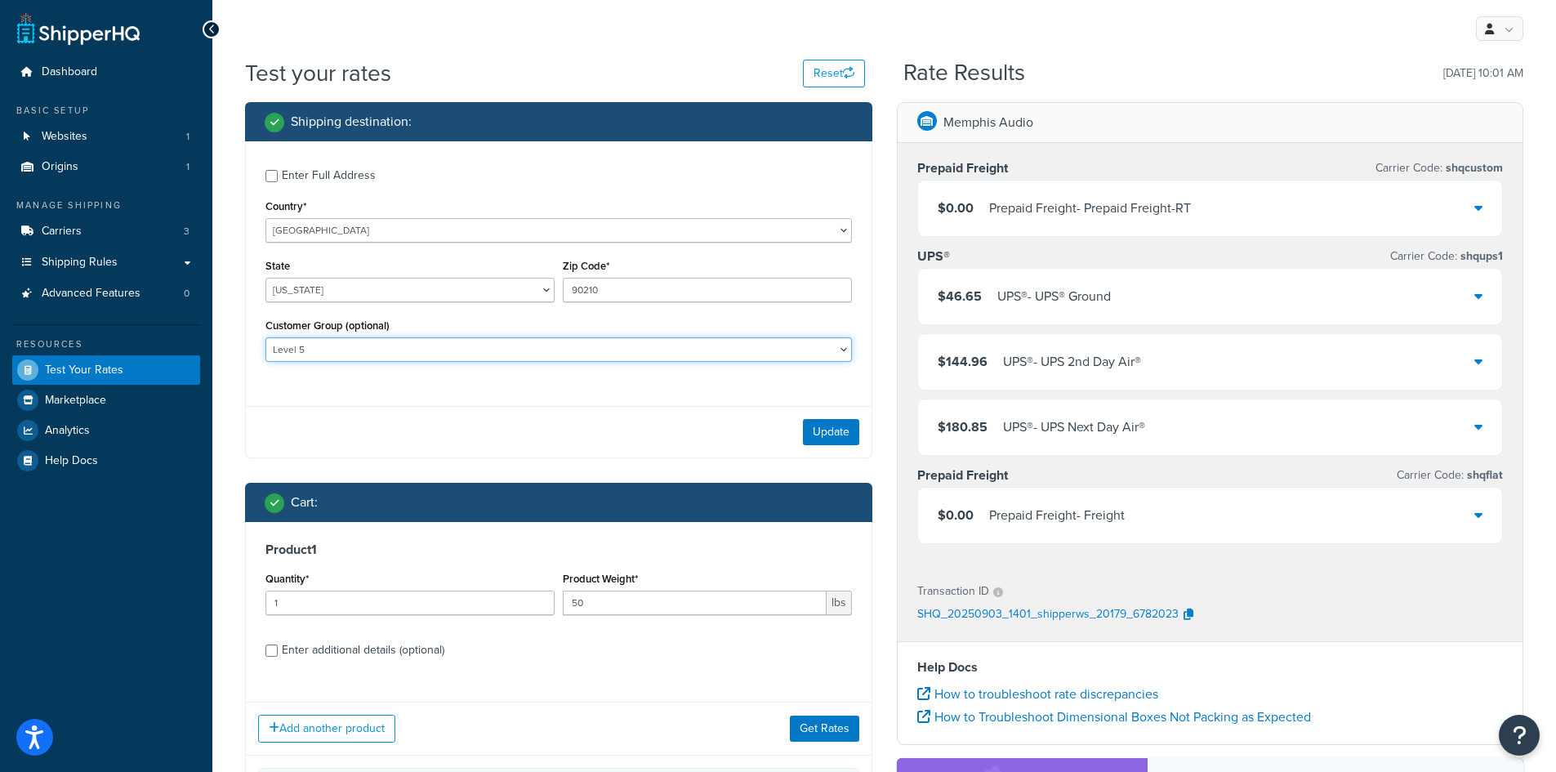
click at [832, 342] on select "Basic Dist 20 House 30 Level 1 Level 2 Level 3 Level 4 Level 5 Rep Sample Retai…" at bounding box center [558, 349] width 587 height 25
select select "Dist 20"
click at [265, 339] on select "Basic Dist 20 House 30 Level 1 Level 2 Level 3 Level 4 Level 5 Rep Sample Retai…" at bounding box center [558, 349] width 587 height 25
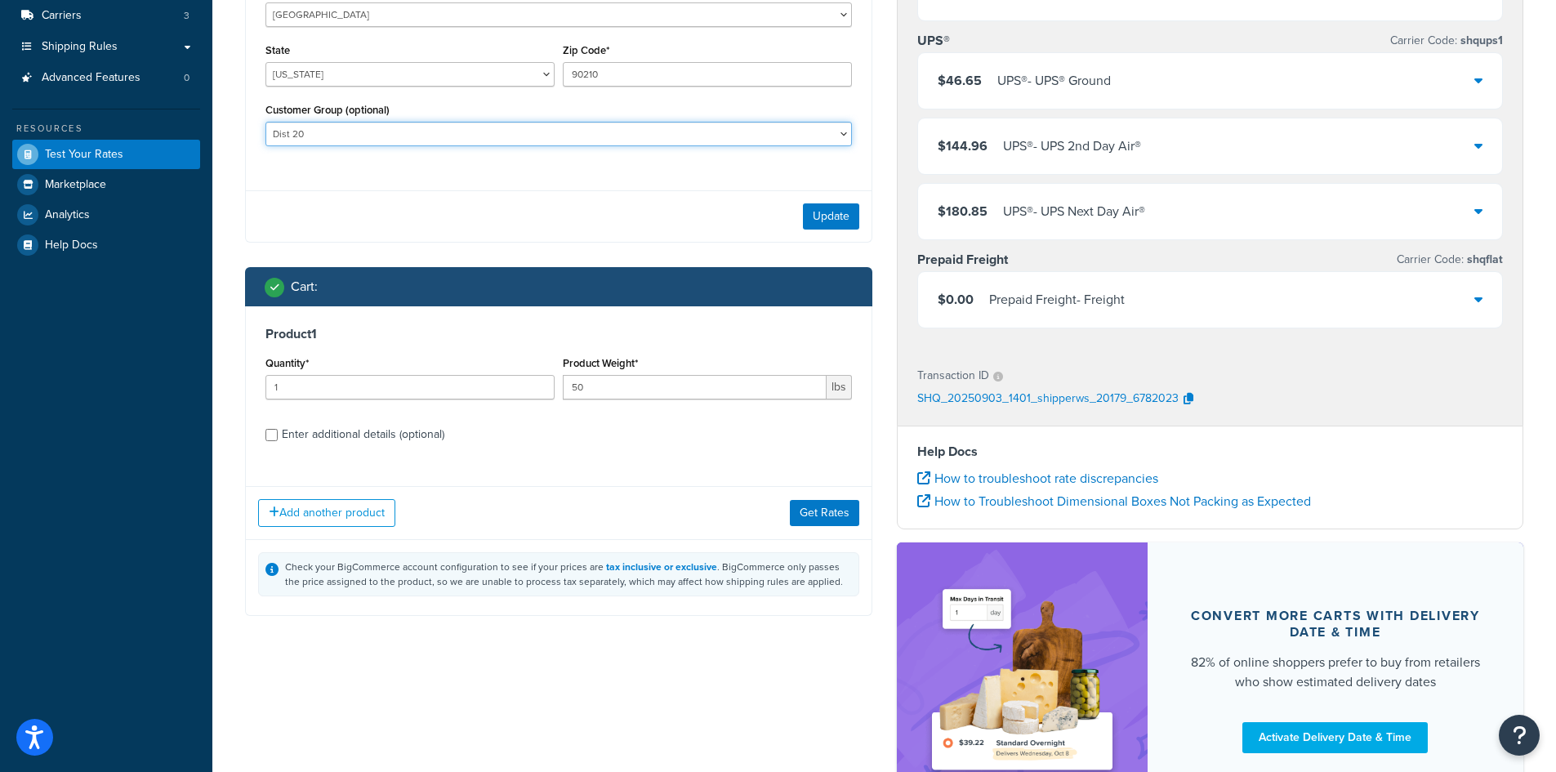
scroll to position [245, 0]
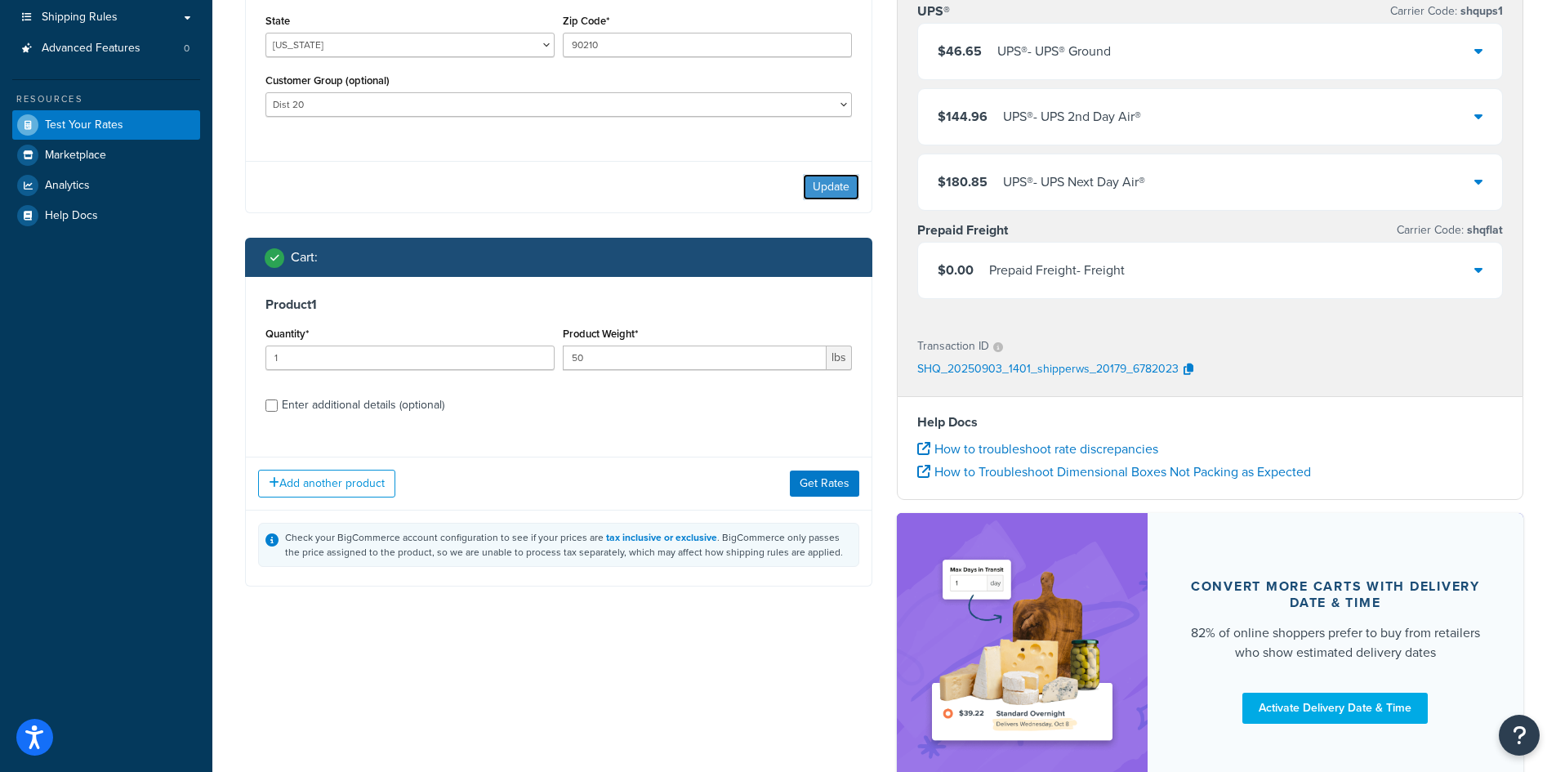
click at [850, 182] on button "Update" at bounding box center [831, 187] width 56 height 26
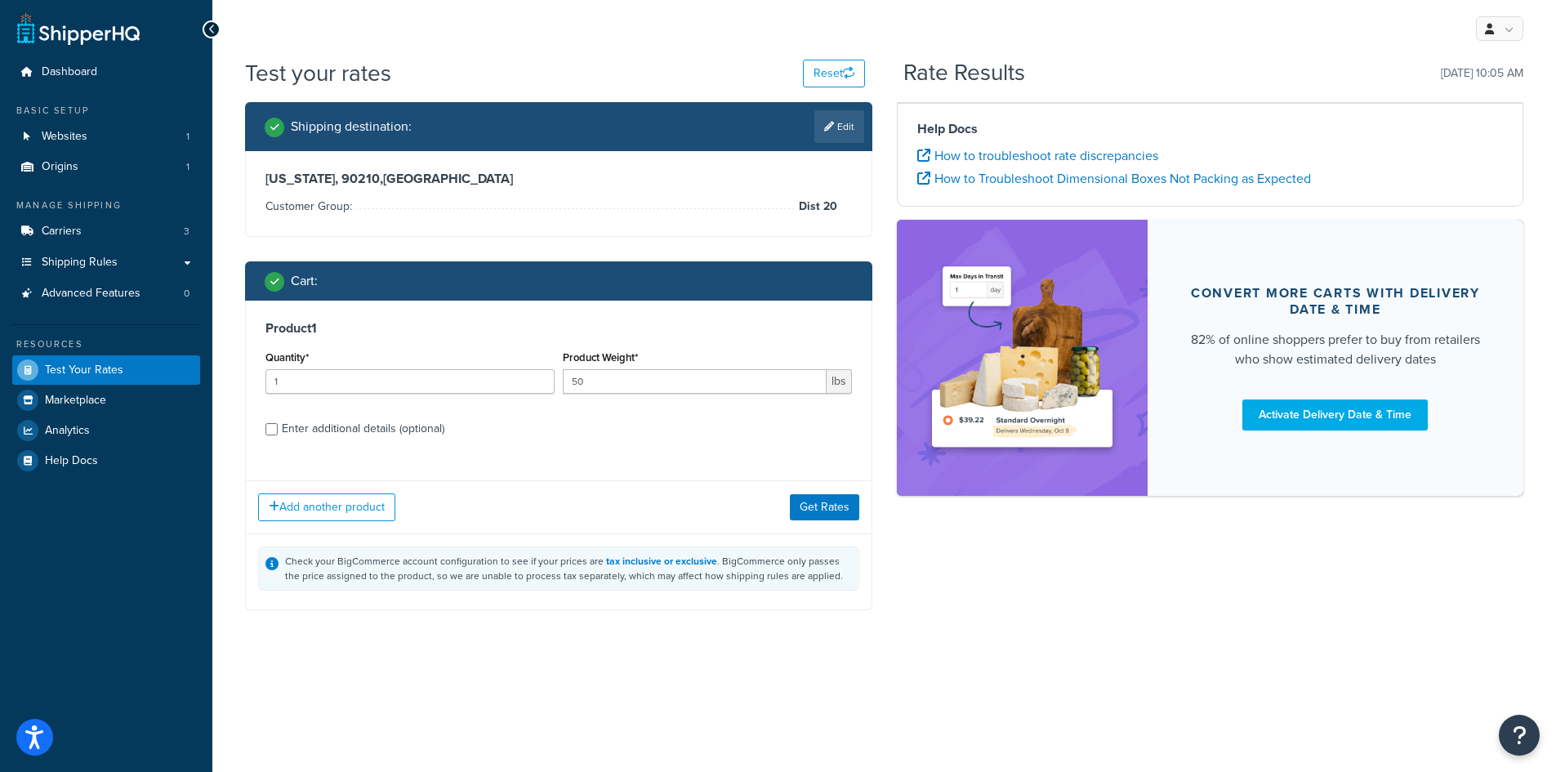
scroll to position [0, 0]
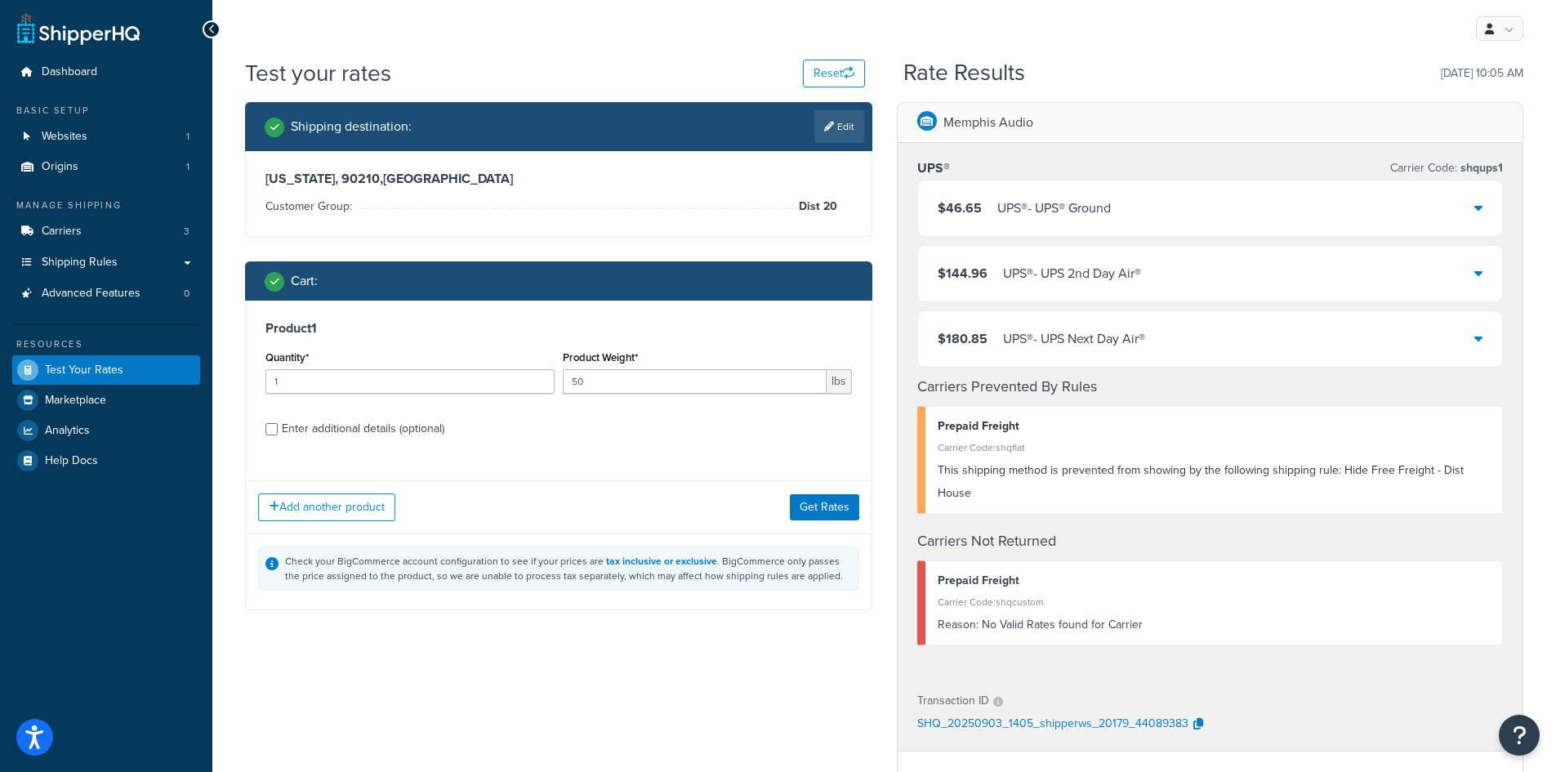
click at [344, 428] on div "Enter additional details (optional)" at bounding box center [363, 428] width 163 height 23
click at [278, 428] on input "Enter additional details (optional)" at bounding box center [271, 429] width 12 height 12
checkbox input "true"
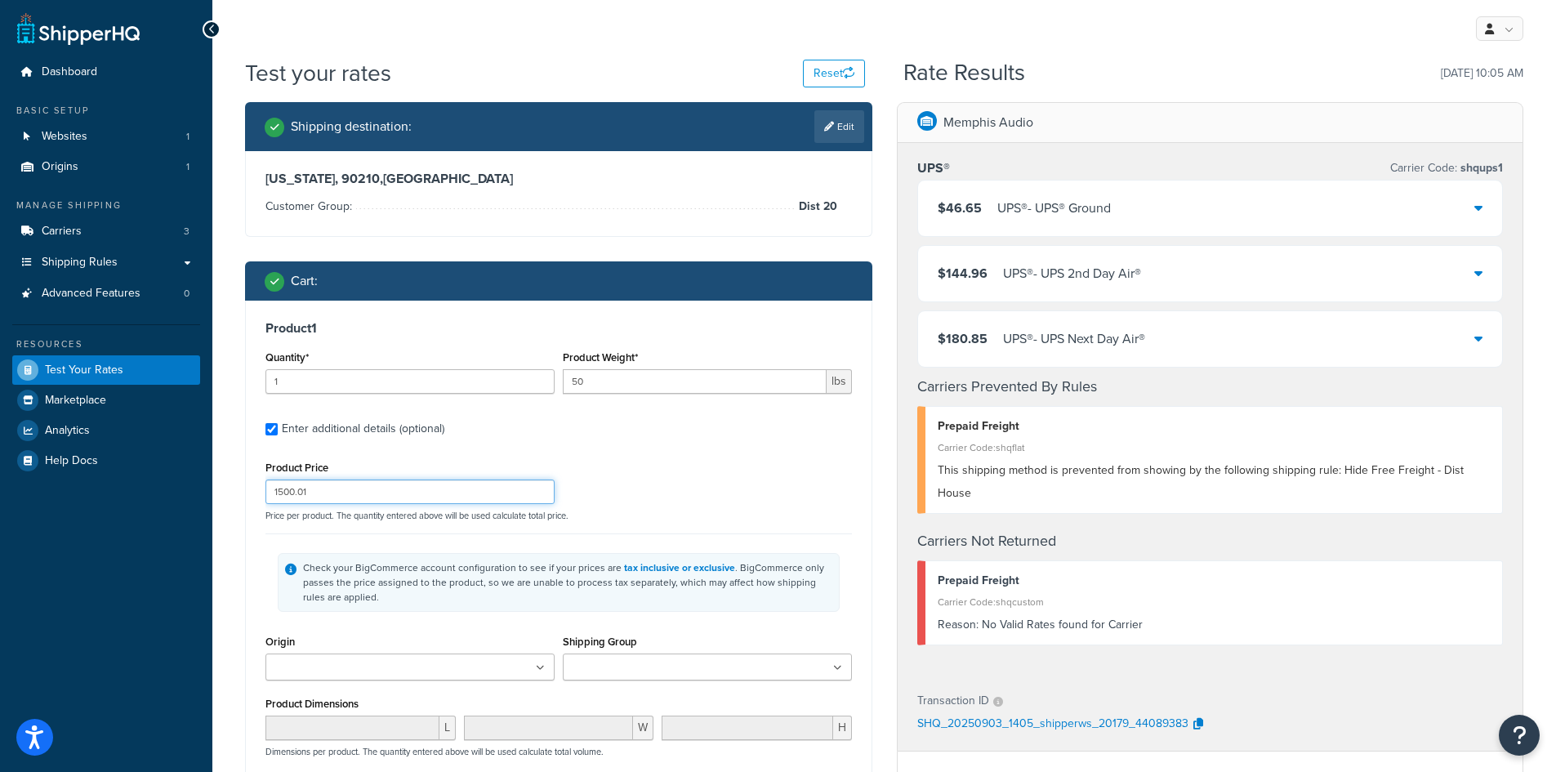
drag, startPoint x: 338, startPoint y: 489, endPoint x: 228, endPoint y: 483, distance: 110.5
click at [228, 483] on div "Test your rates Reset Rate Results [DATE] 10:05 AM Shipping destination : Edit …" at bounding box center [884, 629] width 1344 height 1144
type input "2500"
click at [715, 466] on div "Product Price 2500 Price per product. The quantity entered above will be used c…" at bounding box center [558, 489] width 595 height 65
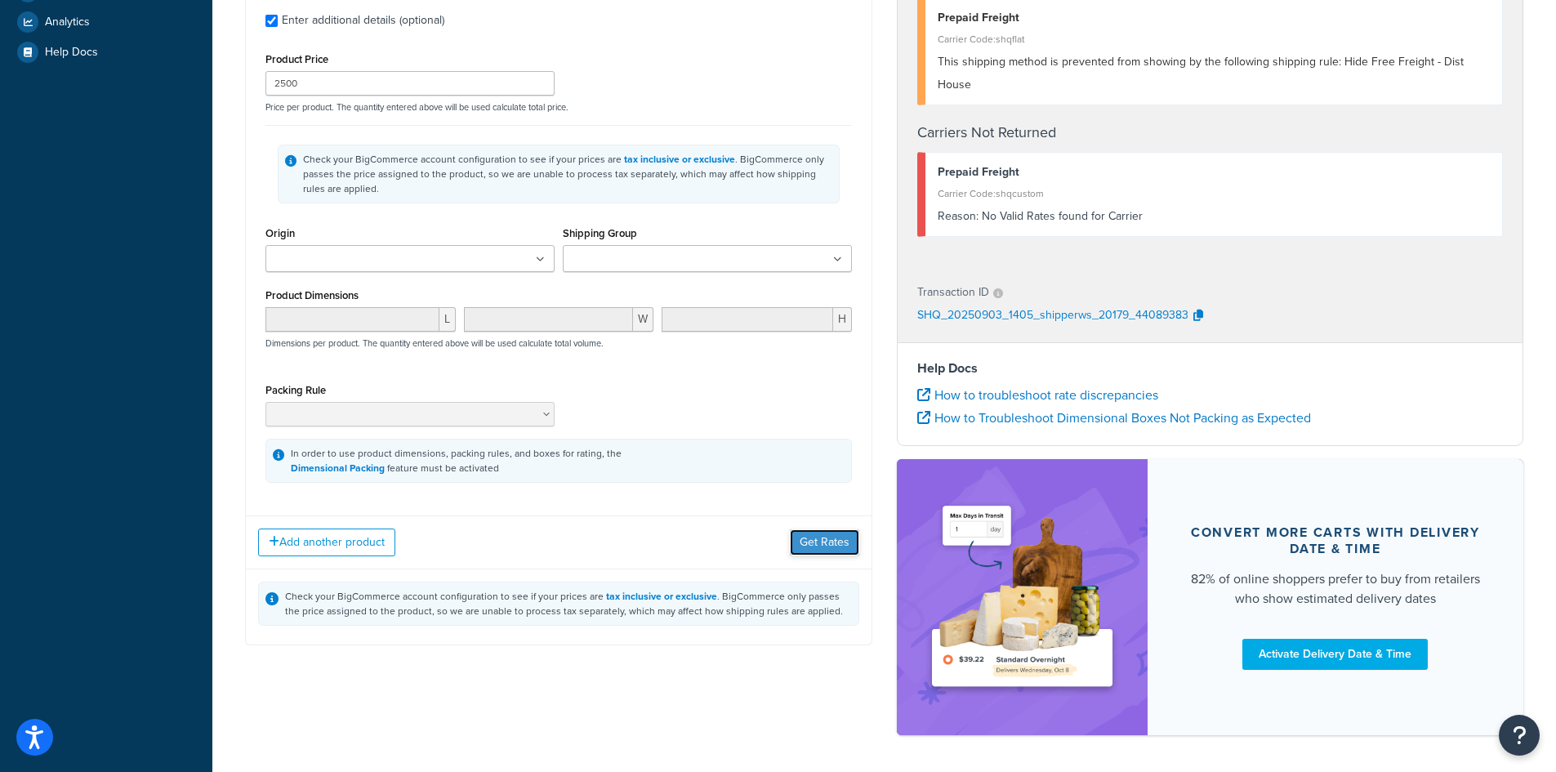
click at [820, 545] on button "Get Rates" at bounding box center [824, 542] width 69 height 26
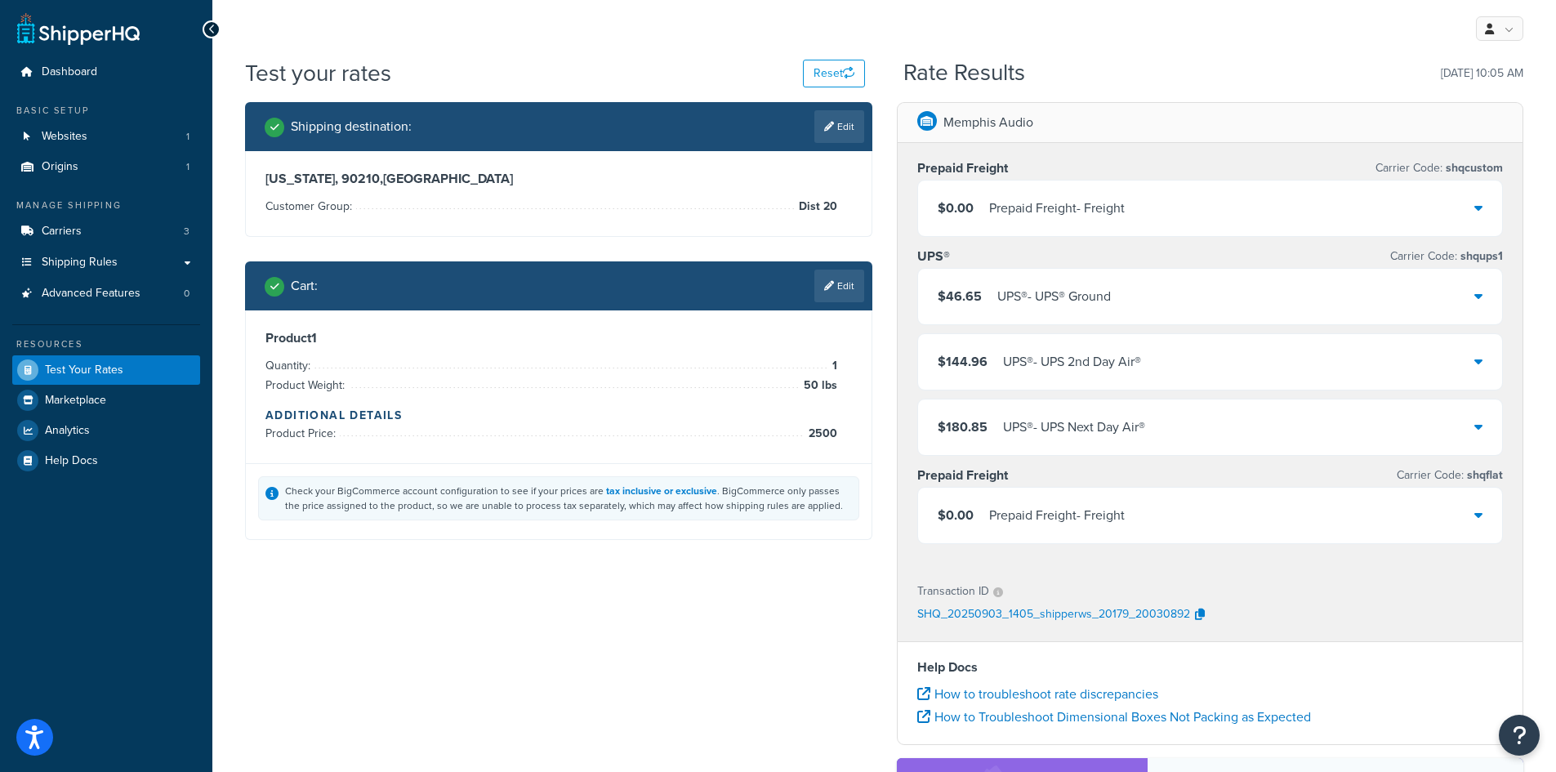
click at [463, 627] on div "Shipping destination : Edit [US_STATE], 90210 , [GEOGRAPHIC_DATA] Customer Grou…" at bounding box center [884, 576] width 1303 height 948
click at [845, 63] on button "Reset" at bounding box center [834, 74] width 62 height 28
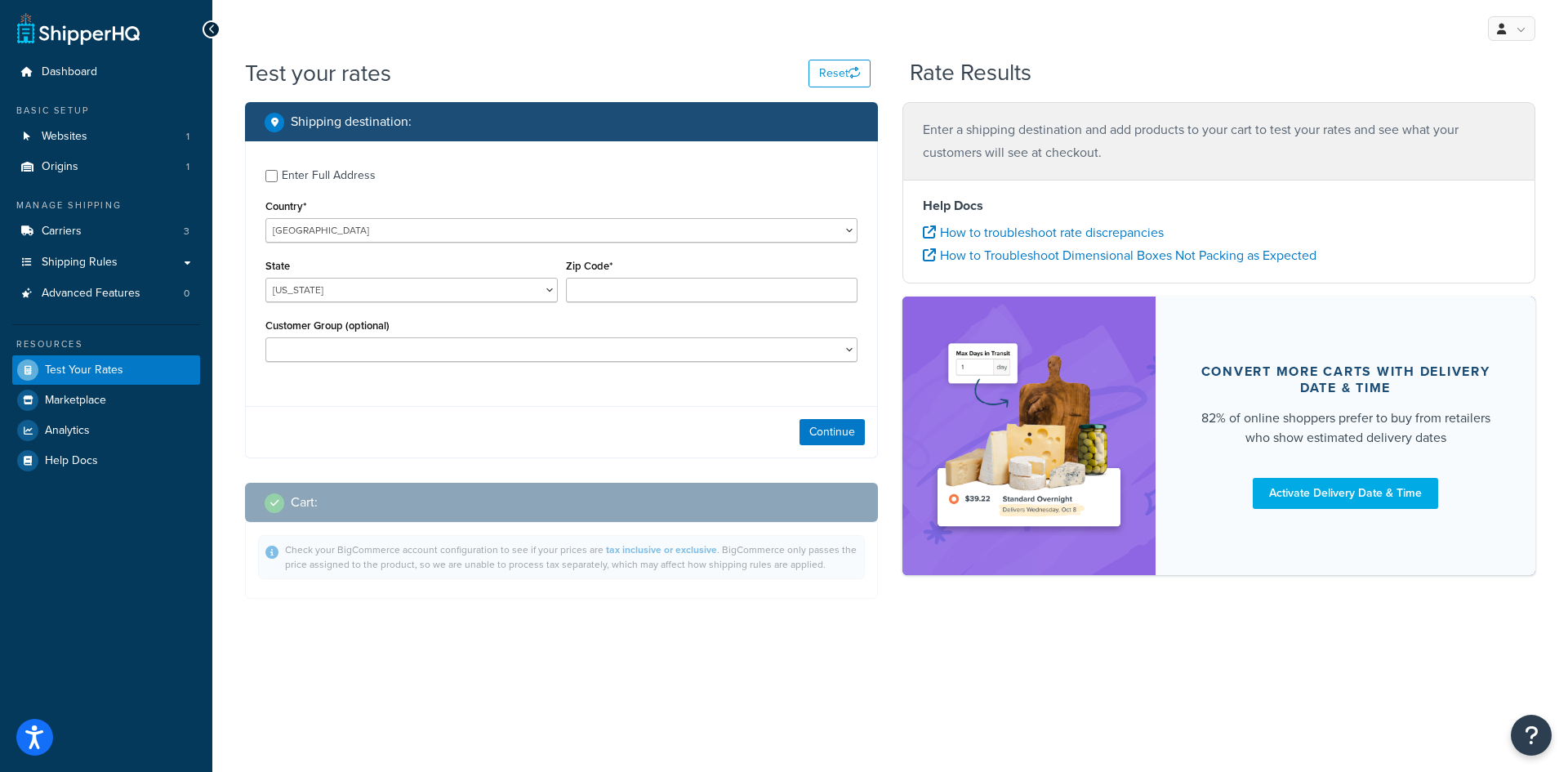
click at [310, 180] on div "Enter Full Address" at bounding box center [329, 175] width 94 height 23
click at [278, 180] on input "Enter Full Address" at bounding box center [271, 176] width 12 height 12
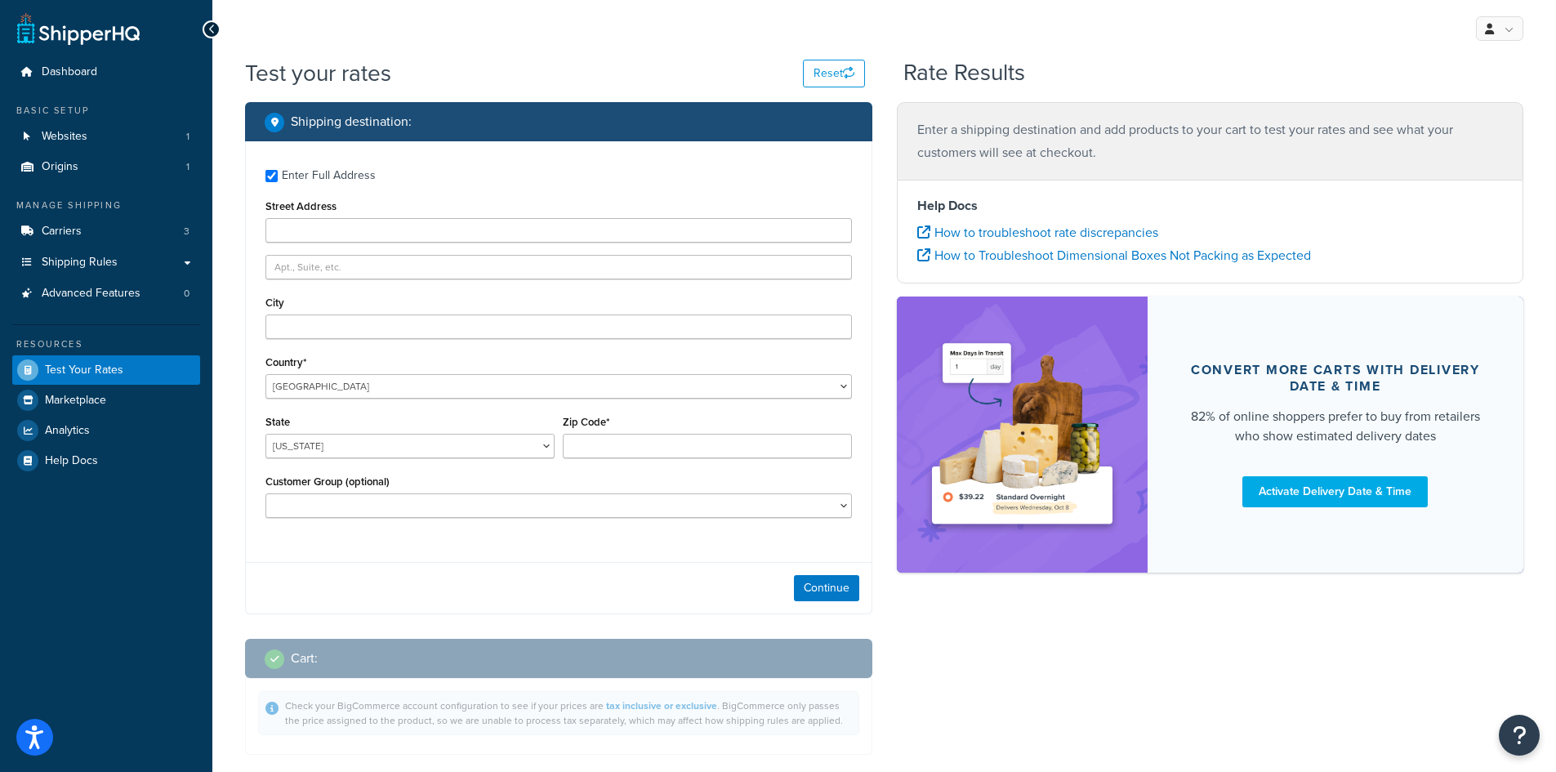
click at [310, 180] on div "Enter Full Address" at bounding box center [329, 175] width 94 height 23
click at [278, 180] on input "Enter Full Address" at bounding box center [271, 176] width 12 height 12
checkbox input "false"
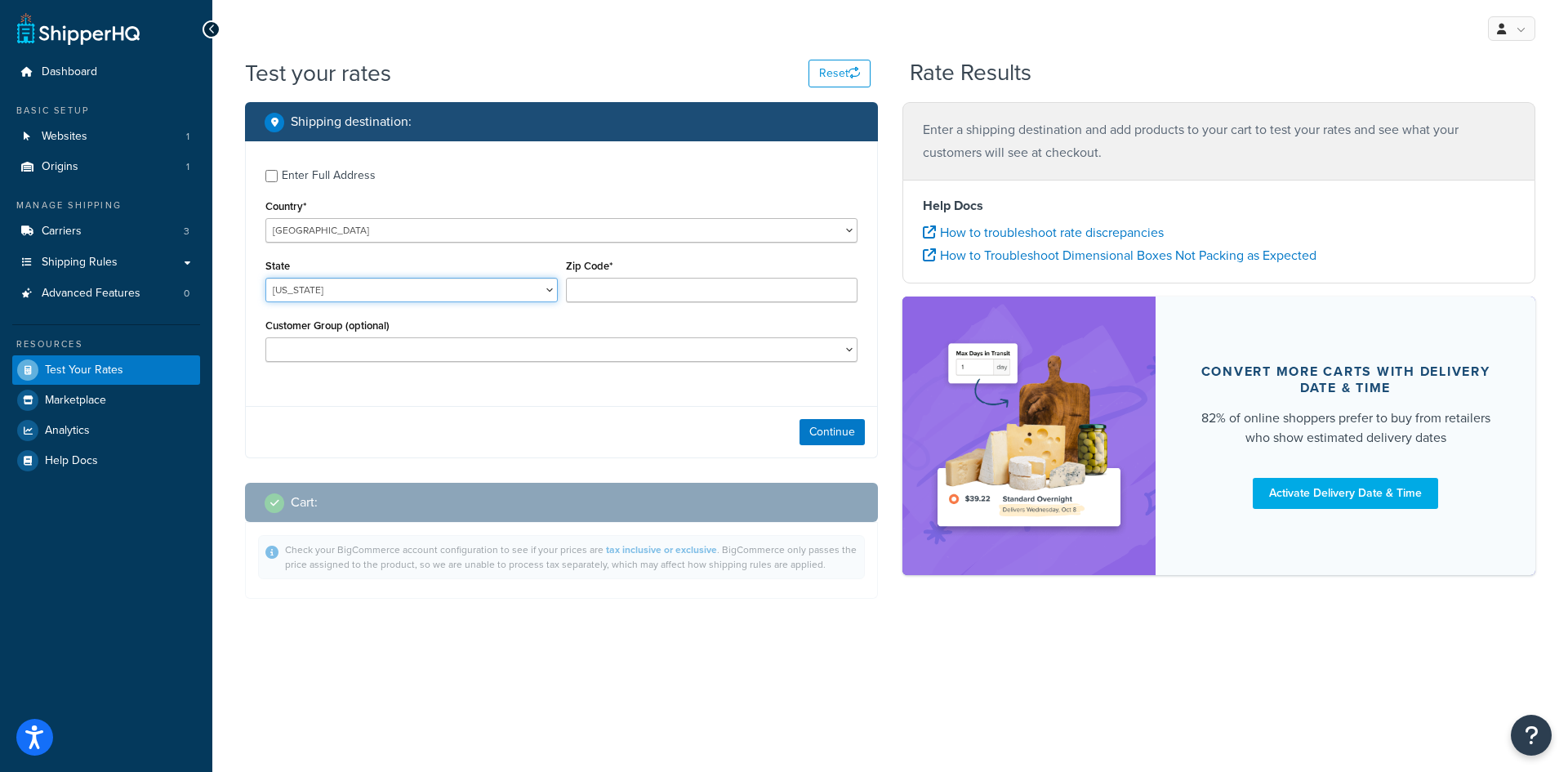
click at [480, 297] on select "[US_STATE] [US_STATE] [US_STATE] [US_STATE] [US_STATE] Armed Forces Americas Ar…" at bounding box center [411, 290] width 292 height 25
select select "CO"
click at [265, 279] on select "[US_STATE] [US_STATE] [US_STATE] [US_STATE] [US_STATE] Armed Forces Americas Ar…" at bounding box center [411, 290] width 292 height 25
click at [611, 301] on input "Zip Code*" at bounding box center [712, 290] width 292 height 25
type input "80465"
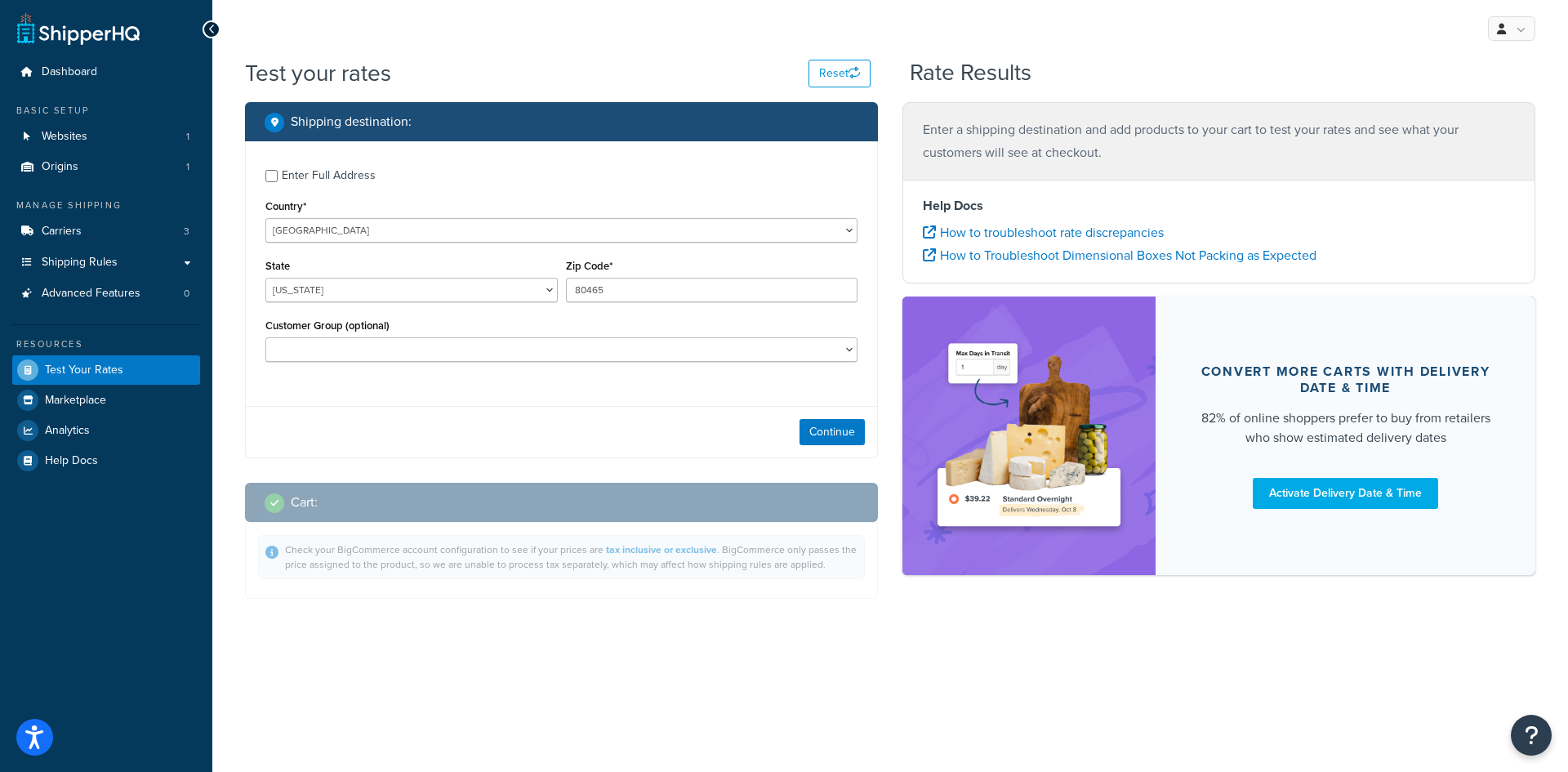
click at [442, 408] on div "Continue" at bounding box center [561, 431] width 631 height 51
click at [423, 352] on select "Basic Dist 20 House 30 Level 1 Level 2 Level 3 Level 4 Level 5 Rep Sample Retai…" at bounding box center [561, 349] width 592 height 25
select select "House 30"
click at [265, 339] on select "Basic Dist 20 House 30 Level 1 Level 2 Level 3 Level 4 Level 5 Rep Sample Retai…" at bounding box center [561, 349] width 592 height 25
click at [819, 434] on button "Continue" at bounding box center [832, 432] width 65 height 26
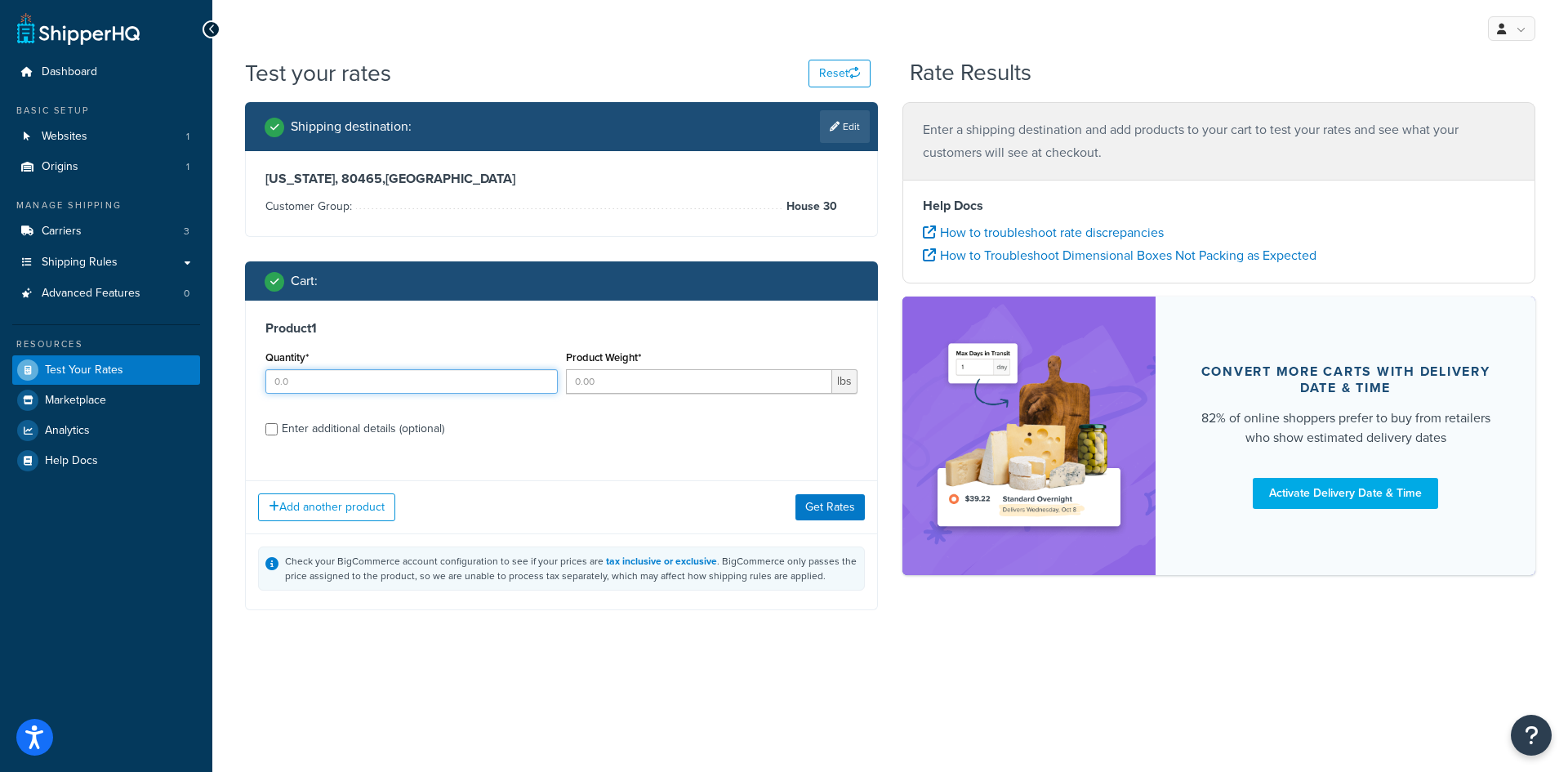
click at [431, 373] on input "Quantity*" at bounding box center [411, 381] width 292 height 25
type input "5"
click at [414, 430] on div "Enter additional details (optional)" at bounding box center [363, 428] width 163 height 23
click at [278, 430] on input "Enter additional details (optional)" at bounding box center [271, 429] width 12 height 12
checkbox input "true"
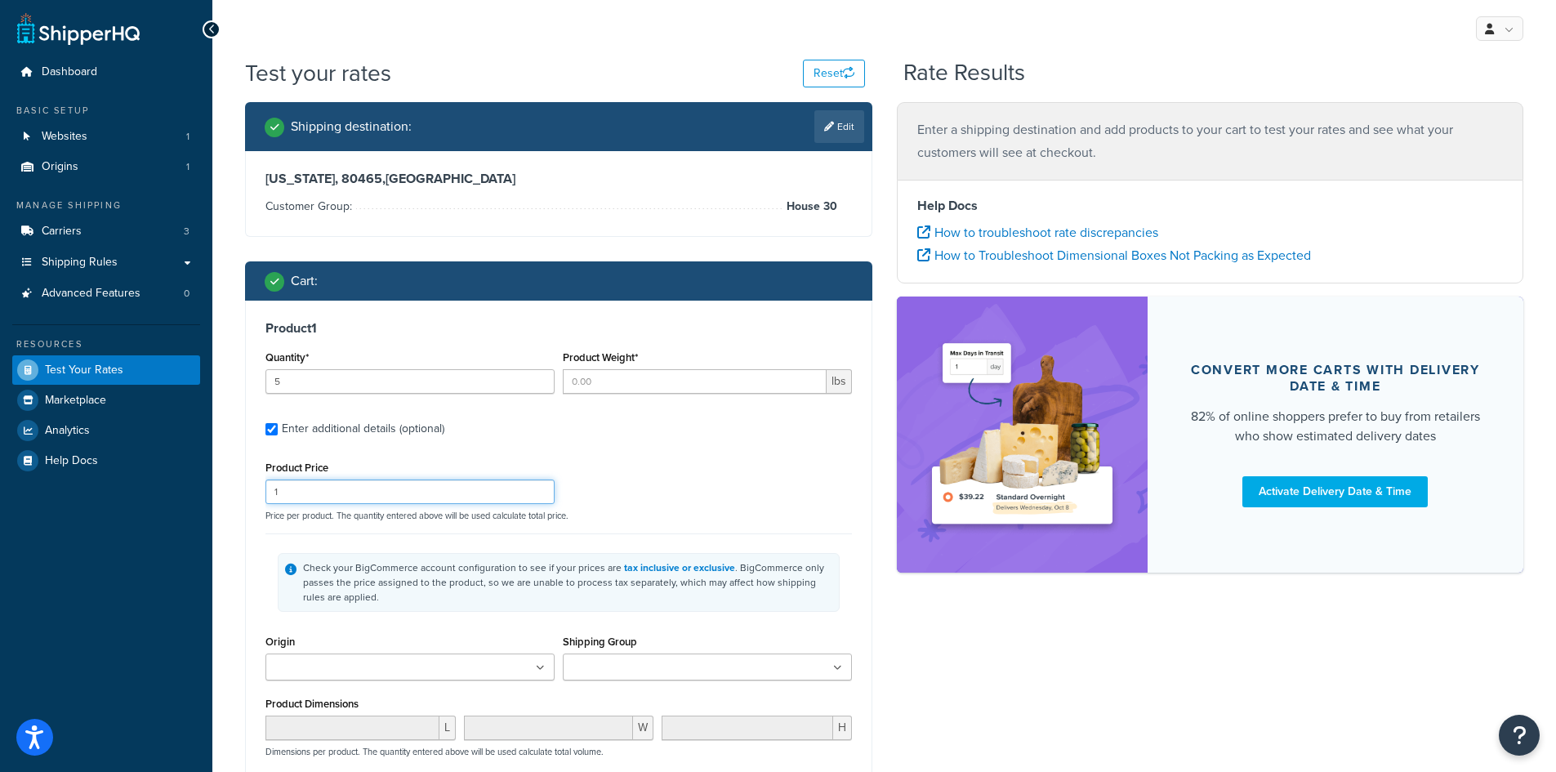
drag, startPoint x: 341, startPoint y: 493, endPoint x: 235, endPoint y: 490, distance: 106.2
click at [235, 490] on div "Shipping destination : Edit [US_STATE], 80465 , [GEOGRAPHIC_DATA] Customer Grou…" at bounding box center [559, 590] width 652 height 976
type input "500"
click at [667, 462] on div "Product Price 500 Price per product. The quantity entered above will be used ca…" at bounding box center [558, 489] width 595 height 65
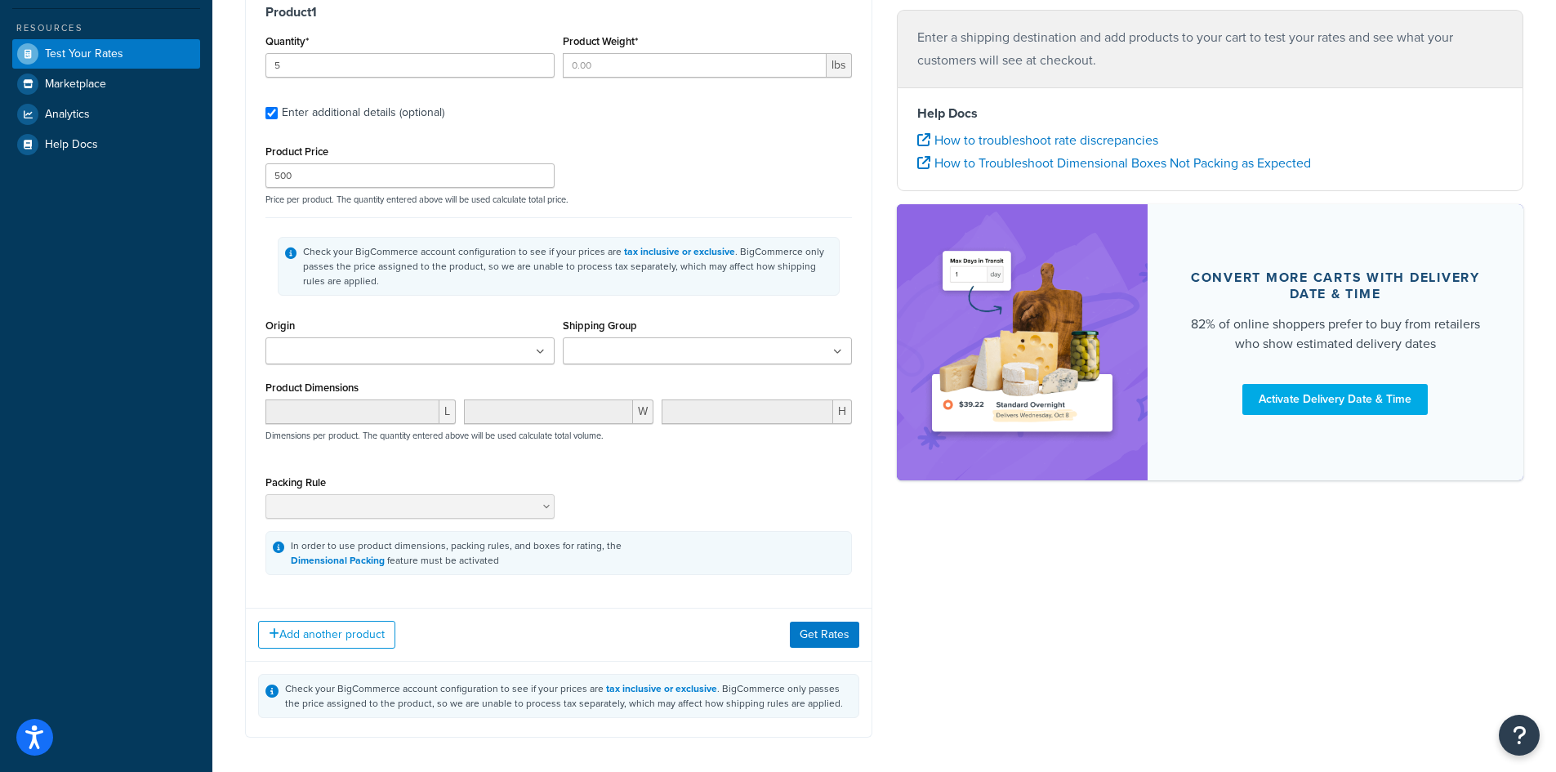
scroll to position [327, 0]
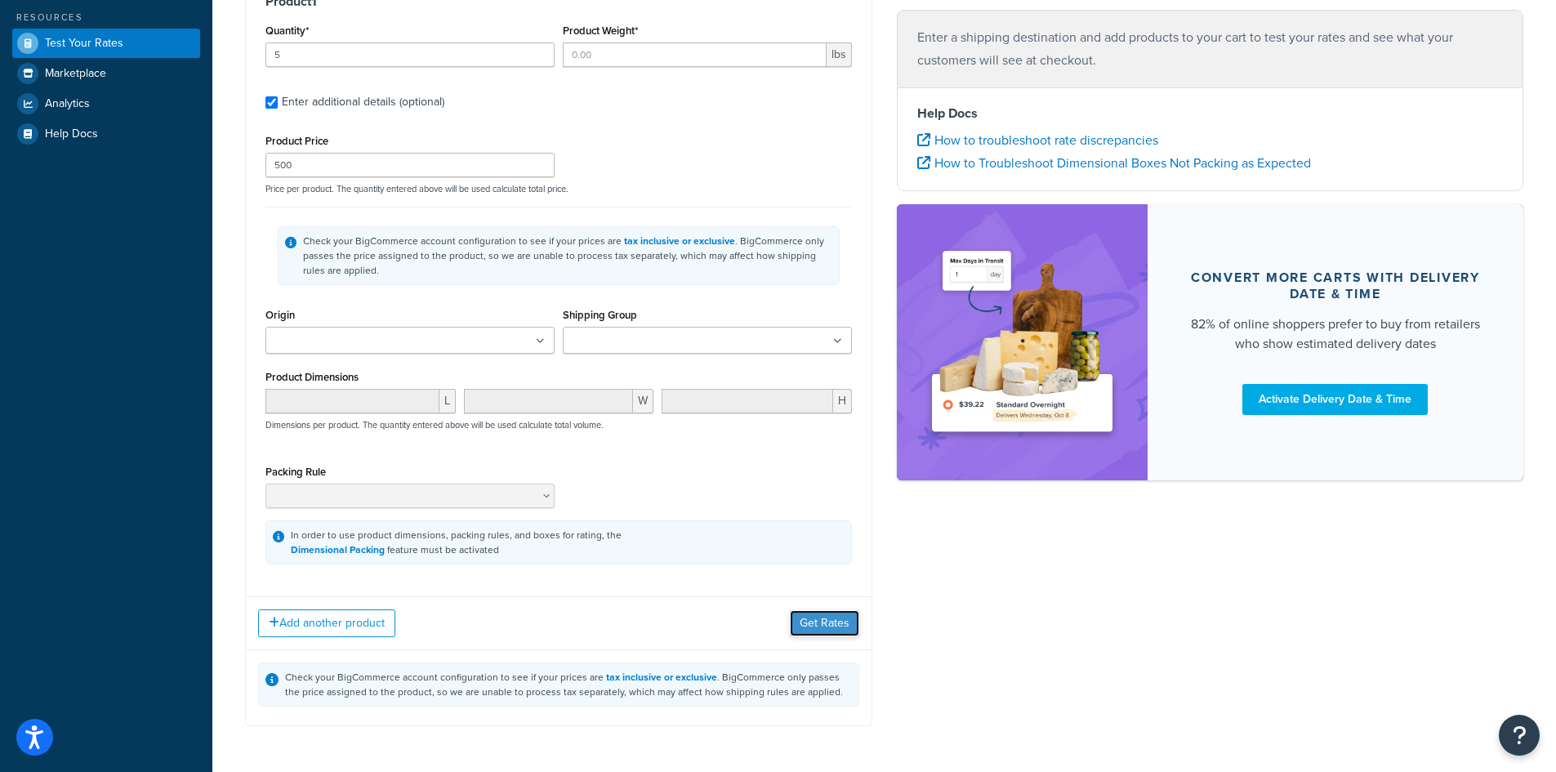
click at [820, 622] on button "Get Rates" at bounding box center [824, 623] width 69 height 26
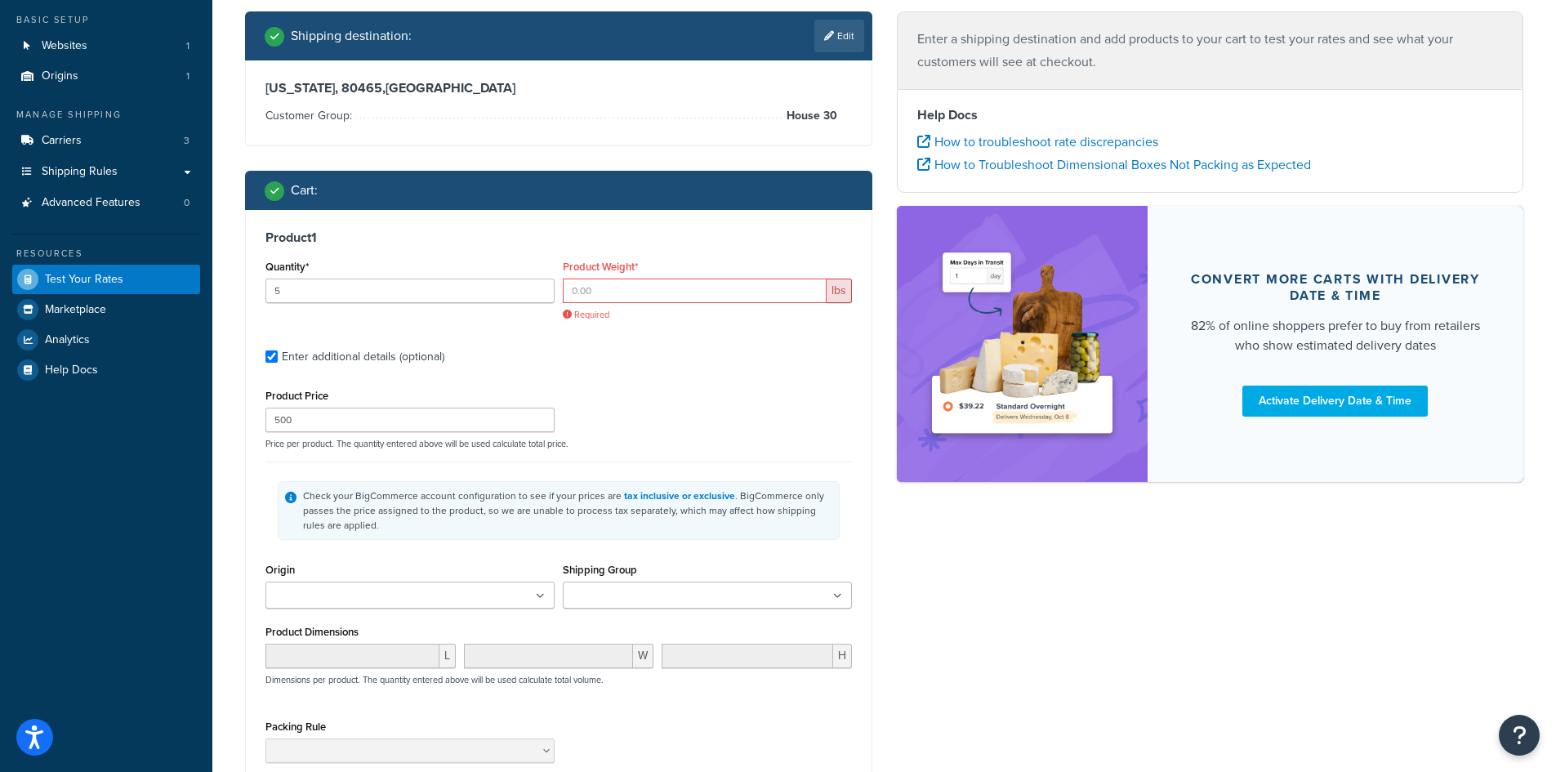
scroll to position [82, 0]
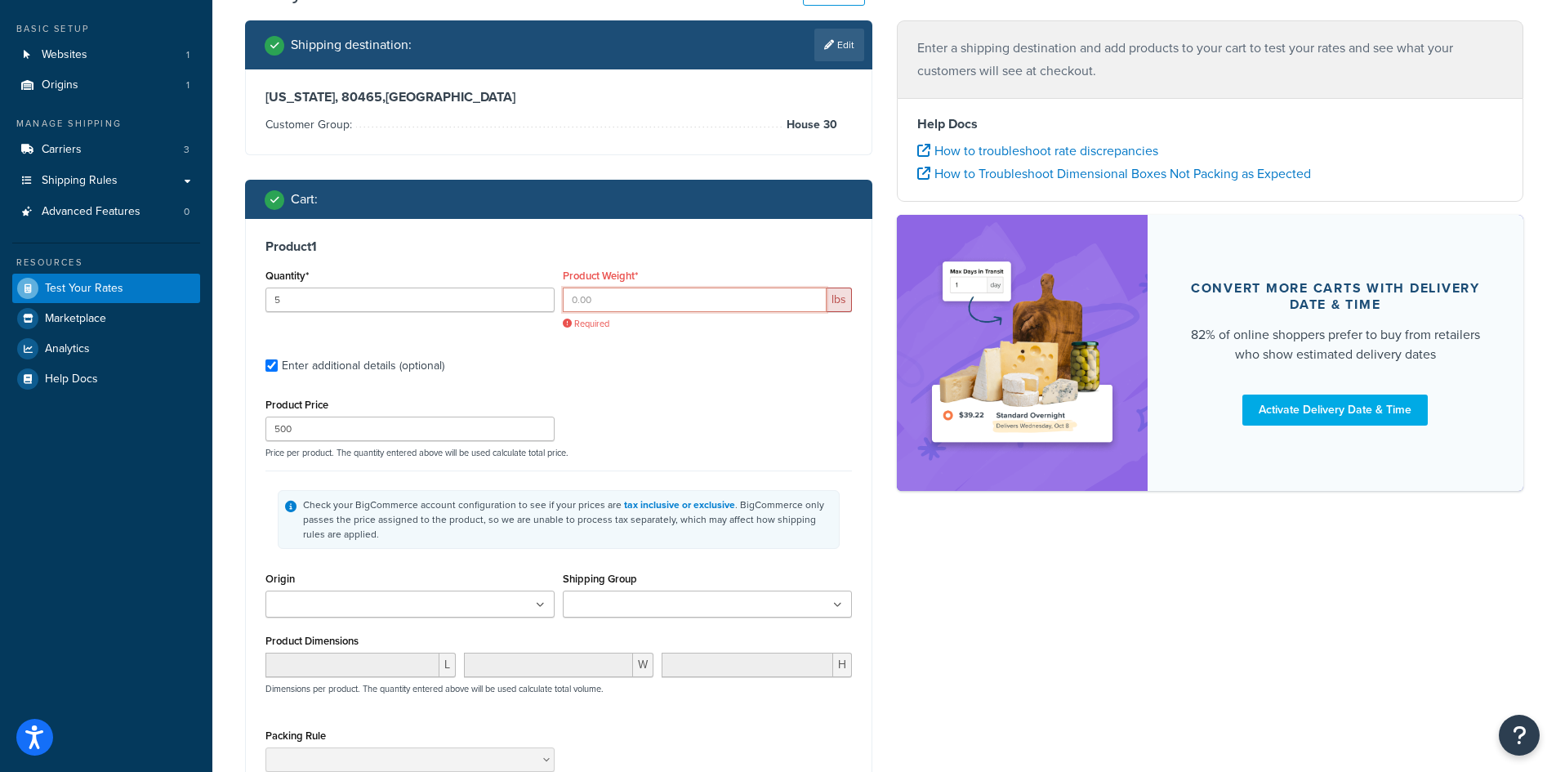
drag, startPoint x: 649, startPoint y: 303, endPoint x: 484, endPoint y: 315, distance: 166.2
click at [484, 315] on div "Quantity* 5 Product Weight* lbs Required" at bounding box center [558, 304] width 595 height 78
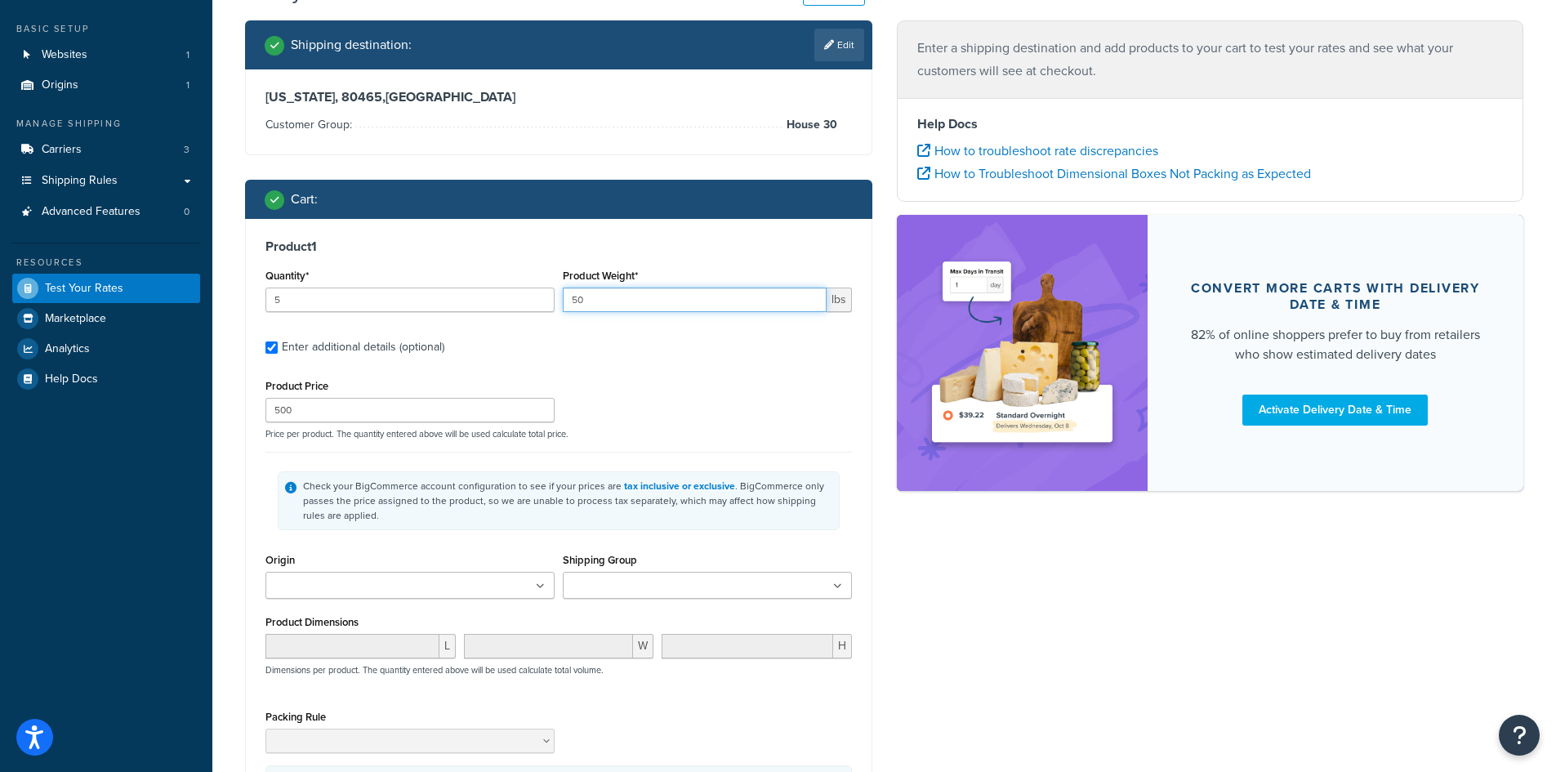
type input "5"
type input "150"
click at [786, 373] on div "Product 1 Quantity* 5 Product Weight* 150 lbs Enter additional details (optiona…" at bounding box center [559, 524] width 626 height 610
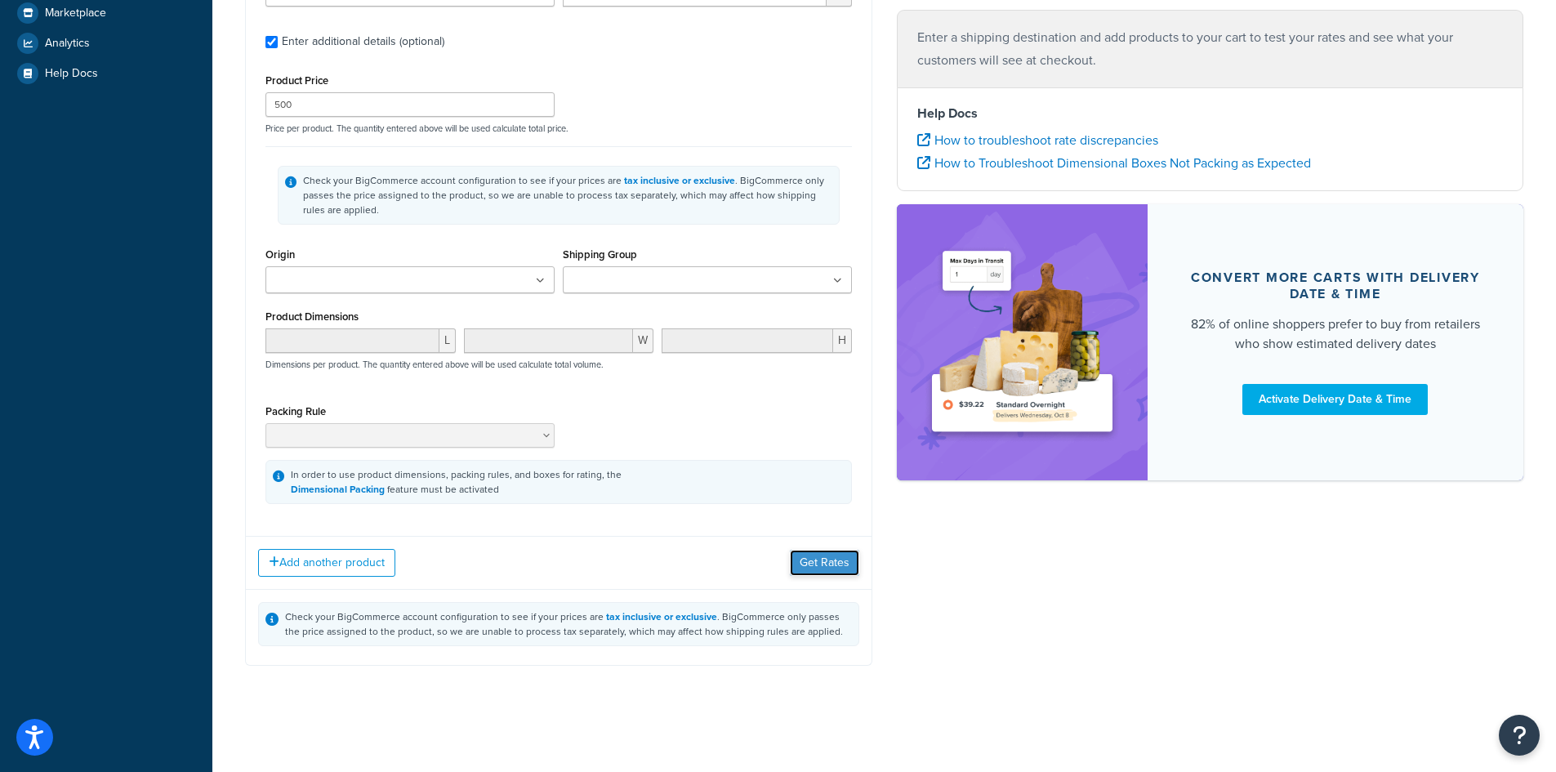
click at [830, 573] on button "Get Rates" at bounding box center [824, 563] width 69 height 26
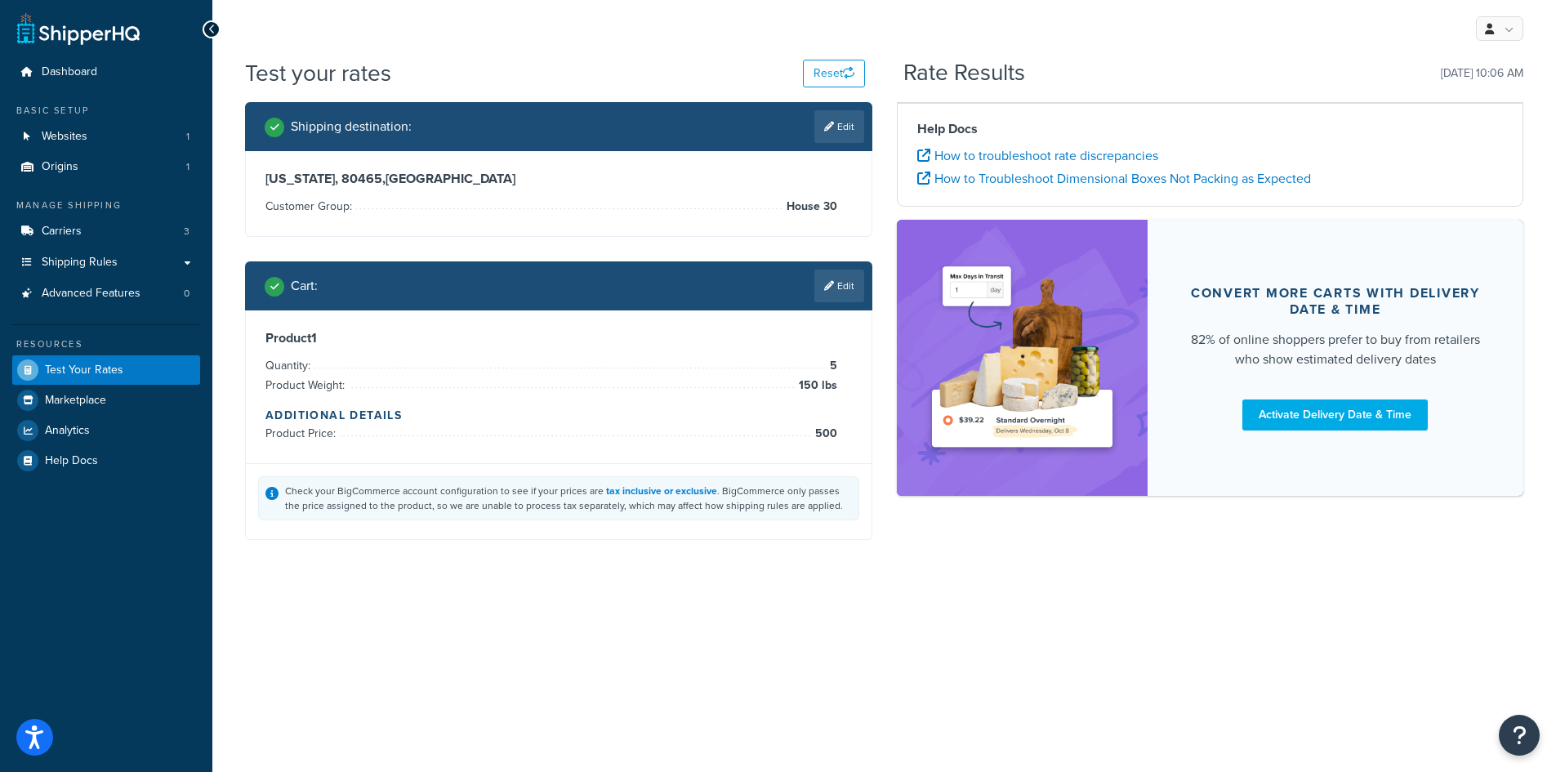
scroll to position [0, 0]
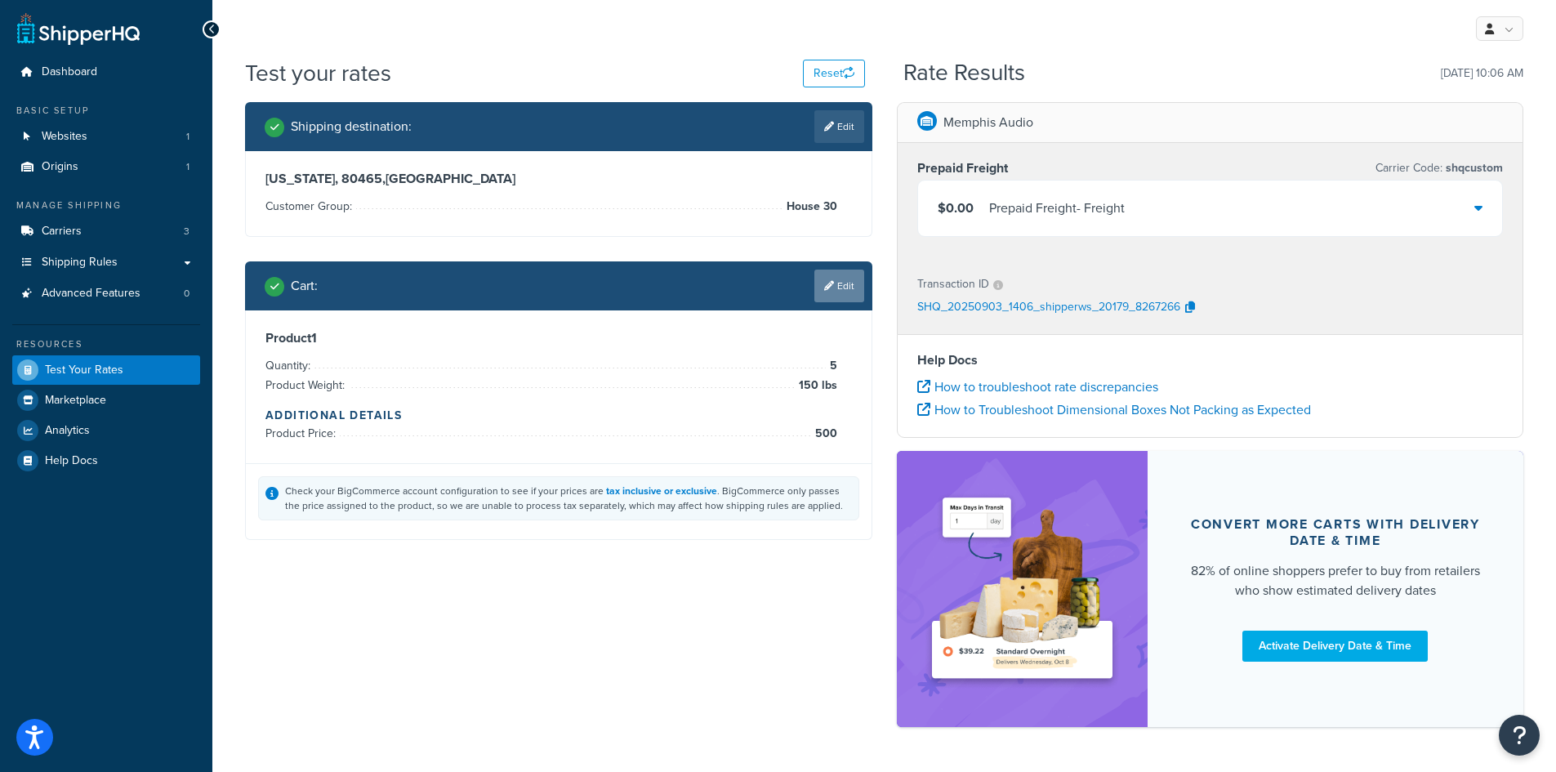
click at [844, 282] on link "Edit" at bounding box center [839, 286] width 50 height 33
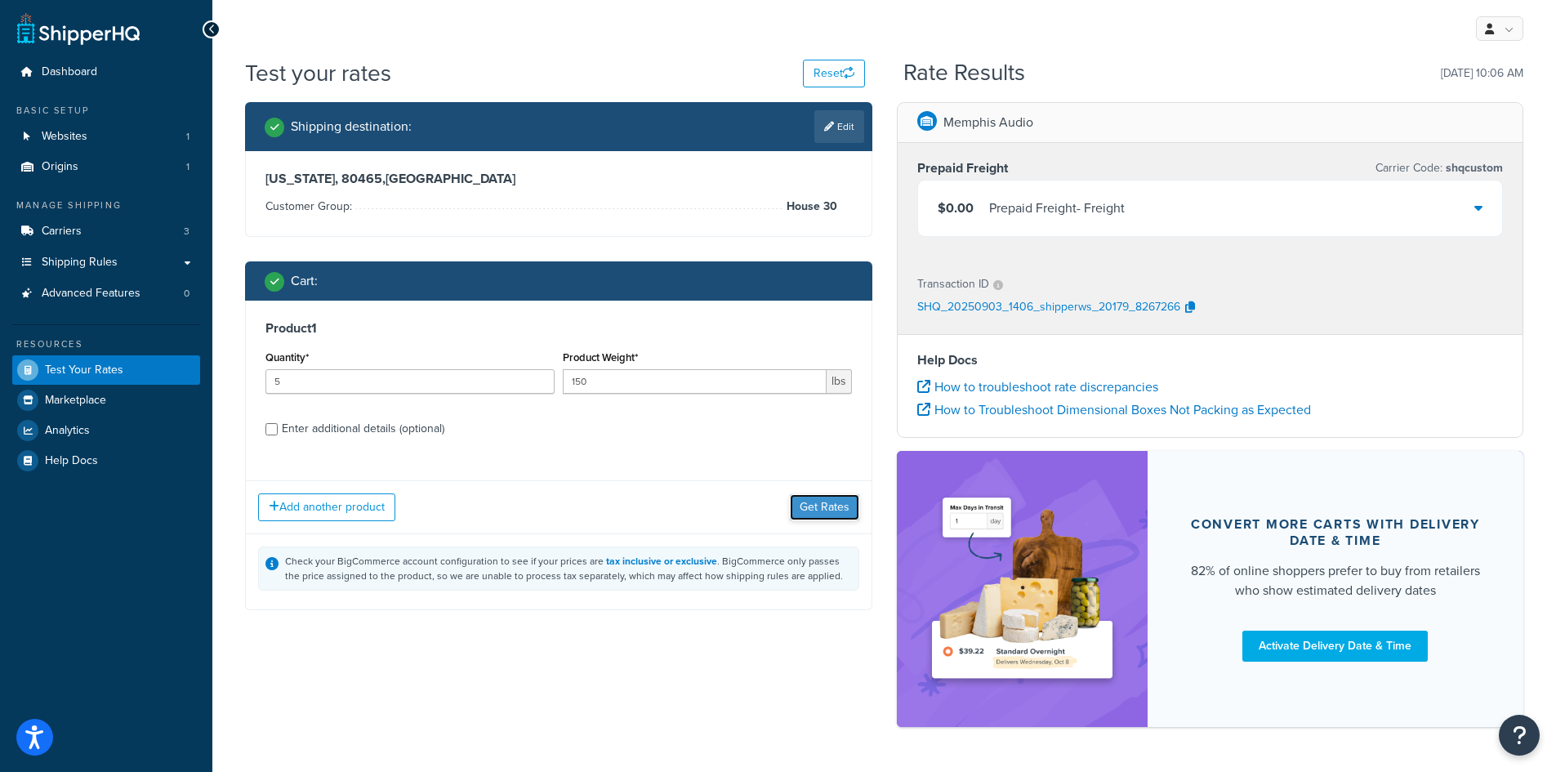
click at [828, 499] on button "Get Rates" at bounding box center [824, 507] width 69 height 26
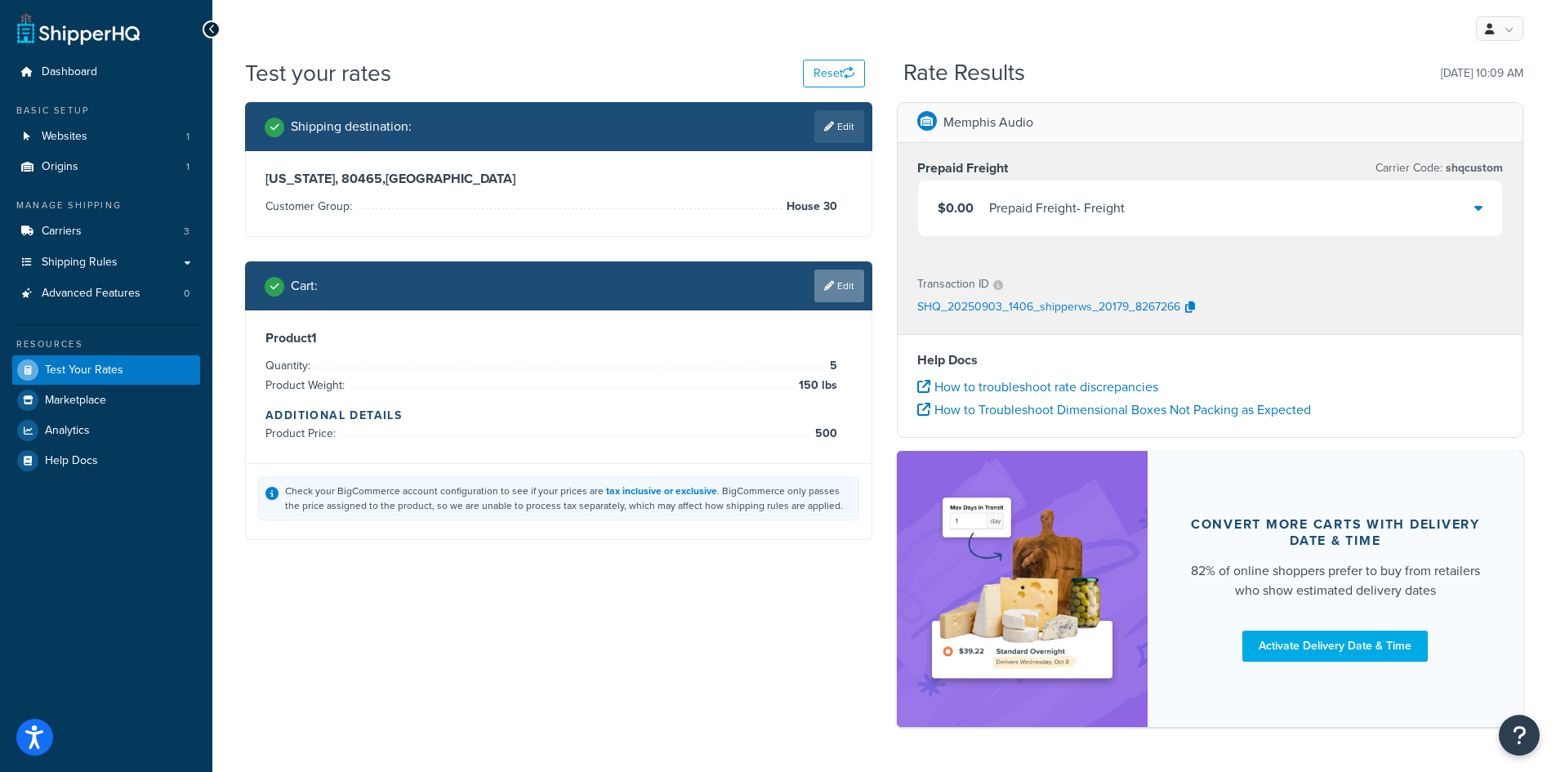
click at [821, 287] on link "Edit" at bounding box center [839, 286] width 50 height 33
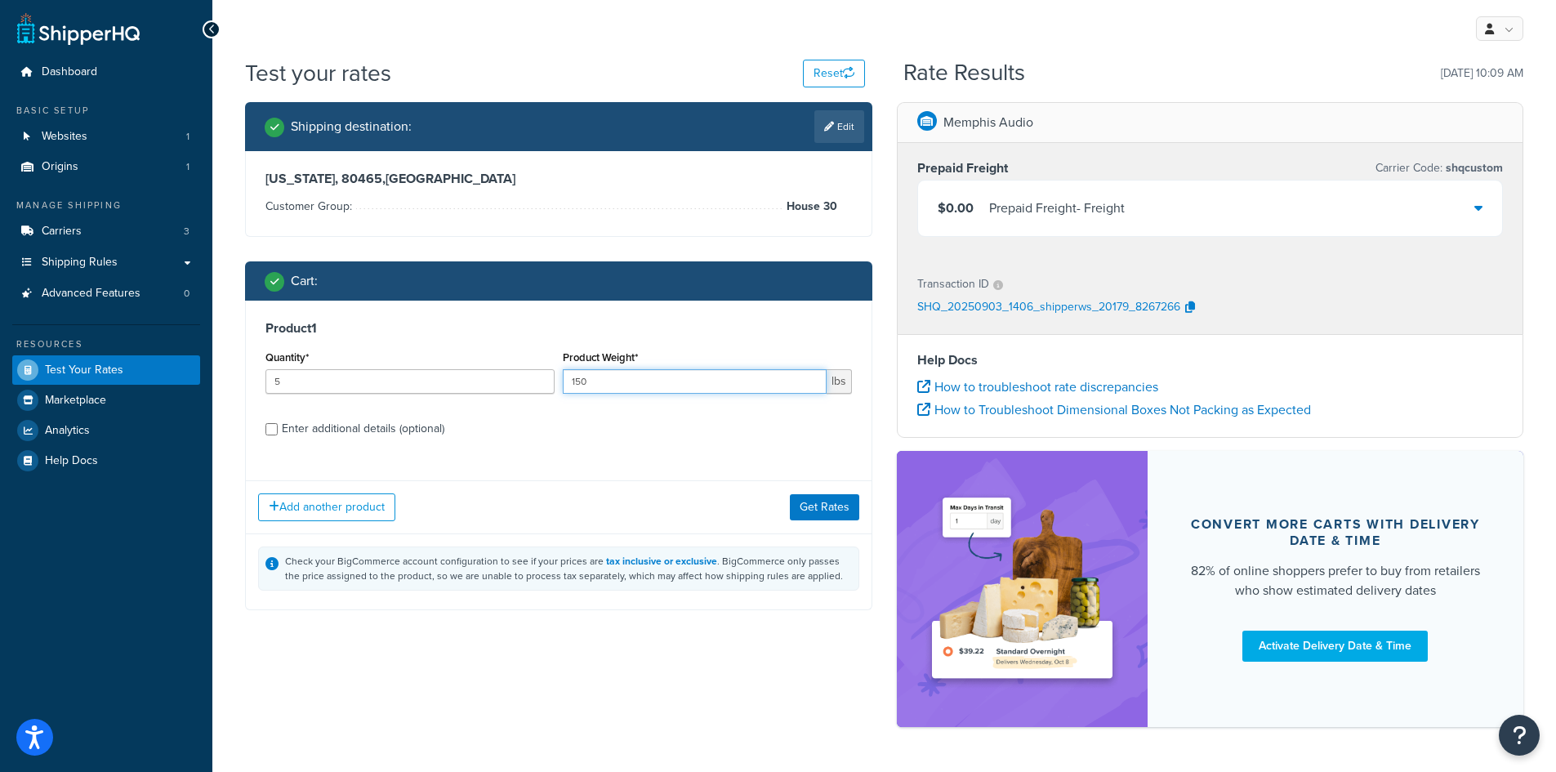
drag, startPoint x: 654, startPoint y: 381, endPoint x: 401, endPoint y: 377, distance: 253.3
click at [401, 377] on div "Quantity* 5 Product Weight* 150 lbs" at bounding box center [558, 376] width 595 height 60
type input "80"
click at [821, 504] on button "Get Rates" at bounding box center [824, 507] width 69 height 26
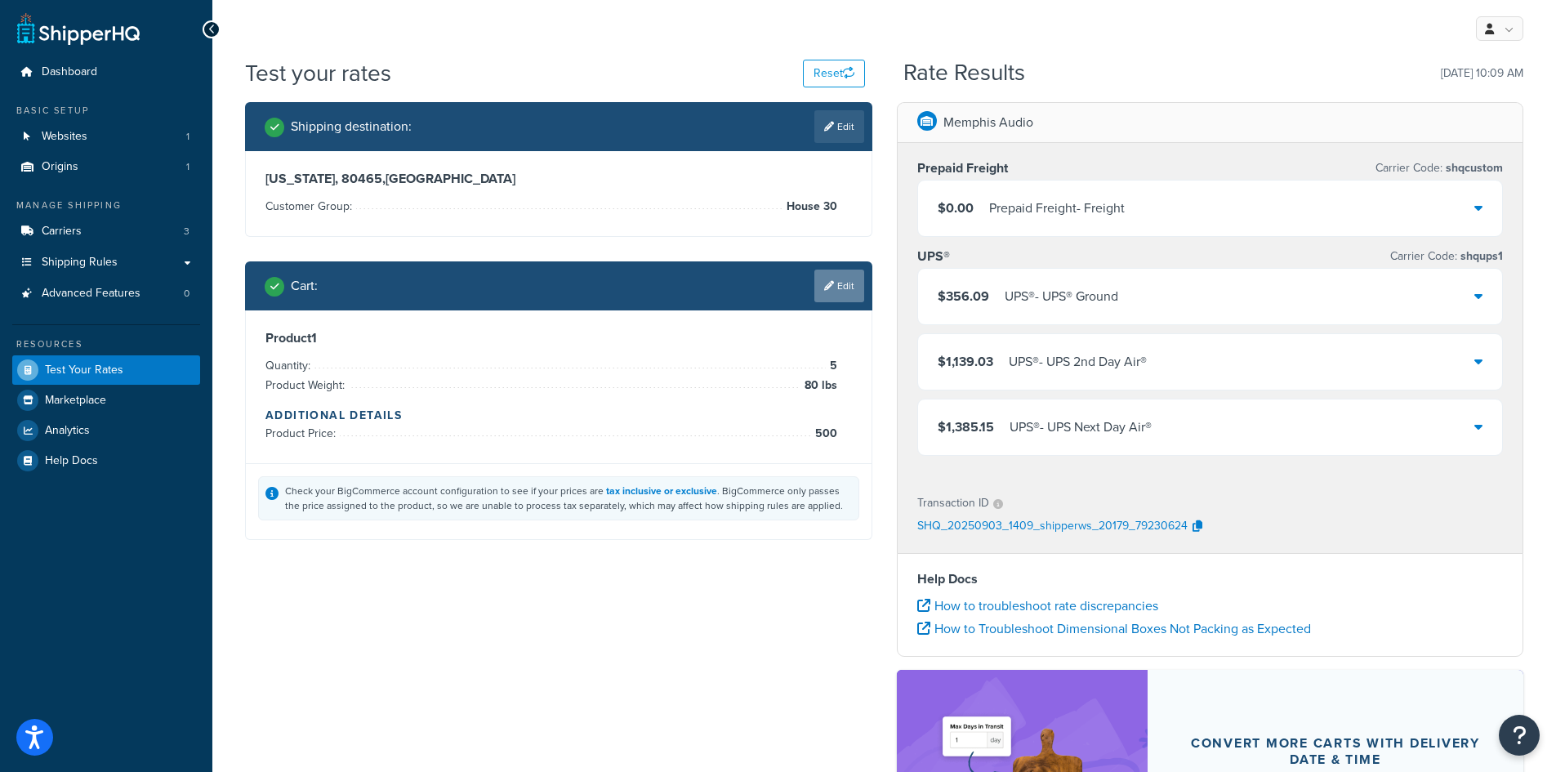
click at [850, 289] on link "Edit" at bounding box center [839, 286] width 50 height 33
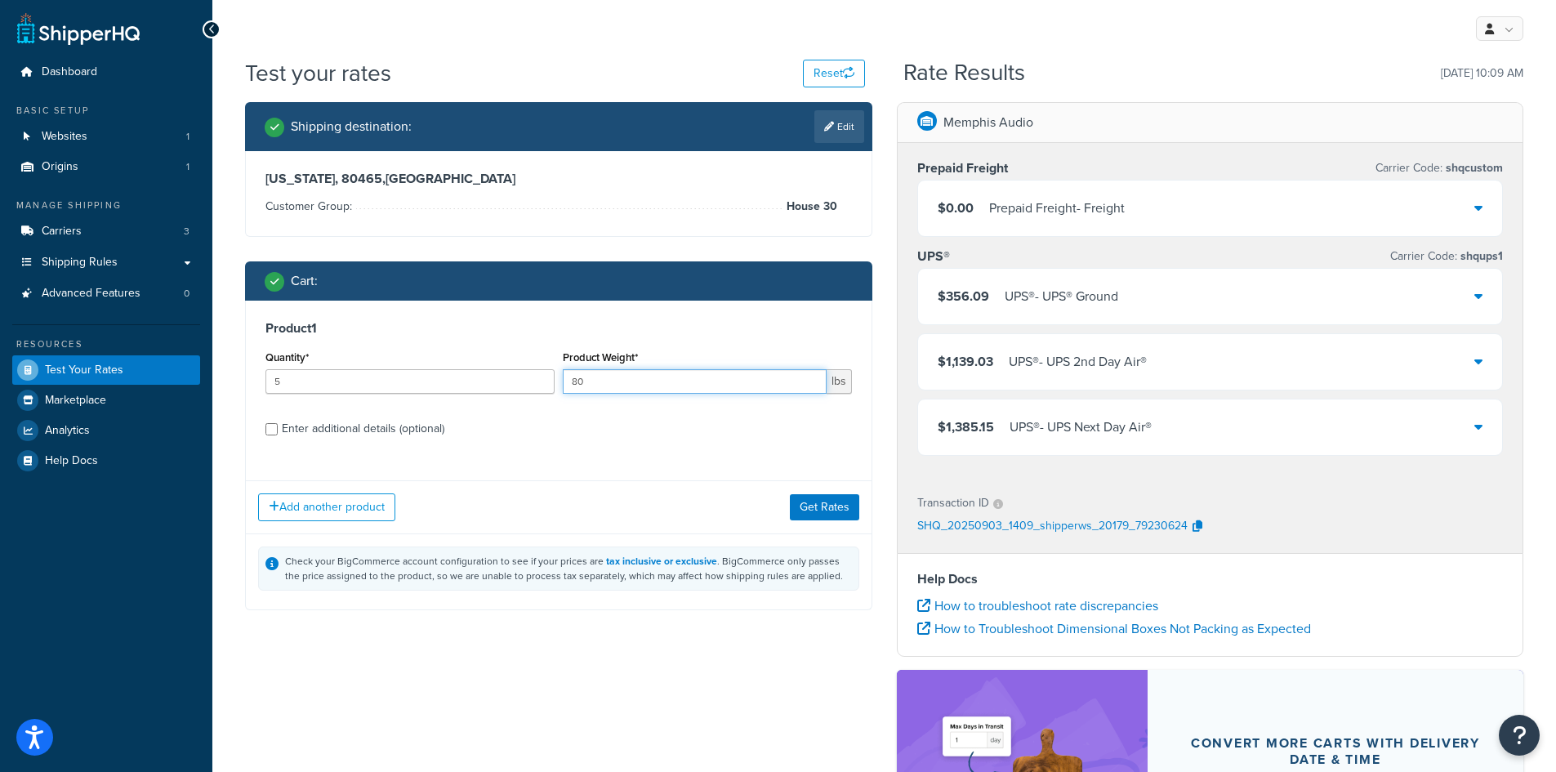
click at [645, 389] on input "80" at bounding box center [695, 381] width 264 height 25
drag, startPoint x: 640, startPoint y: 385, endPoint x: 390, endPoint y: 381, distance: 250.8
click at [390, 381] on div "Quantity* 5 Product Weight* 80 lbs" at bounding box center [558, 376] width 595 height 60
type input "10"
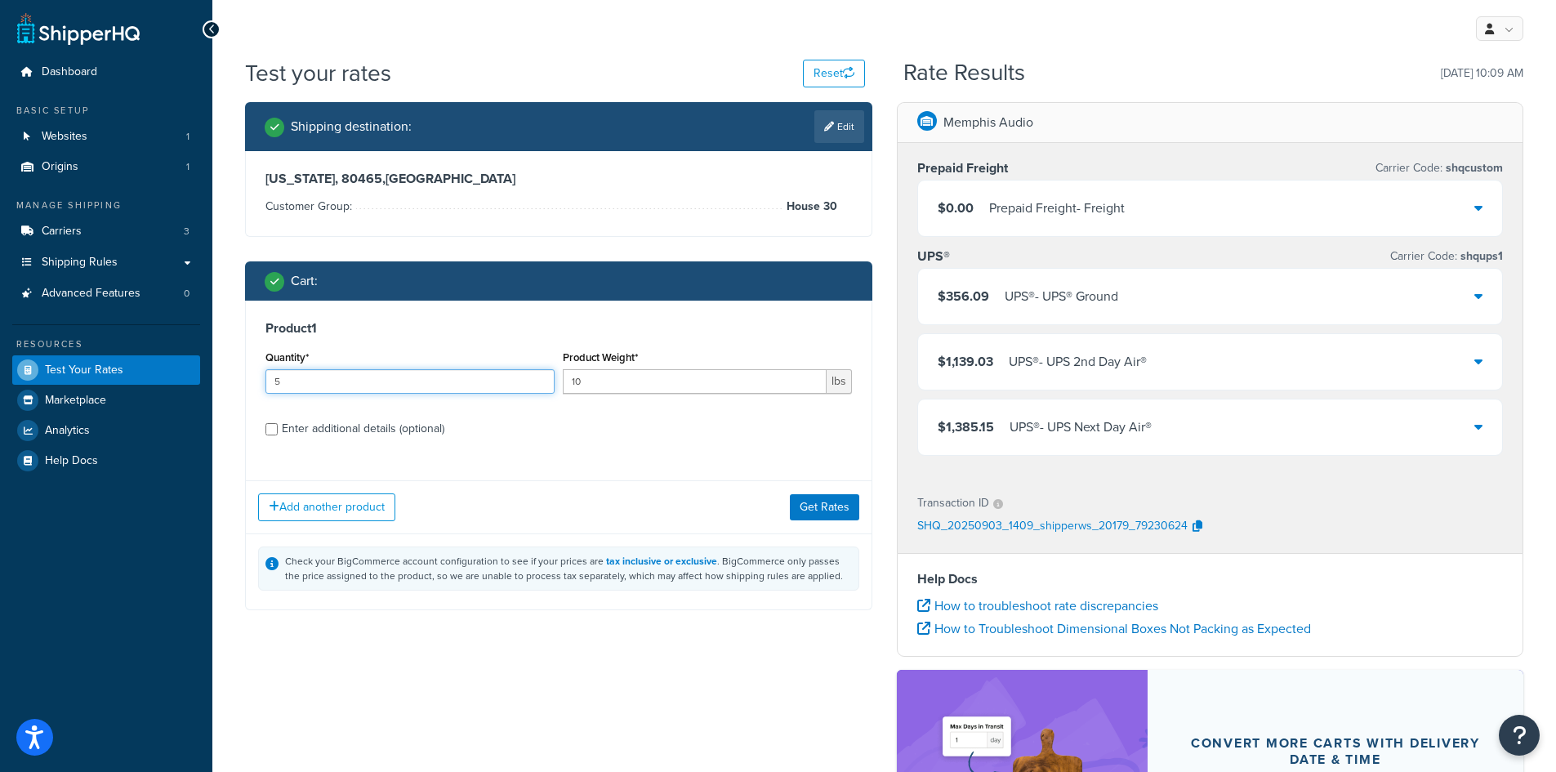
drag, startPoint x: 414, startPoint y: 382, endPoint x: 185, endPoint y: 380, distance: 229.6
click at [194, 380] on div "Dashboard Basic Setup Websites 1 Origins 1 Manage Shipping Carriers 3 Shipping …" at bounding box center [778, 522] width 1556 height 1044
type input "30"
click at [355, 434] on div "Enter additional details (optional)" at bounding box center [363, 428] width 163 height 23
click at [278, 434] on input "Enter additional details (optional)" at bounding box center [271, 429] width 12 height 12
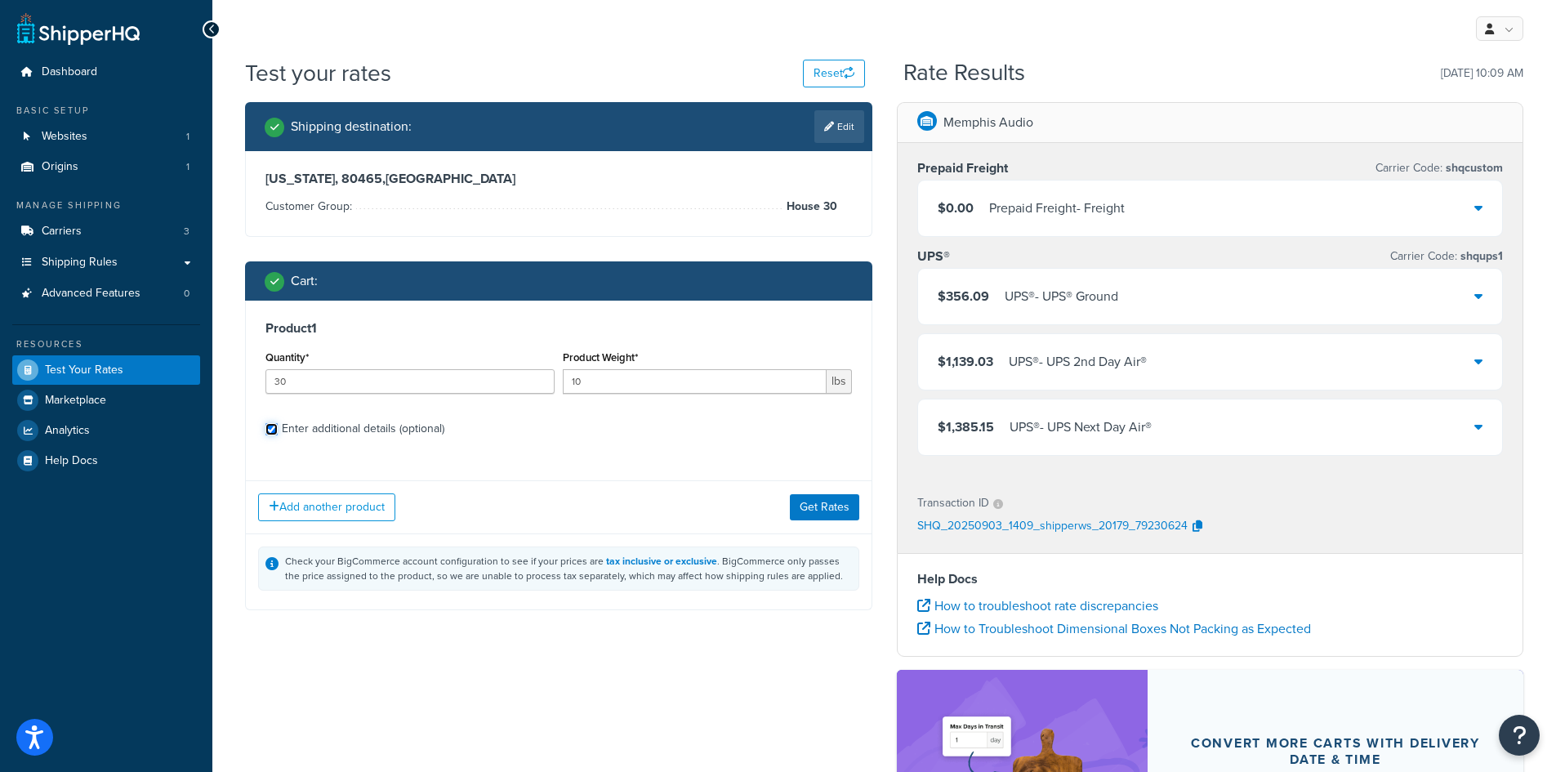
checkbox input "true"
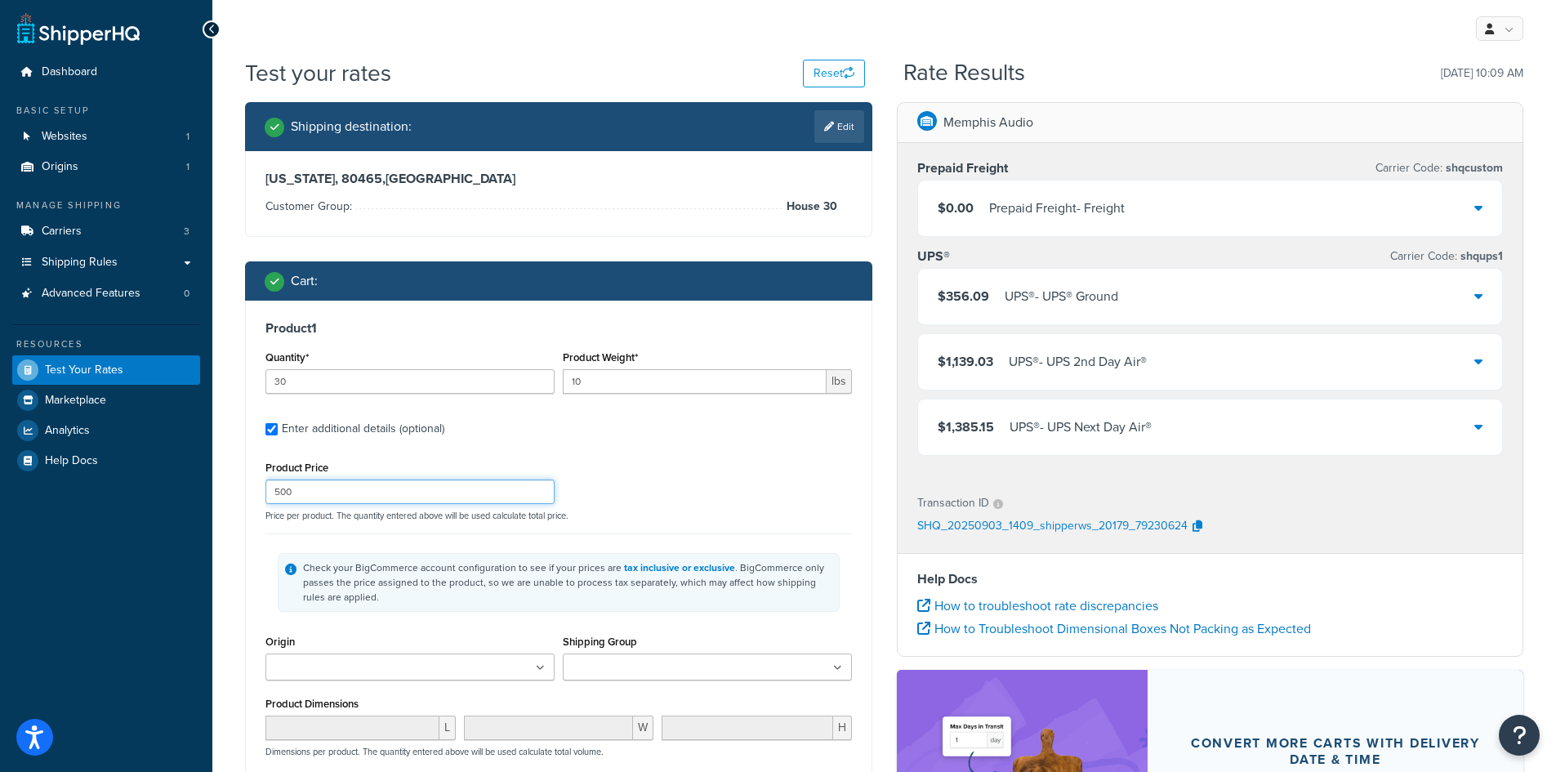
drag, startPoint x: 181, startPoint y: 484, endPoint x: 36, endPoint y: 488, distance: 145.4
click at [33, 488] on div "Dashboard Basic Setup Websites 1 Origins 1 Manage Shipping Carriers 3 Shipping …" at bounding box center [778, 580] width 1556 height 1160
type input "75"
click at [682, 490] on div "Product Price 75 Price per product. The quantity entered above will be used cal…" at bounding box center [558, 489] width 595 height 65
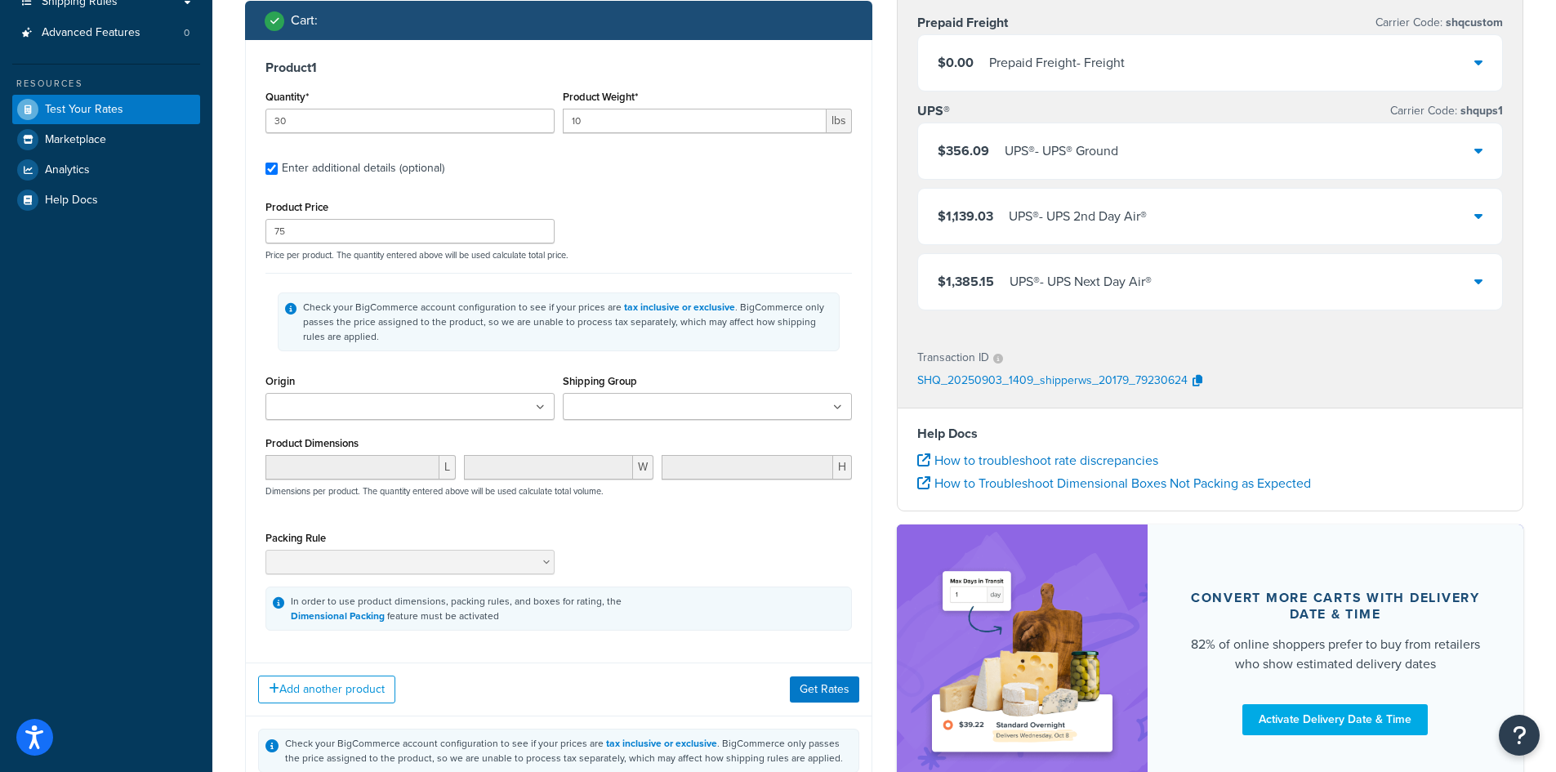
scroll to position [327, 0]
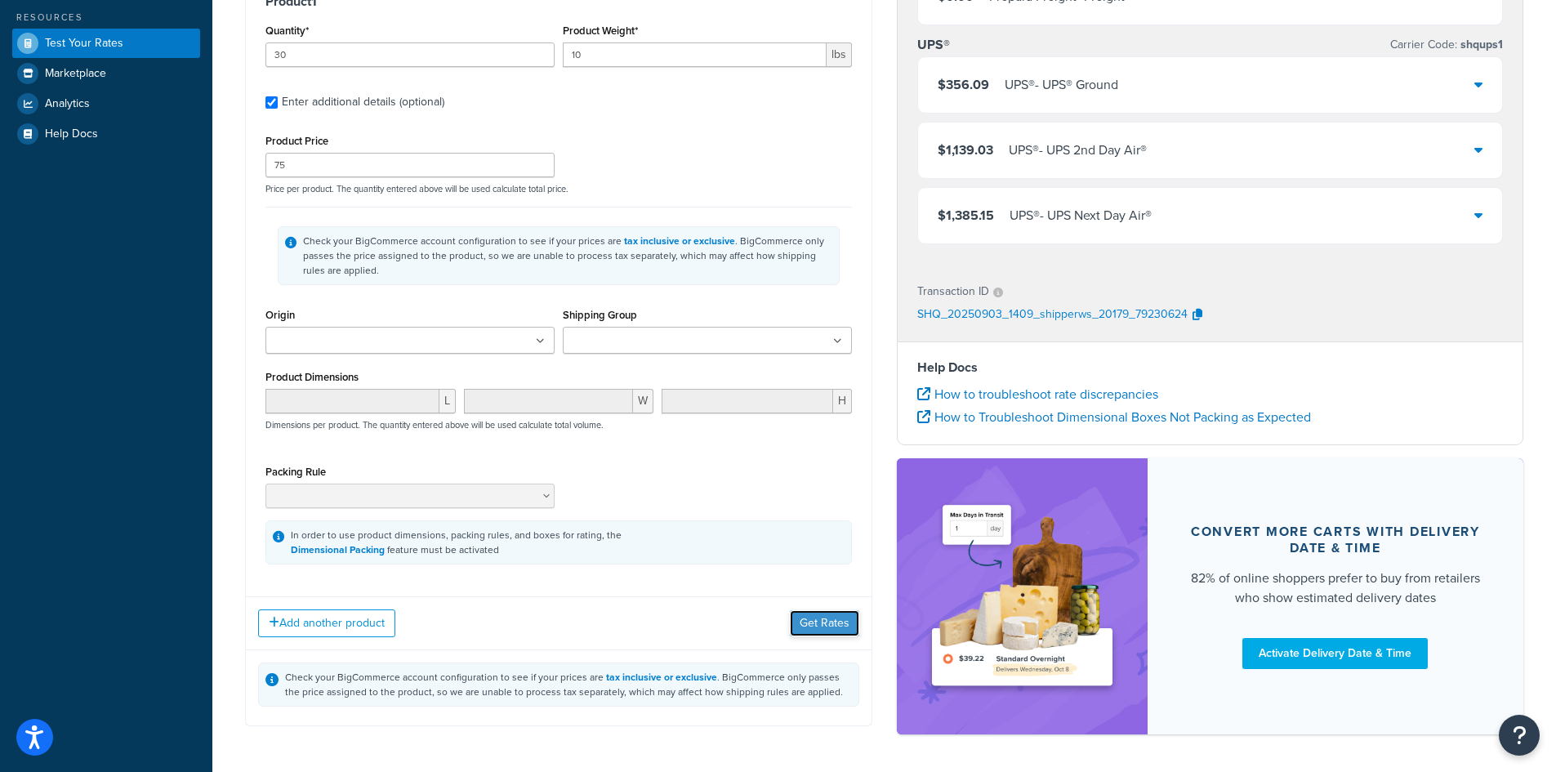
click at [818, 615] on button "Get Rates" at bounding box center [824, 623] width 69 height 26
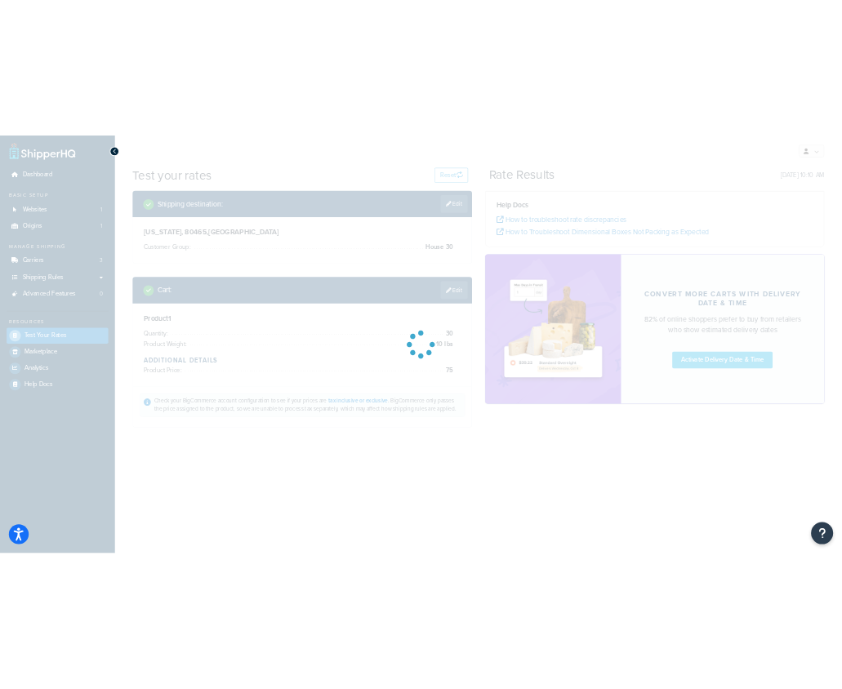
scroll to position [0, 0]
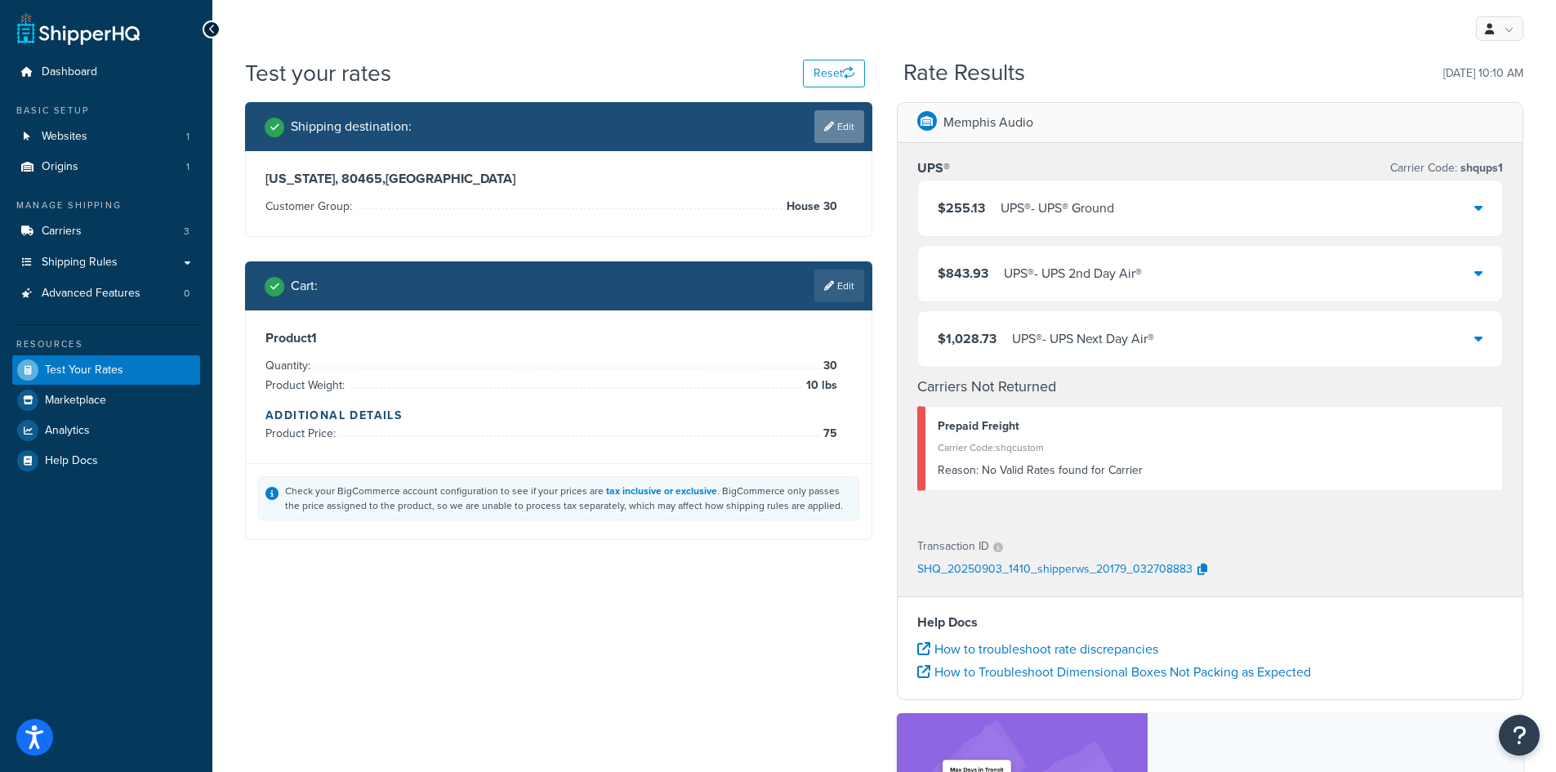
click at [814, 132] on link "Edit" at bounding box center [839, 126] width 50 height 33
select select "CO"
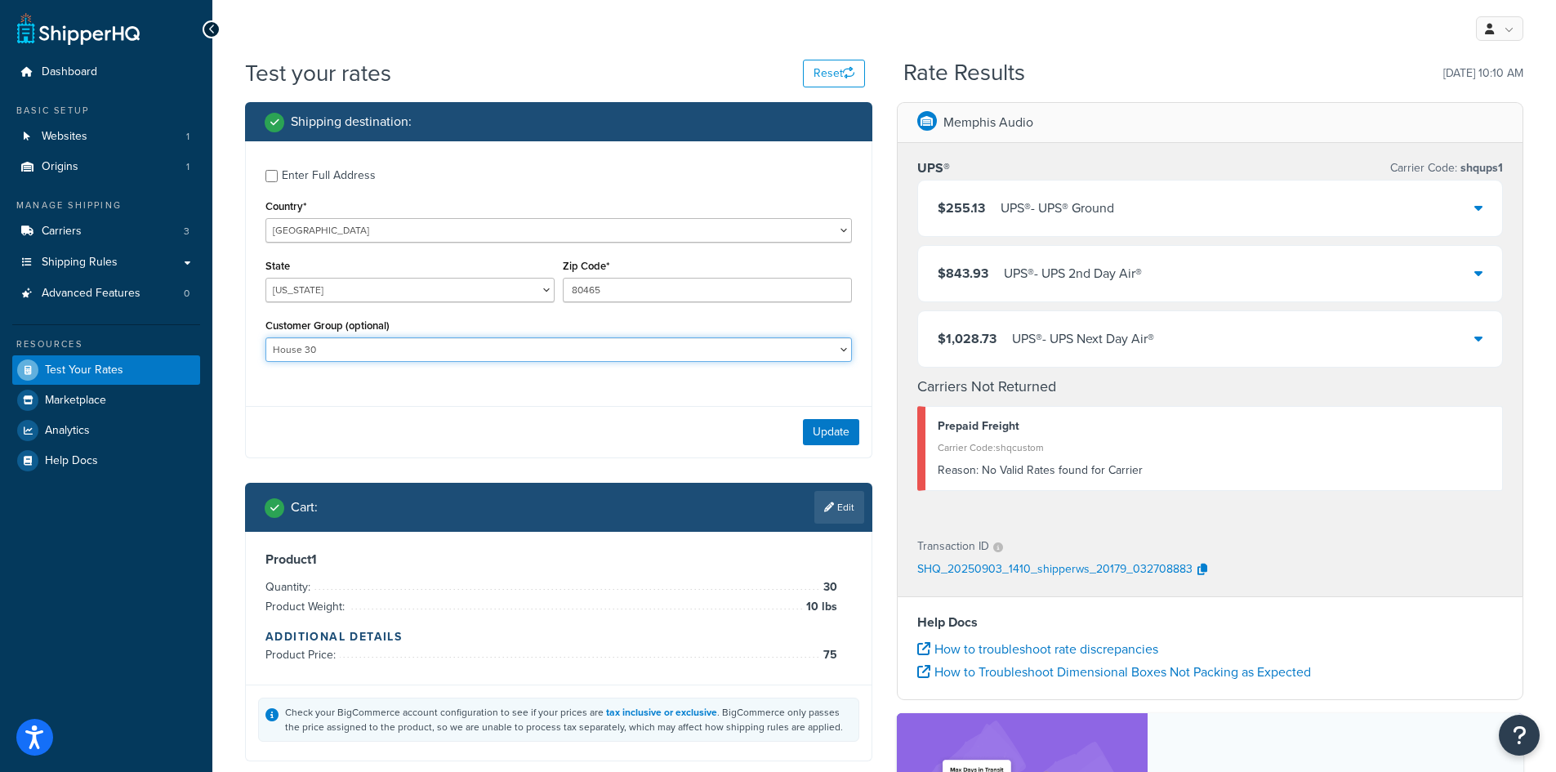
click at [673, 357] on select "Basic Dist 20 House 30 Level 1 Level 2 Level 3 Level 4 Level 5 Rep Sample Retai…" at bounding box center [558, 349] width 587 height 25
select select "Level 4"
click at [265, 339] on select "Basic Dist 20 House 30 Level 1 Level 2 Level 3 Level 4 Level 5 Rep Sample Retai…" at bounding box center [558, 349] width 587 height 25
click at [834, 436] on button "Update" at bounding box center [831, 432] width 56 height 26
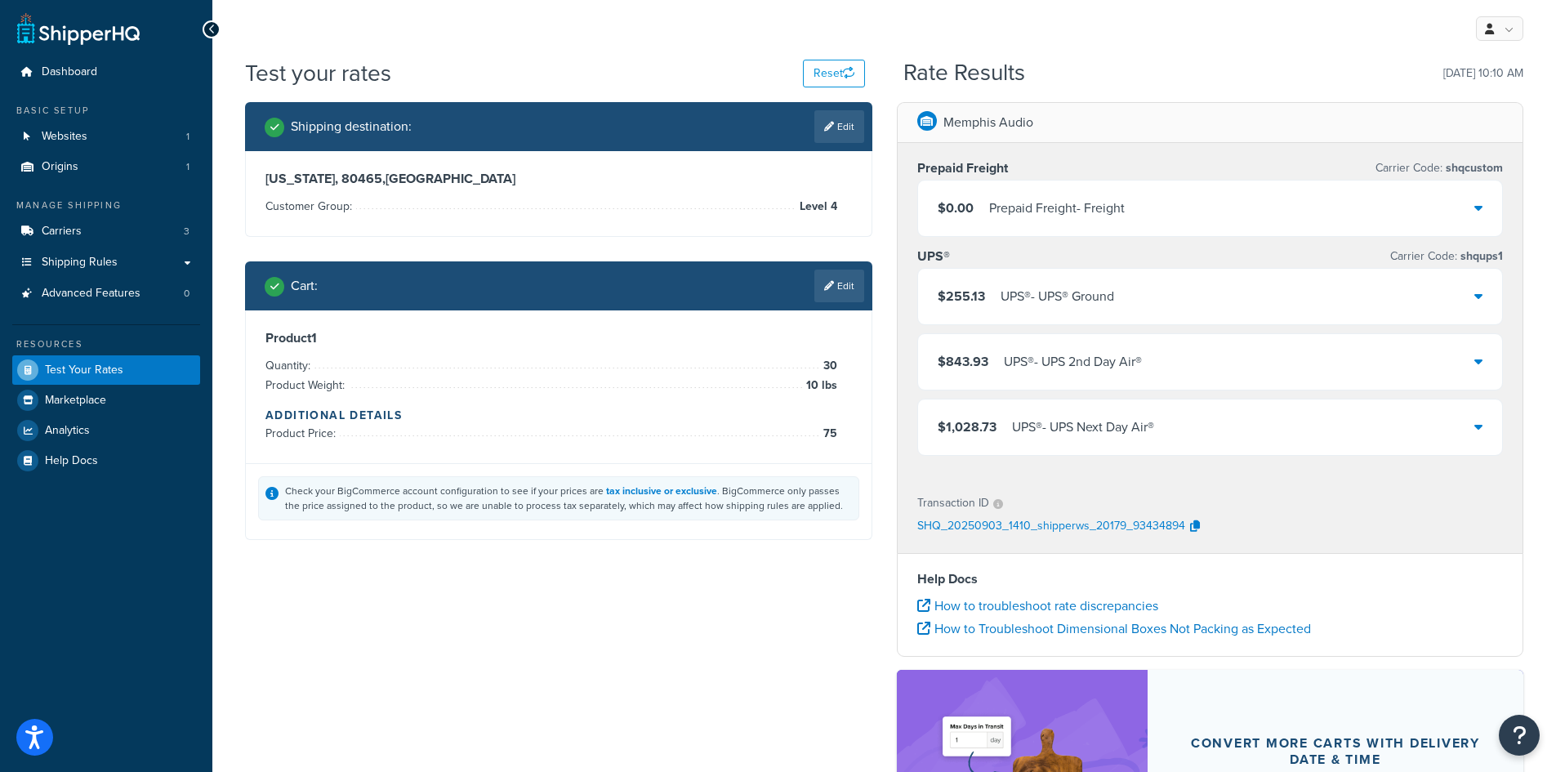
click at [640, 707] on div "Shipping destination : Edit [US_STATE], 80465 , [GEOGRAPHIC_DATA] Customer Grou…" at bounding box center [884, 532] width 1303 height 860
